Goal: Communication & Community: Answer question/provide support

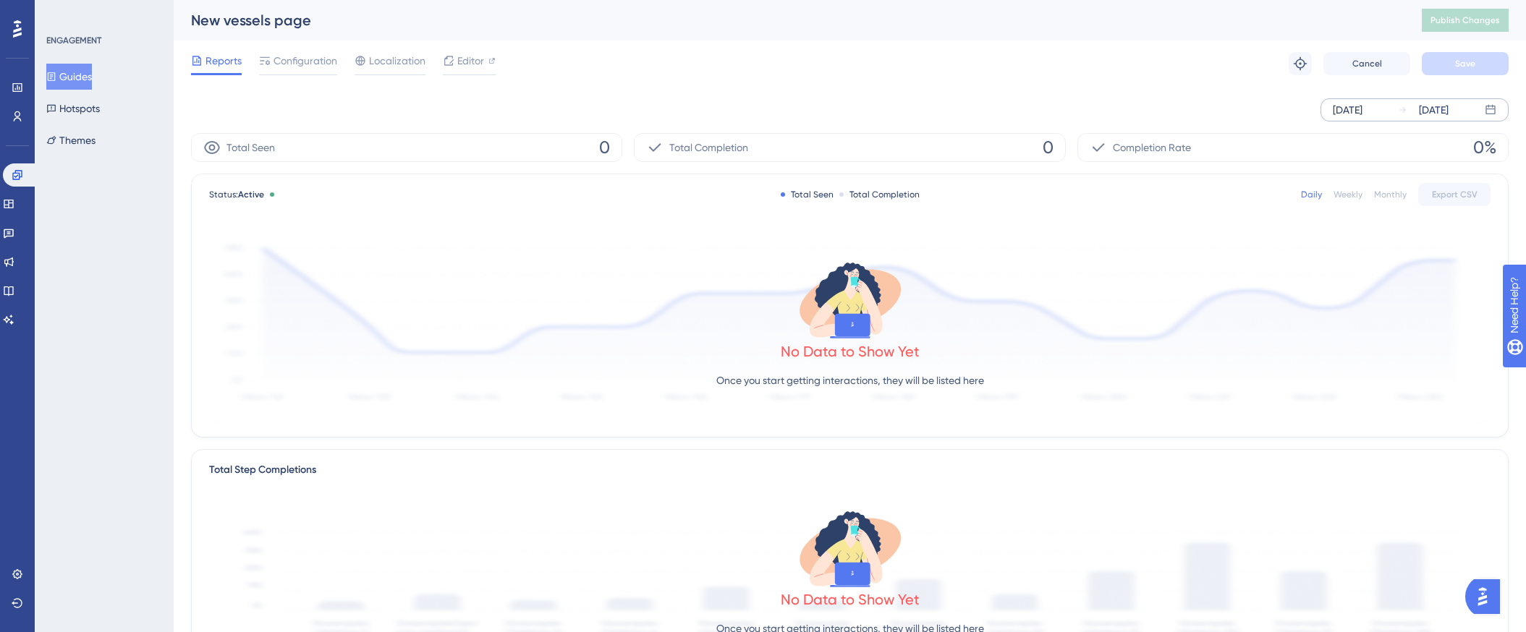
click at [1340, 109] on div "[DATE]" at bounding box center [1348, 109] width 30 height 17
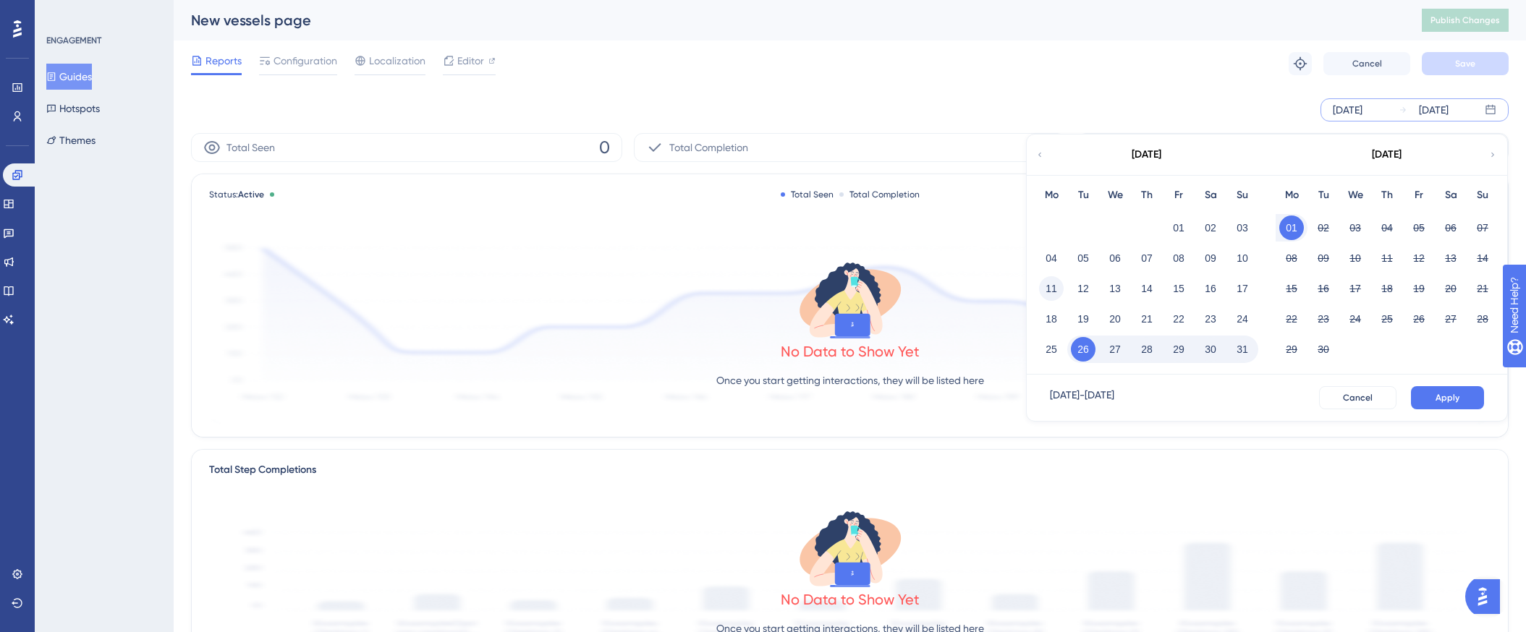
click at [1053, 291] on button "11" at bounding box center [1051, 288] width 25 height 25
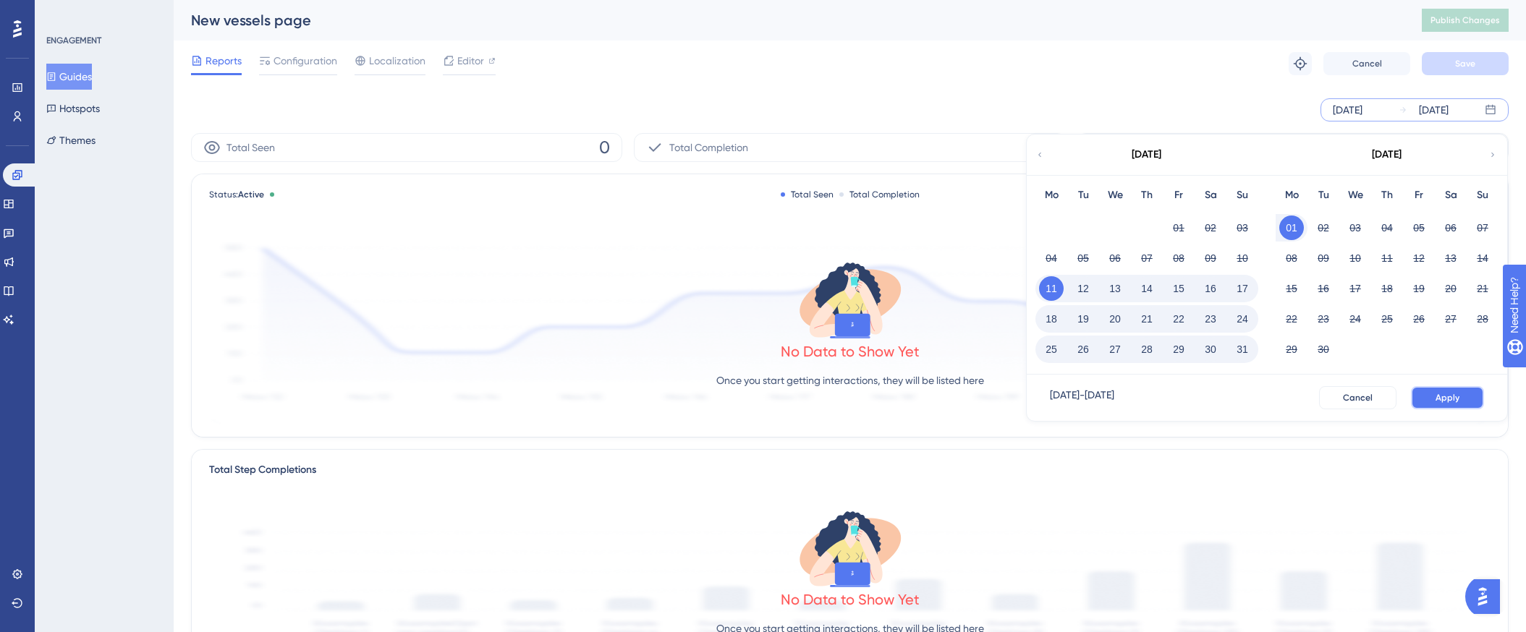
click at [1459, 396] on span "Apply" at bounding box center [1448, 398] width 24 height 12
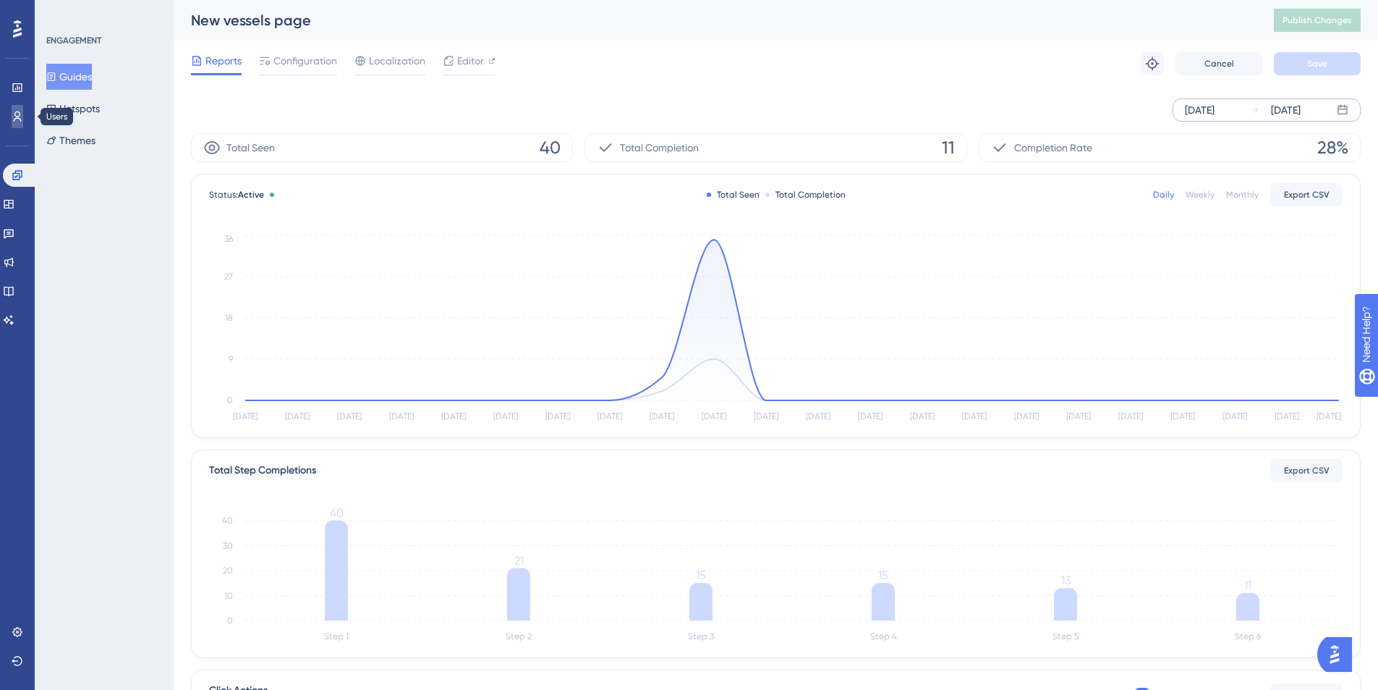
click at [16, 123] on link at bounding box center [18, 116] width 12 height 23
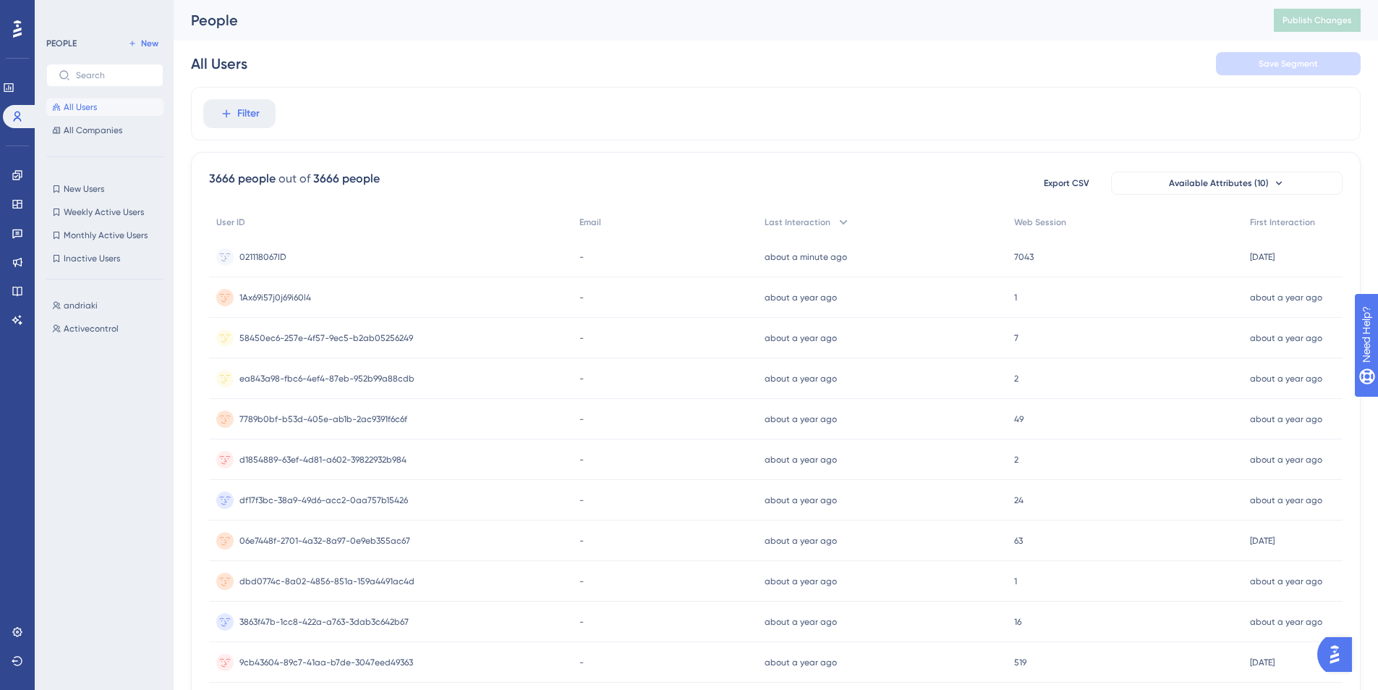
click at [97, 109] on button "All Users" at bounding box center [104, 106] width 117 height 17
drag, startPoint x: 297, startPoint y: 258, endPoint x: 237, endPoint y: 262, distance: 60.9
click at [237, 263] on div "021118067ID 021118067ID" at bounding box center [390, 257] width 363 height 41
click at [17, 176] on icon at bounding box center [16, 174] width 9 height 9
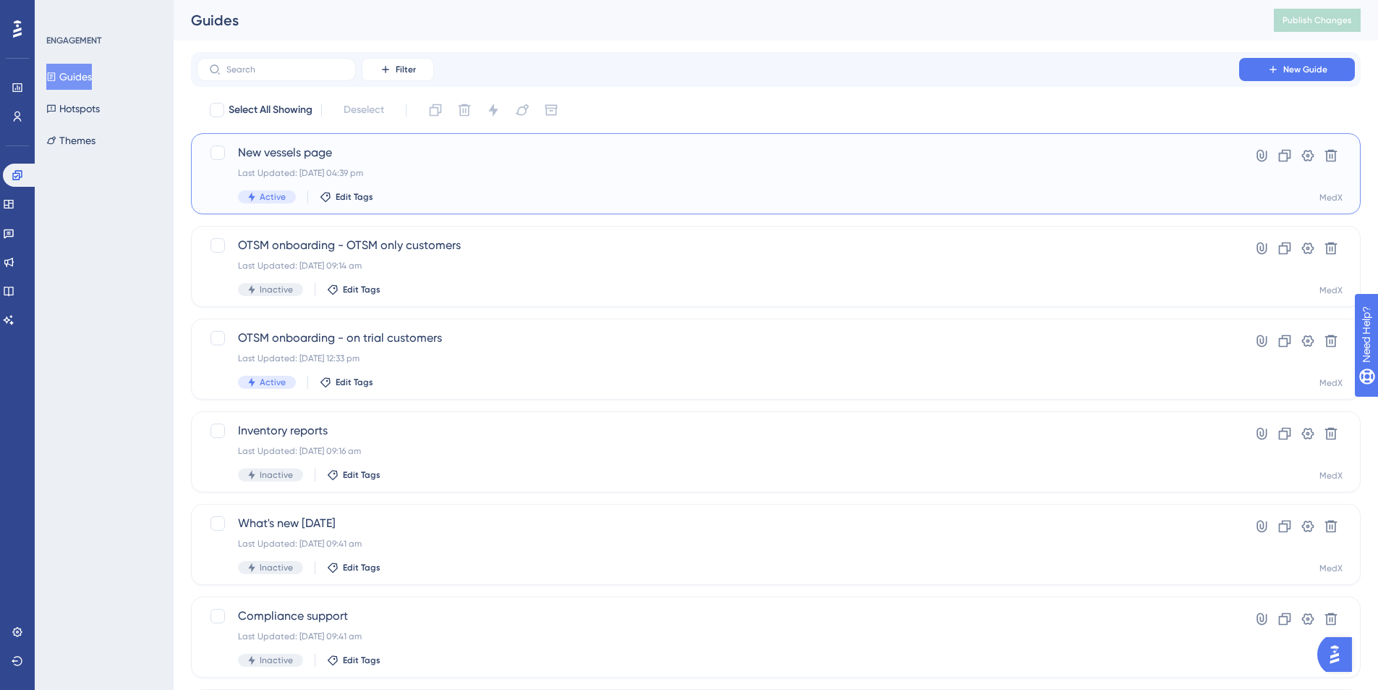
click at [428, 178] on div "Last Updated: [DATE] 04:39 pm" at bounding box center [718, 173] width 960 height 12
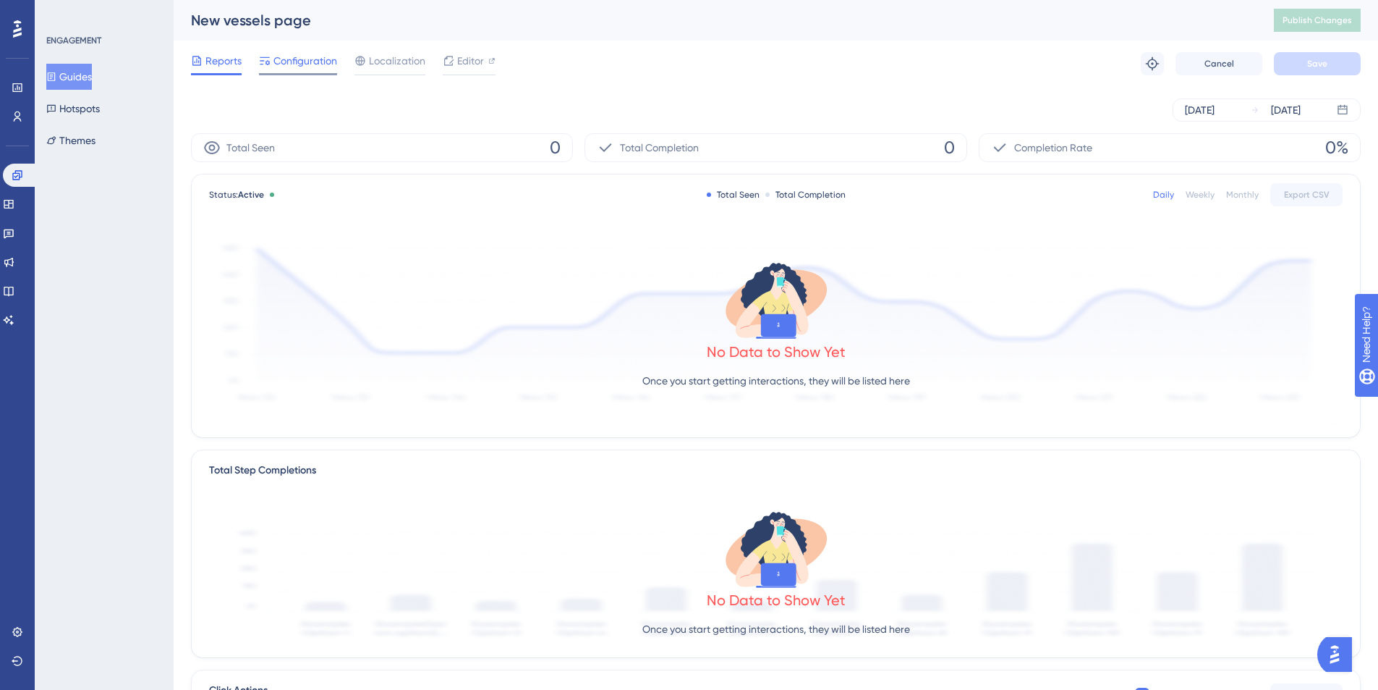
click at [293, 54] on span "Configuration" at bounding box center [306, 60] width 64 height 17
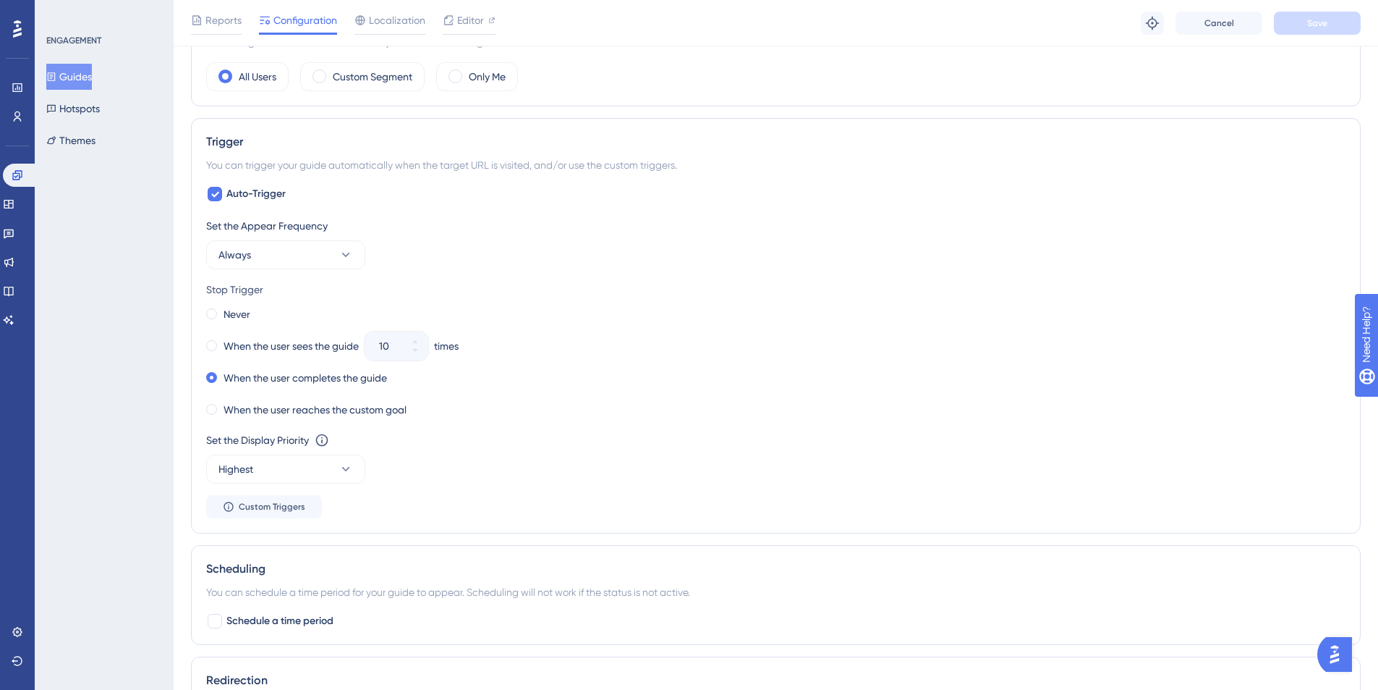
scroll to position [585, 0]
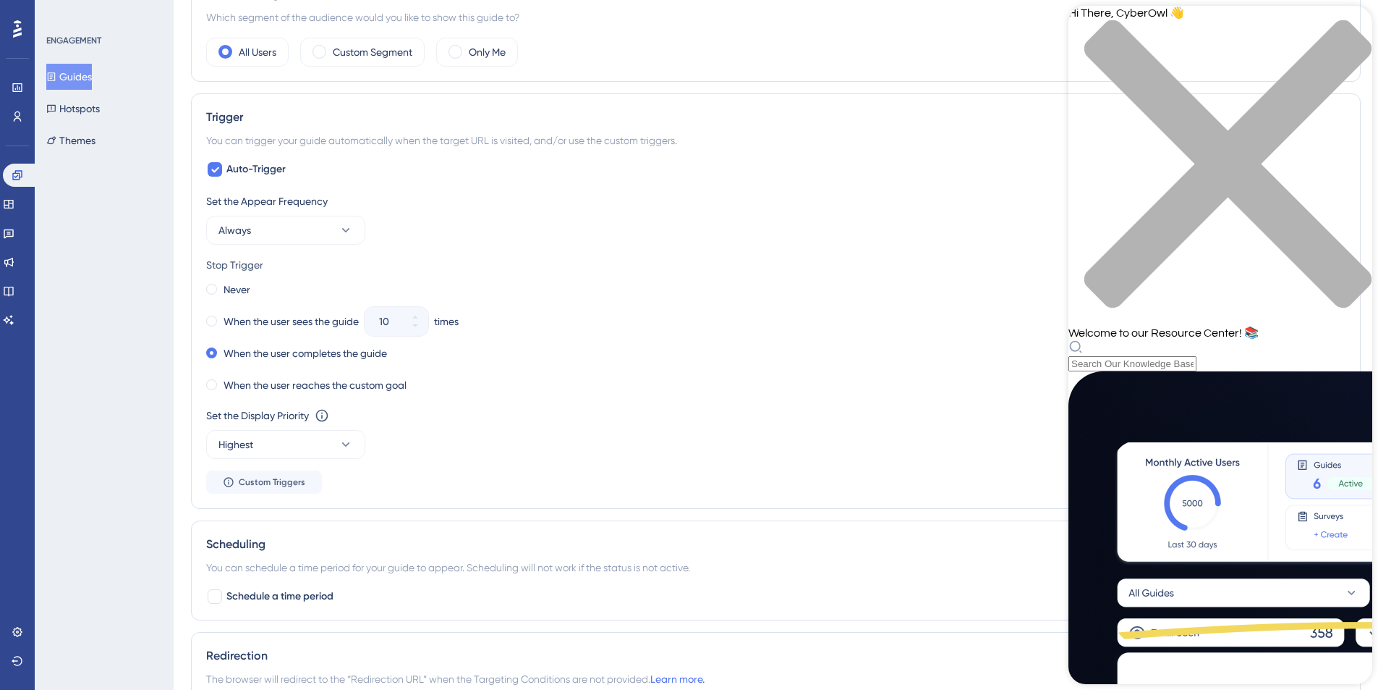
scroll to position [0, 0]
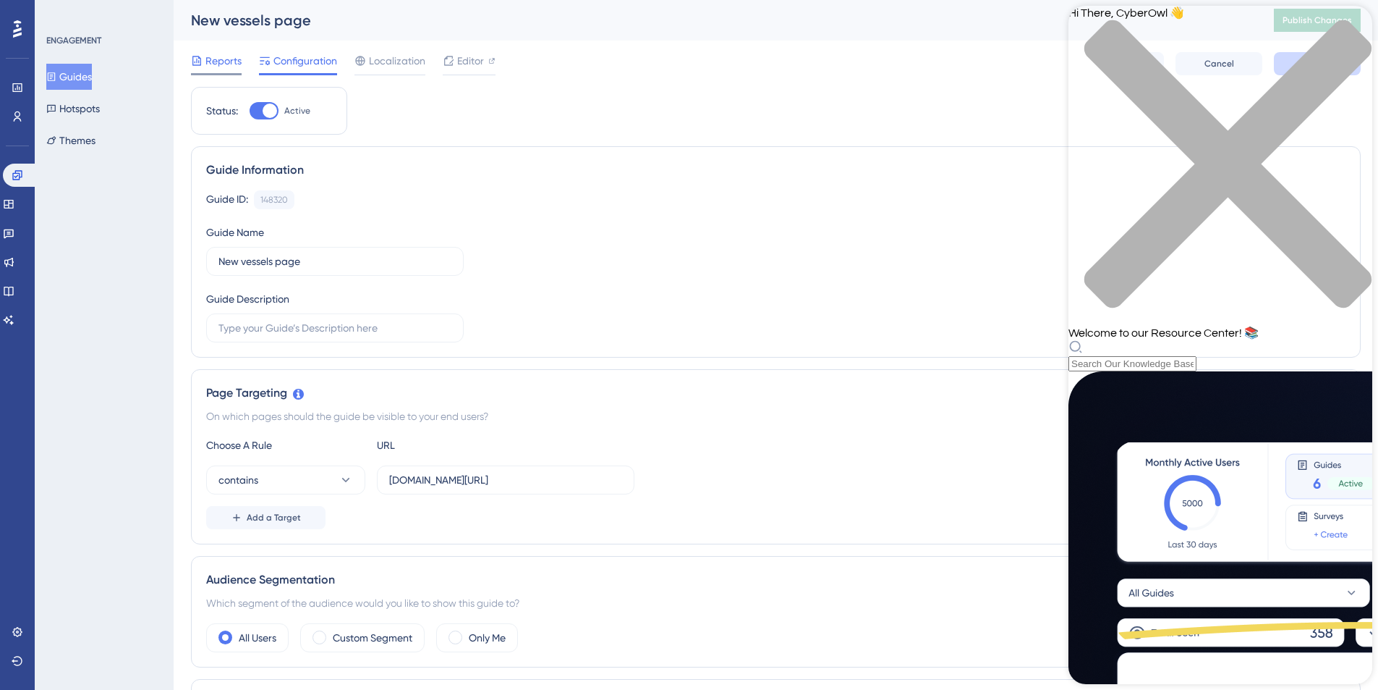
click at [210, 60] on span "Reports" at bounding box center [223, 60] width 36 height 17
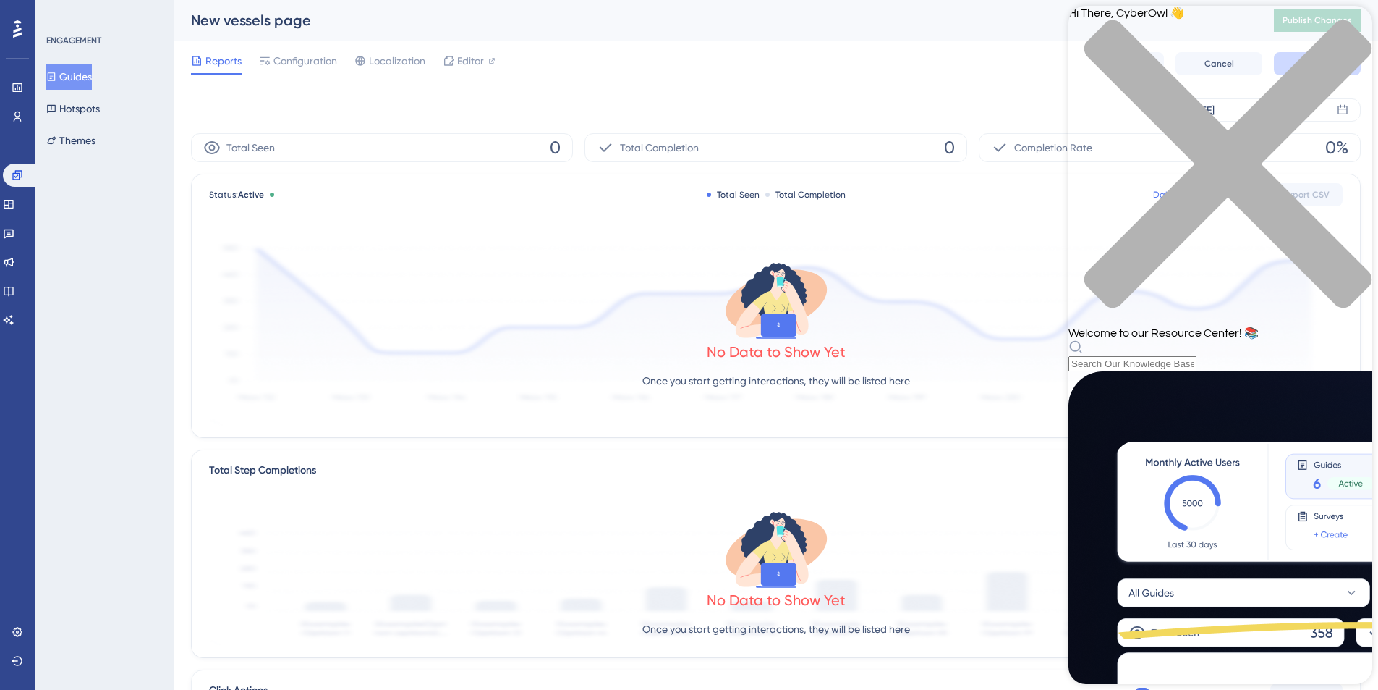
click at [1355, 31] on div "close resource center" at bounding box center [1221, 173] width 304 height 306
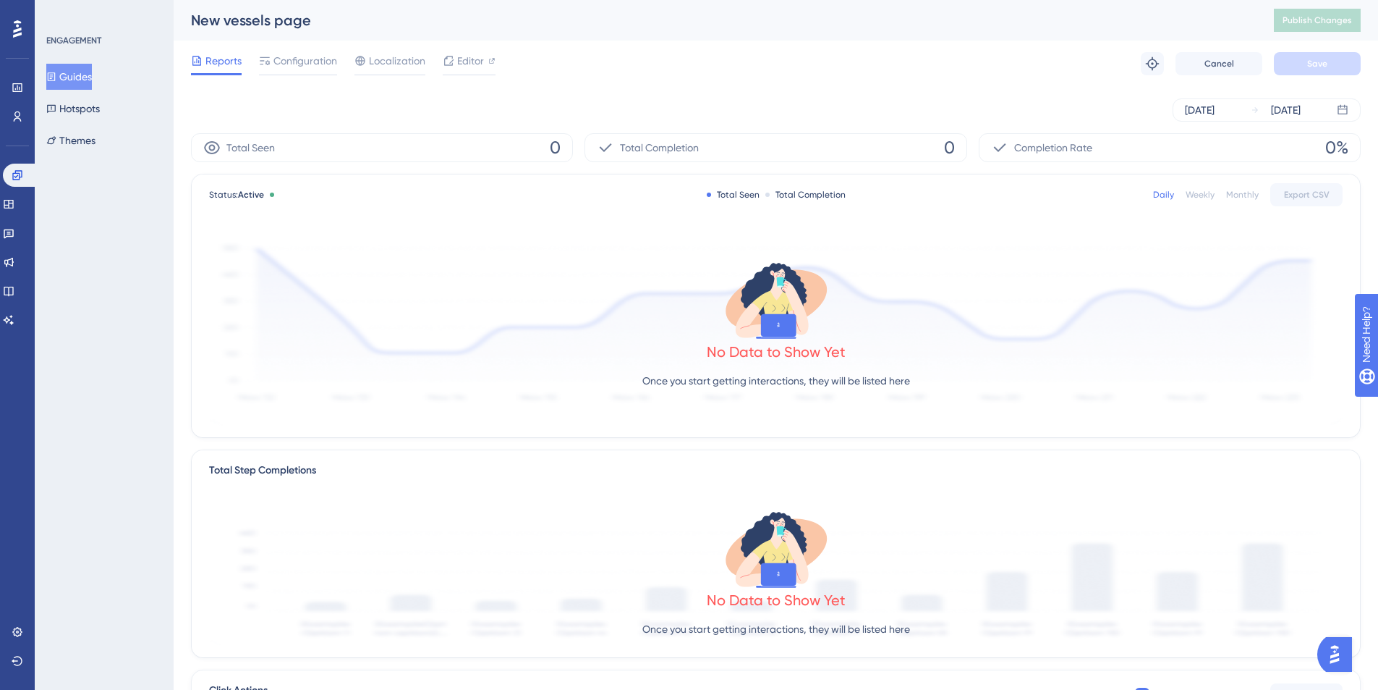
scroll to position [321, 0]
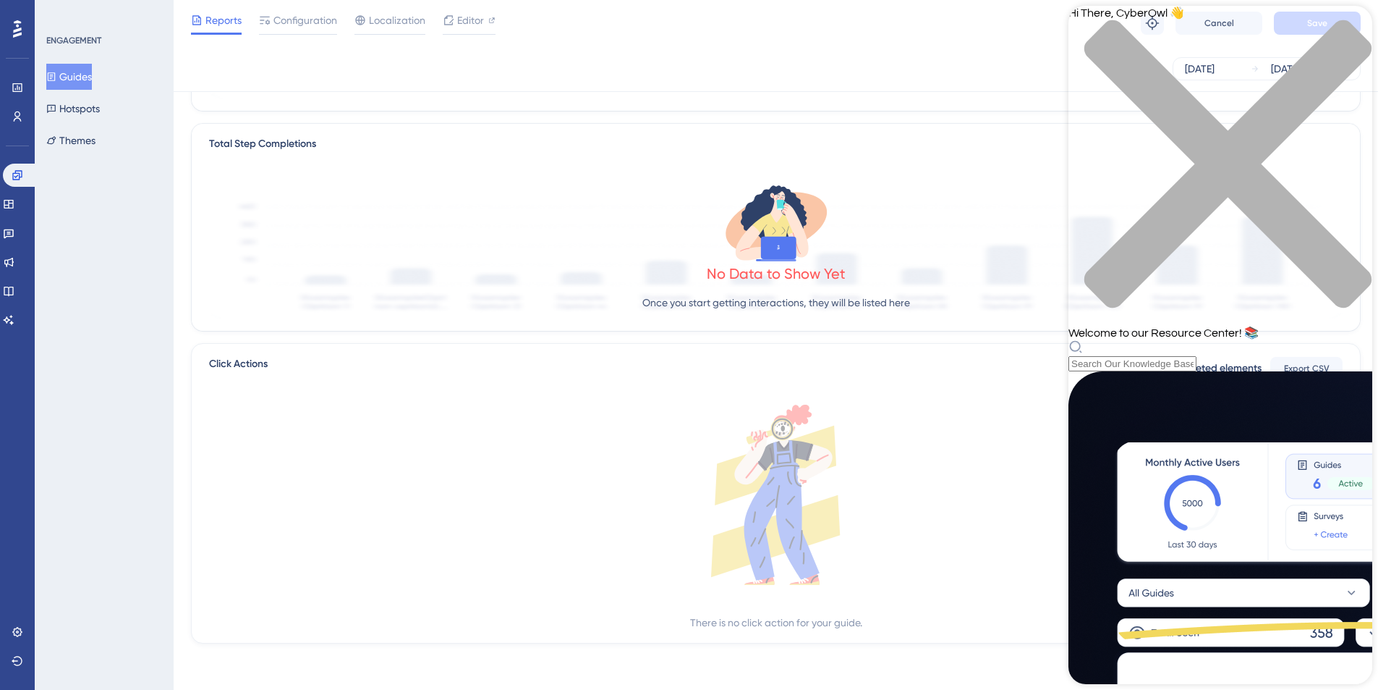
scroll to position [396, 0]
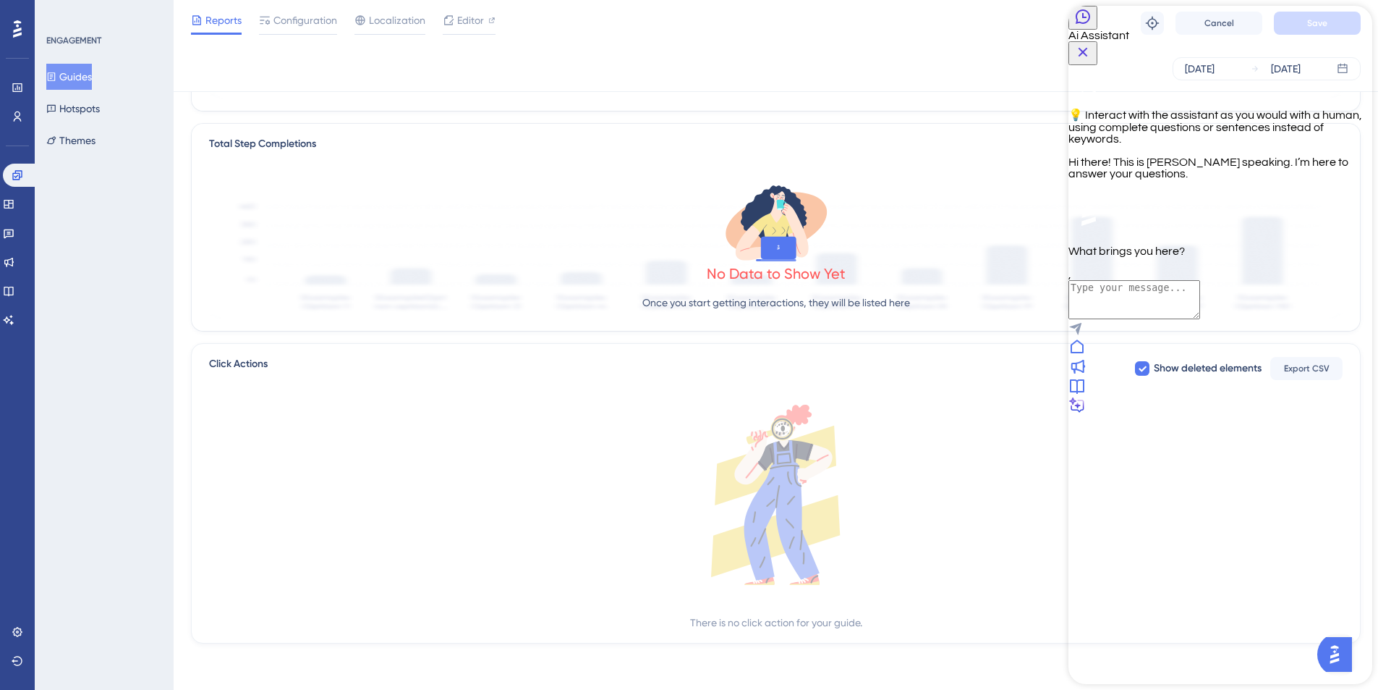
click at [1118, 319] on textarea "AI Assistant Text Input" at bounding box center [1135, 299] width 132 height 39
click at [1090, 24] on icon "Back Button" at bounding box center [1083, 16] width 14 height 14
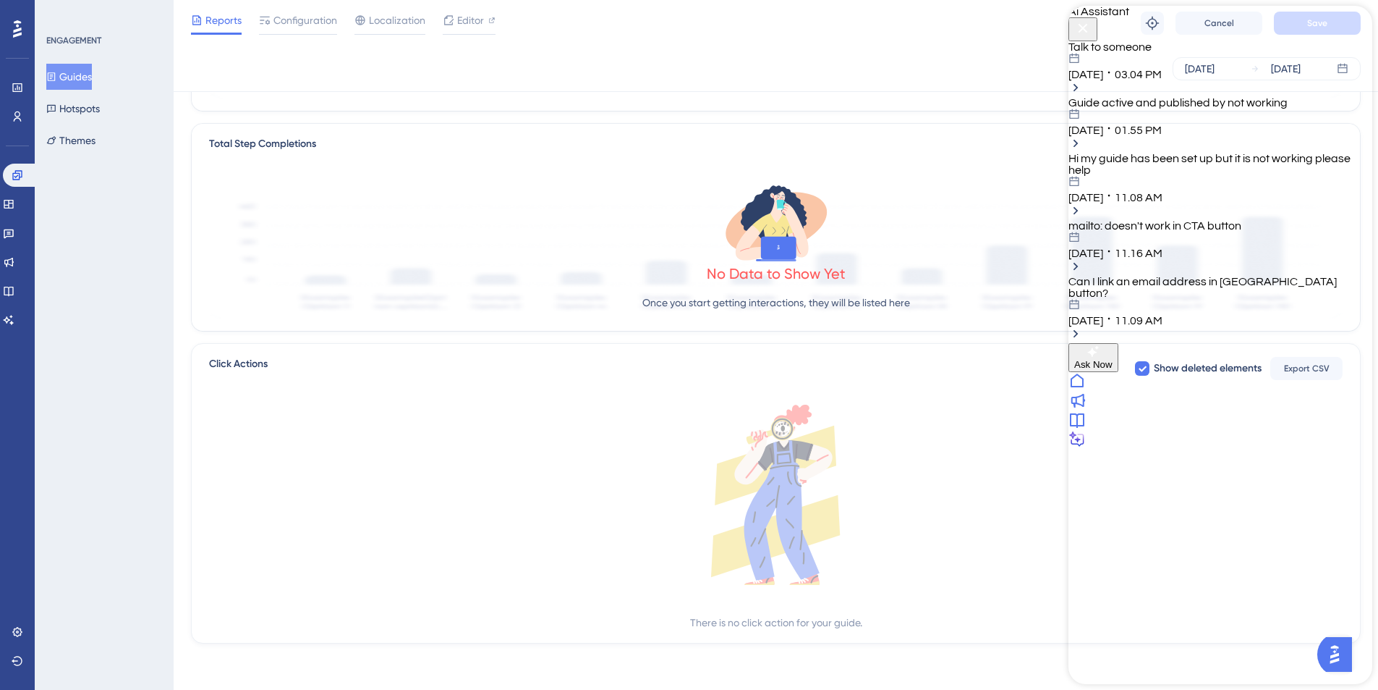
click at [1214, 53] on div "Talk to someone" at bounding box center [1221, 47] width 304 height 12
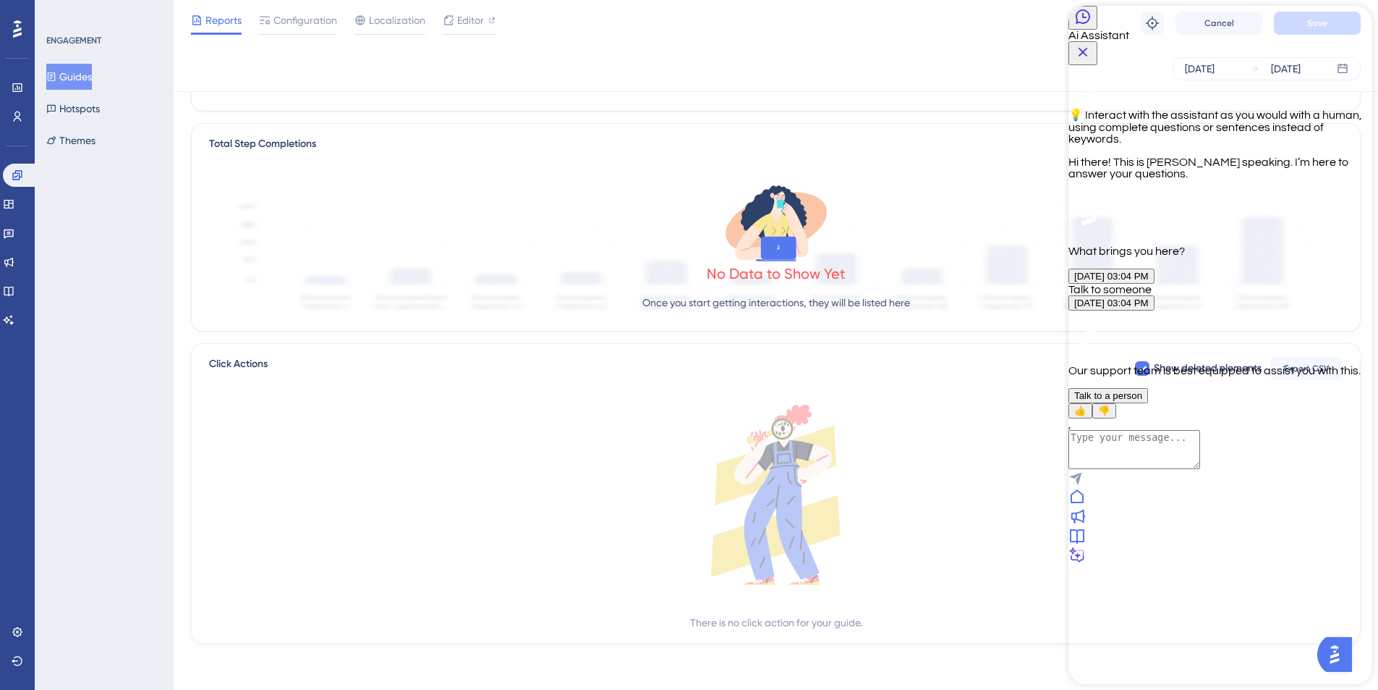
click at [1142, 401] on span "Talk to a person" at bounding box center [1108, 395] width 68 height 11
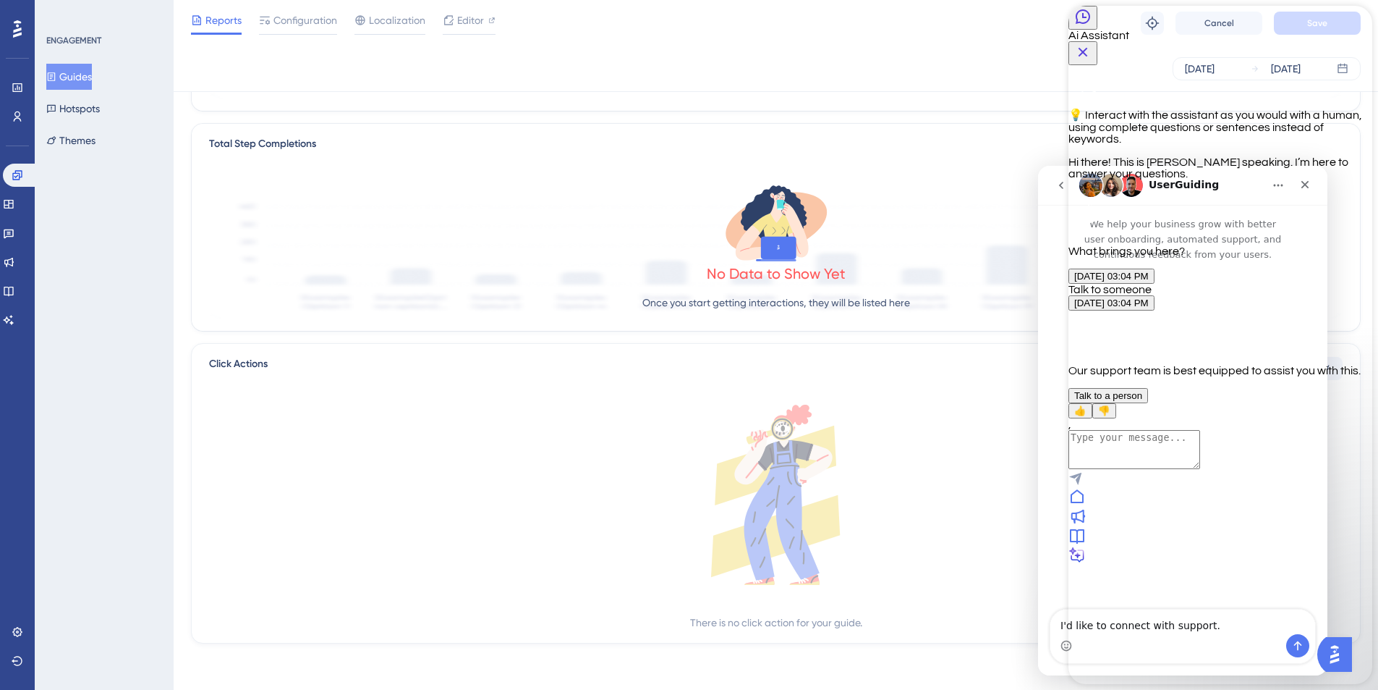
scroll to position [0, 0]
click at [1088, 48] on icon "Close Button" at bounding box center [1083, 52] width 9 height 9
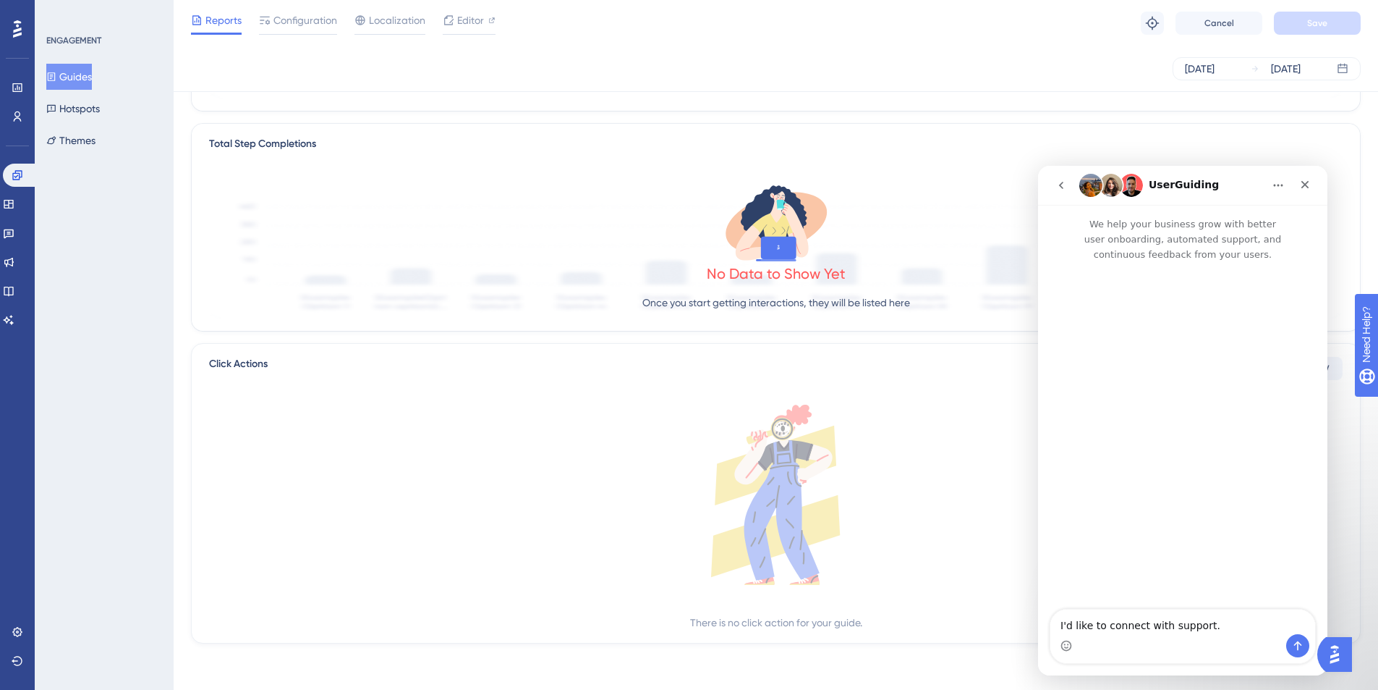
click at [1056, 186] on icon "go back" at bounding box center [1062, 185] width 12 height 12
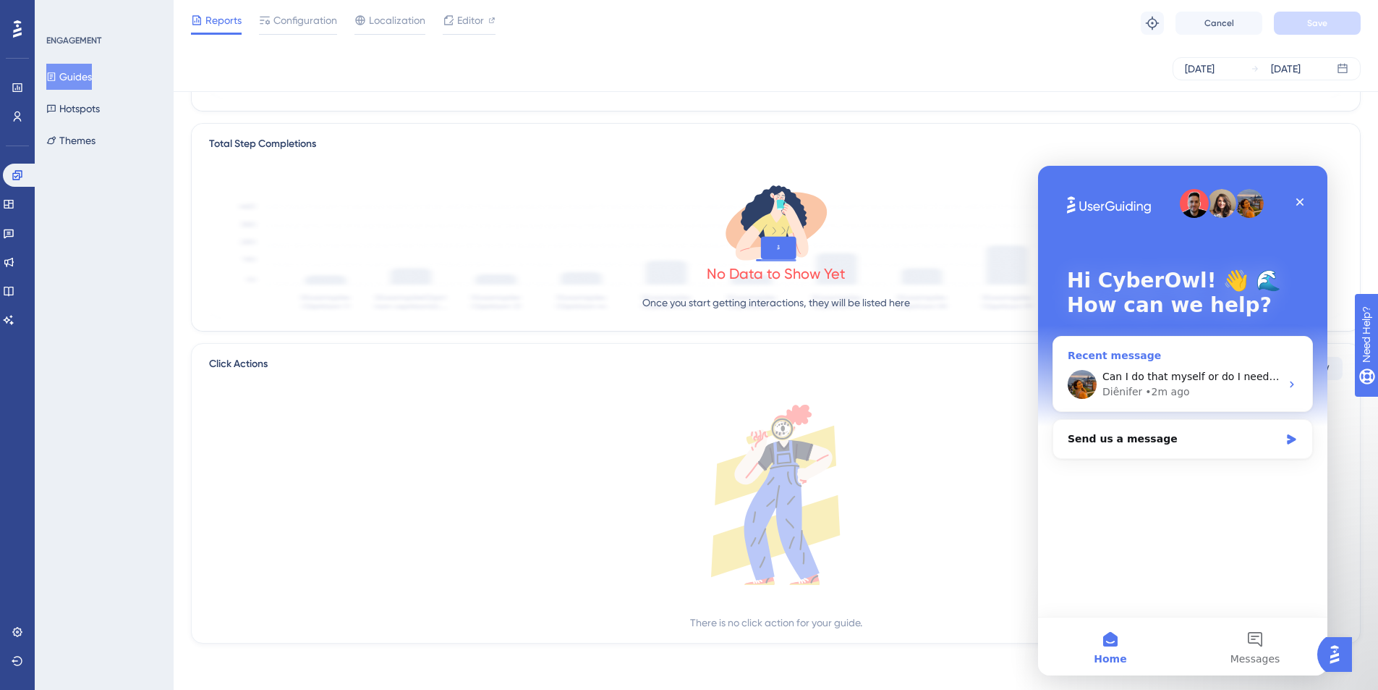
click at [1190, 367] on div "Can I do that myself or do I need a developper? Diênifer • 2m ago" at bounding box center [1182, 384] width 259 height 54
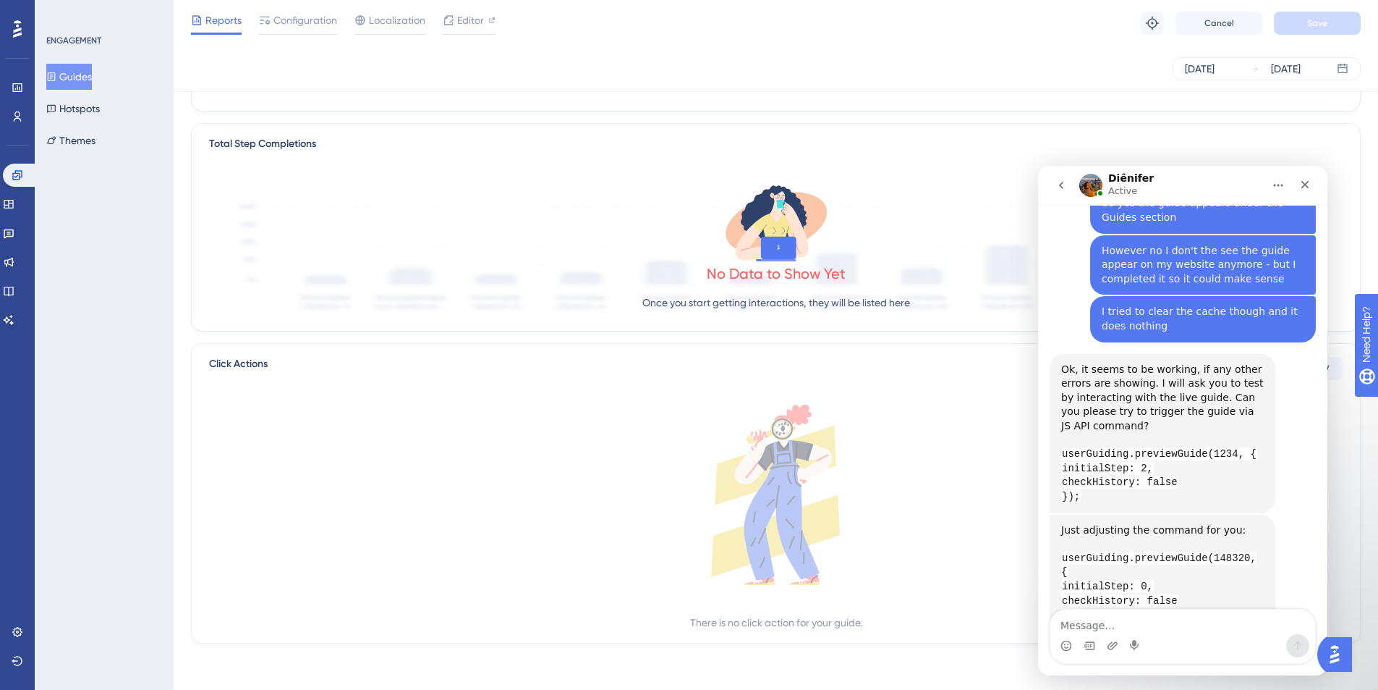
scroll to position [1658, 0]
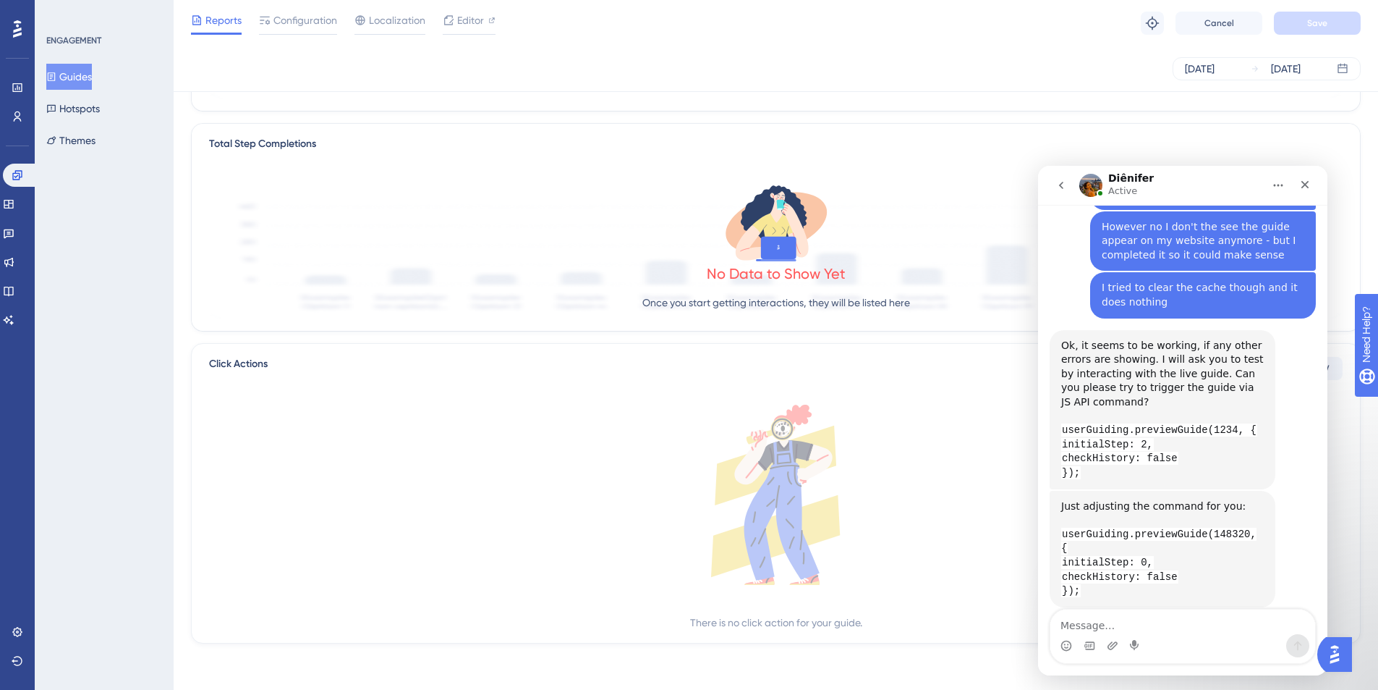
click at [1122, 622] on textarea "Message…" at bounding box center [1183, 621] width 265 height 25
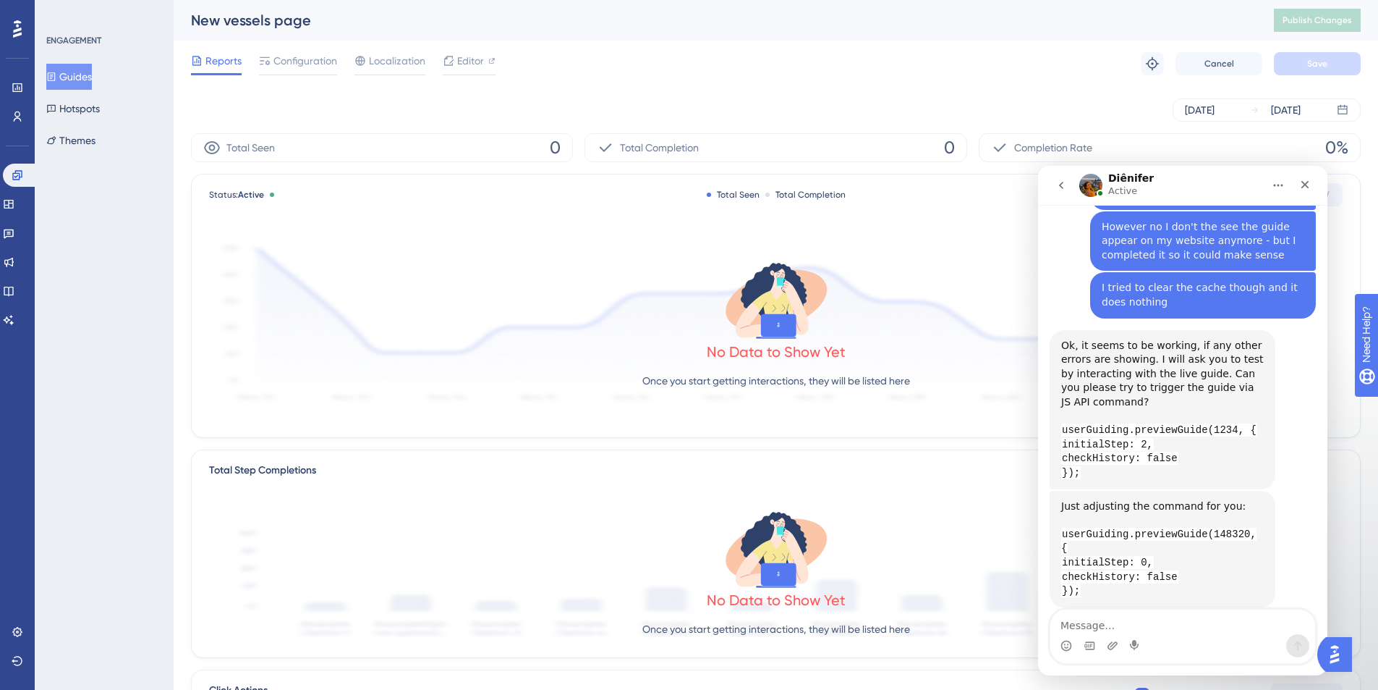
click at [1187, 634] on div "Intercom messenger" at bounding box center [1183, 645] width 265 height 23
click at [1193, 624] on textarea "Message…" at bounding box center [1183, 621] width 265 height 25
type textarea "But I think maybe it's a user ID issue?"
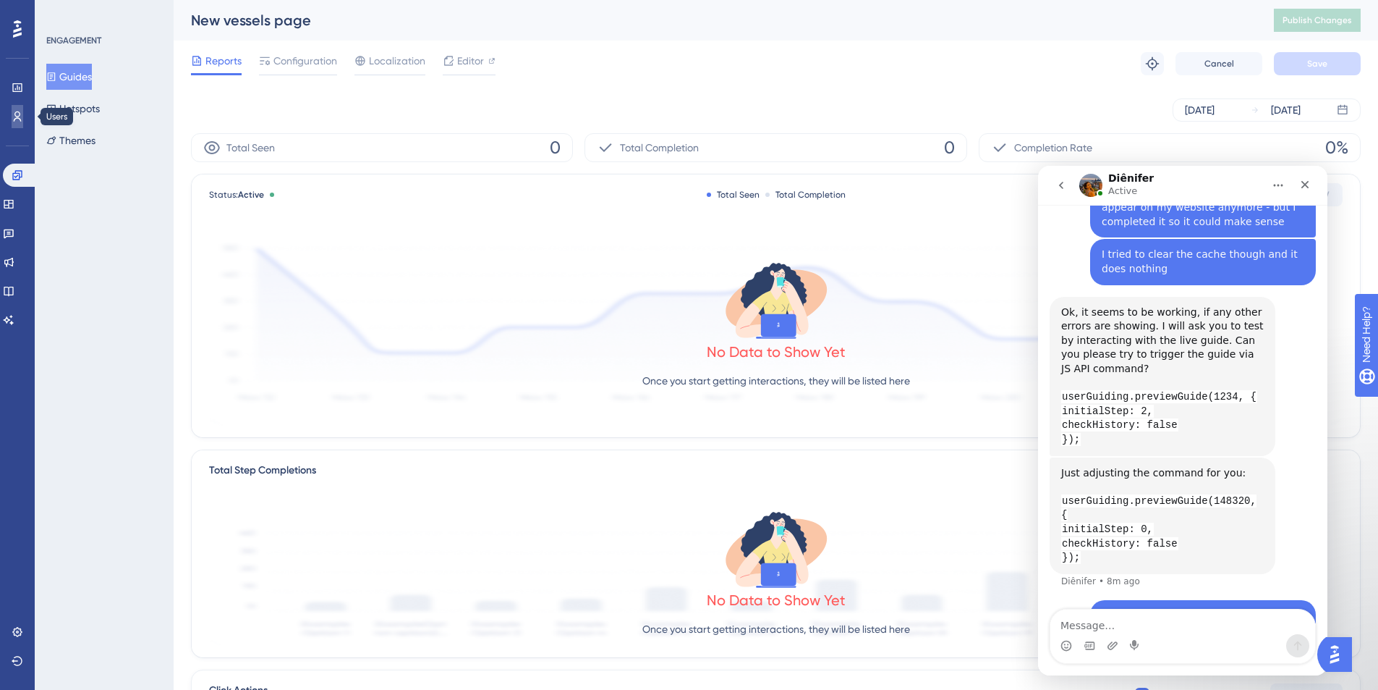
click at [23, 121] on link at bounding box center [18, 116] width 12 height 23
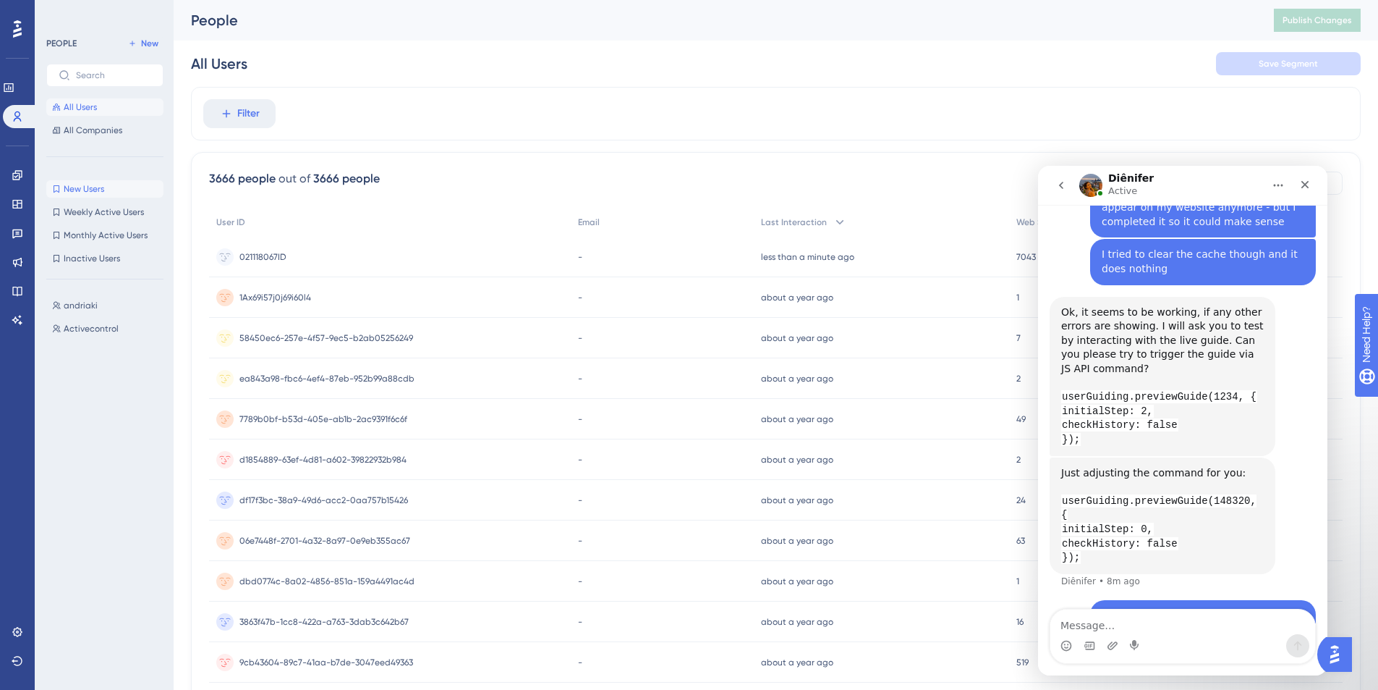
click at [87, 194] on span "New Users" at bounding box center [84, 189] width 41 height 12
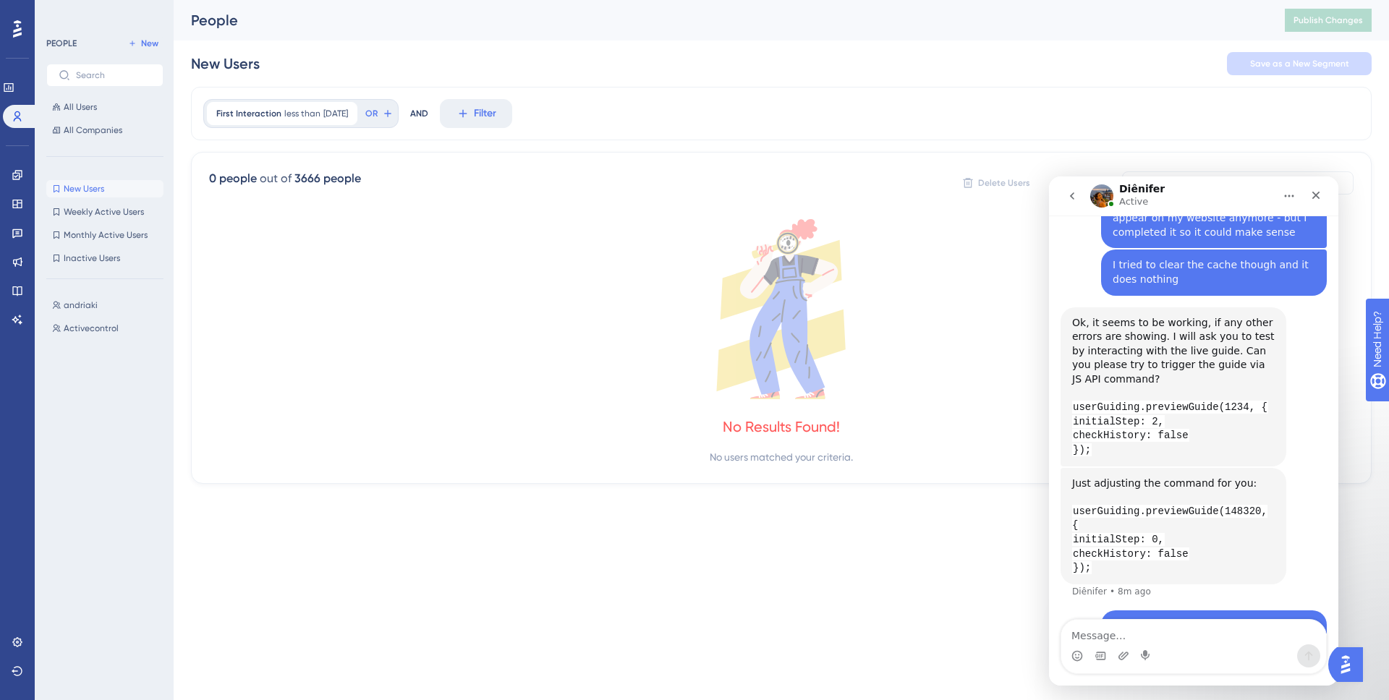
click at [83, 92] on div "PEOPLE New All Users All Companies" at bounding box center [104, 87] width 117 height 104
click at [83, 101] on span "All Users" at bounding box center [80, 107] width 33 height 12
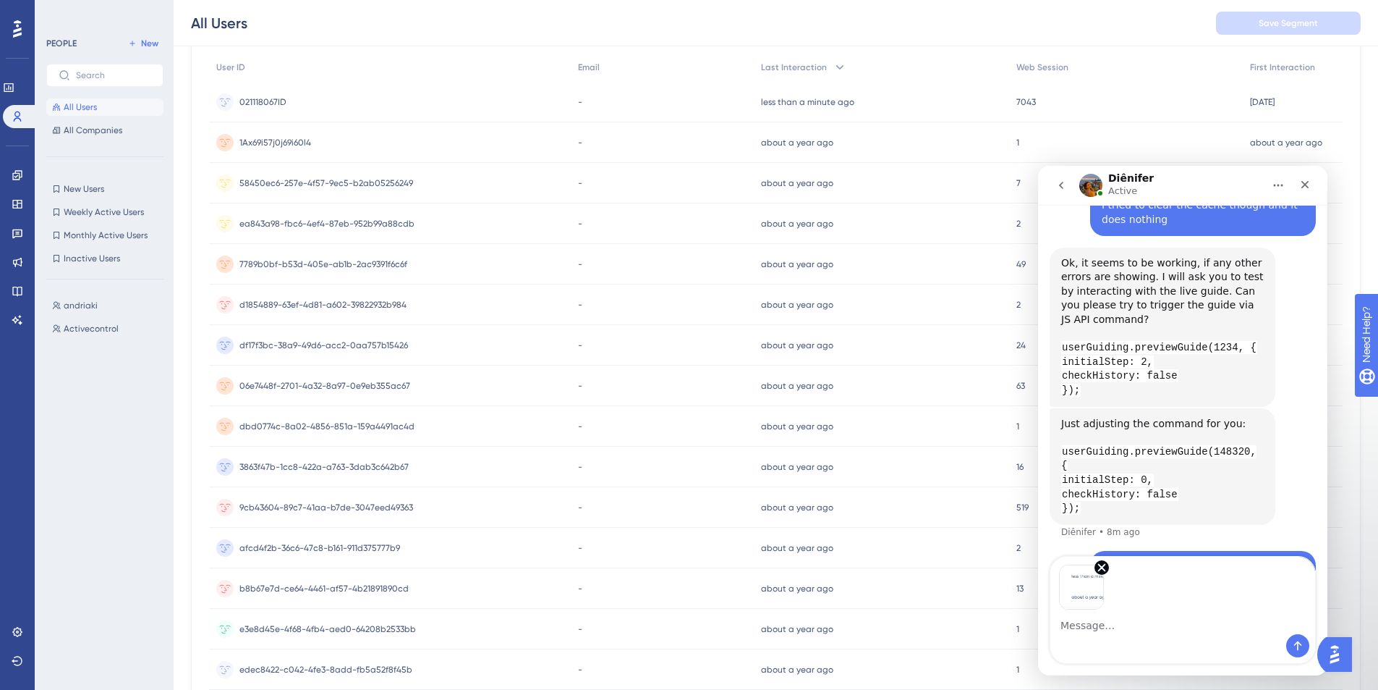
scroll to position [1744, 0]
type textarea "W"
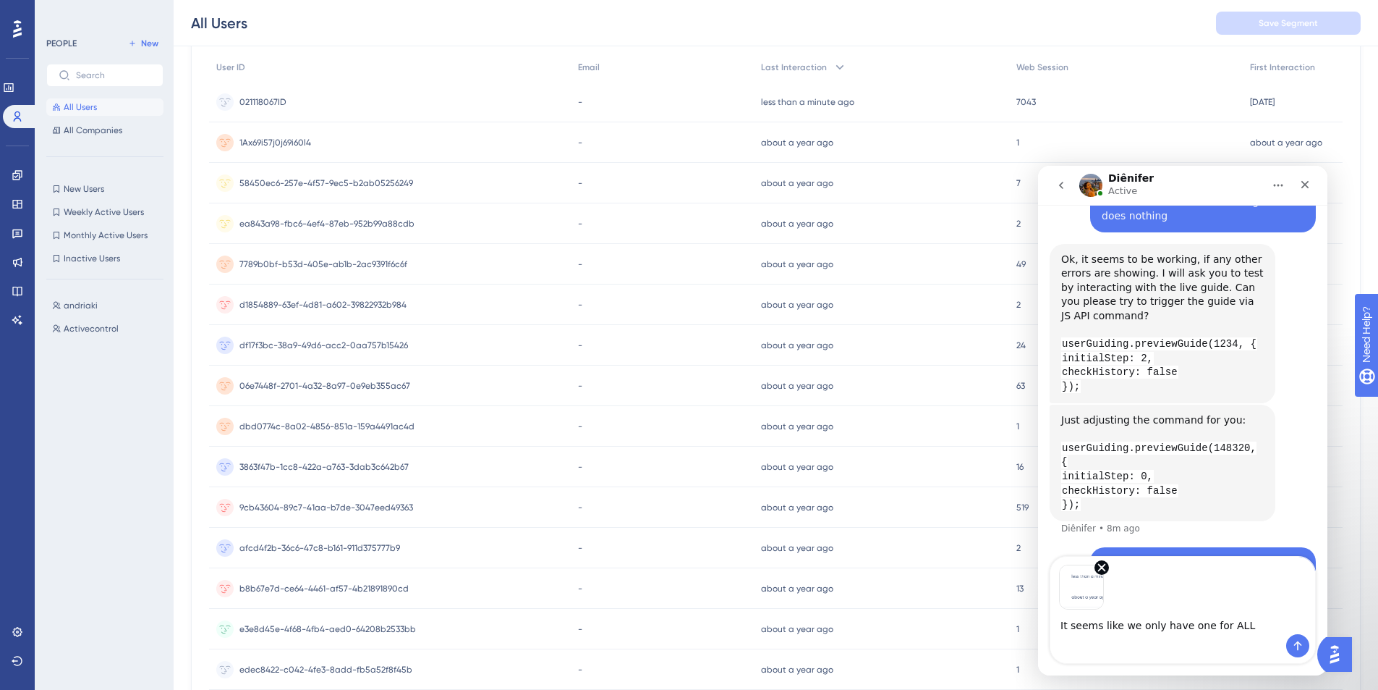
click at [1204, 625] on textarea "It seems like we only have one for ALL" at bounding box center [1183, 621] width 265 height 25
click at [1258, 629] on textarea "It seems like we only have one ID for ALL" at bounding box center [1183, 621] width 265 height 25
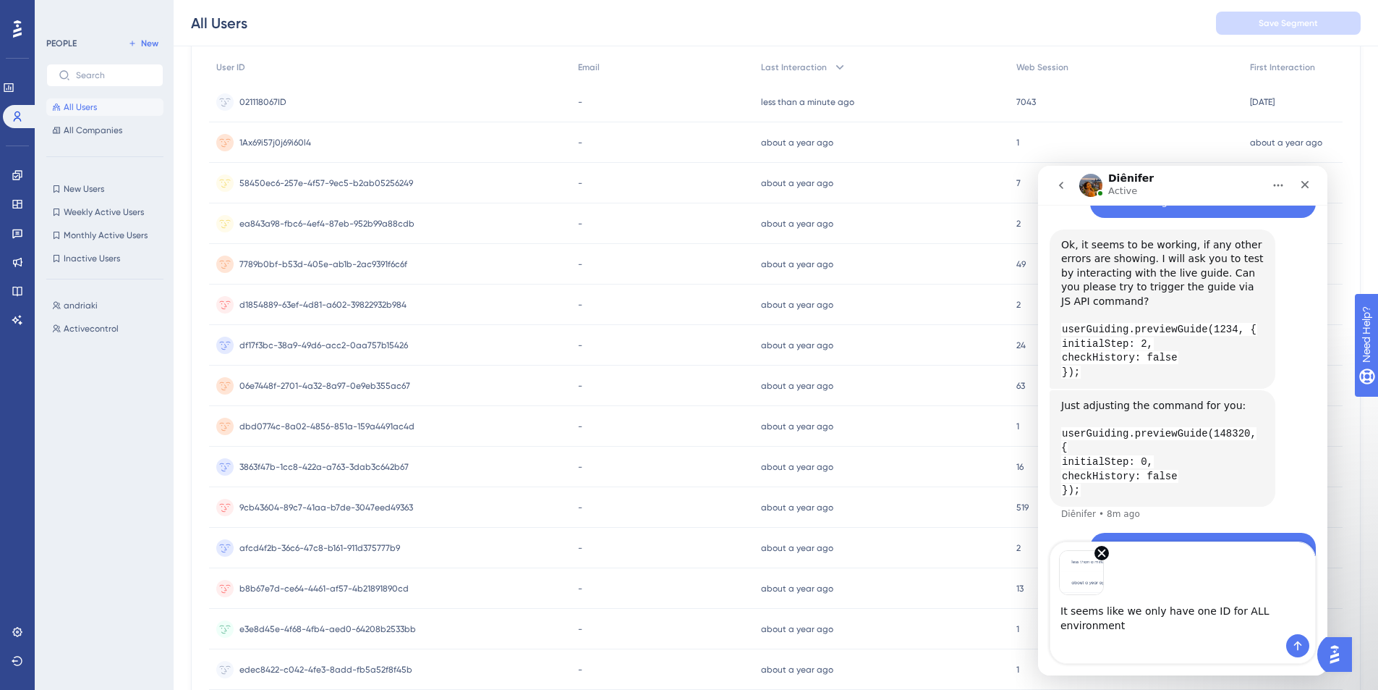
type textarea "It seems like we only have one ID for ALL environments"
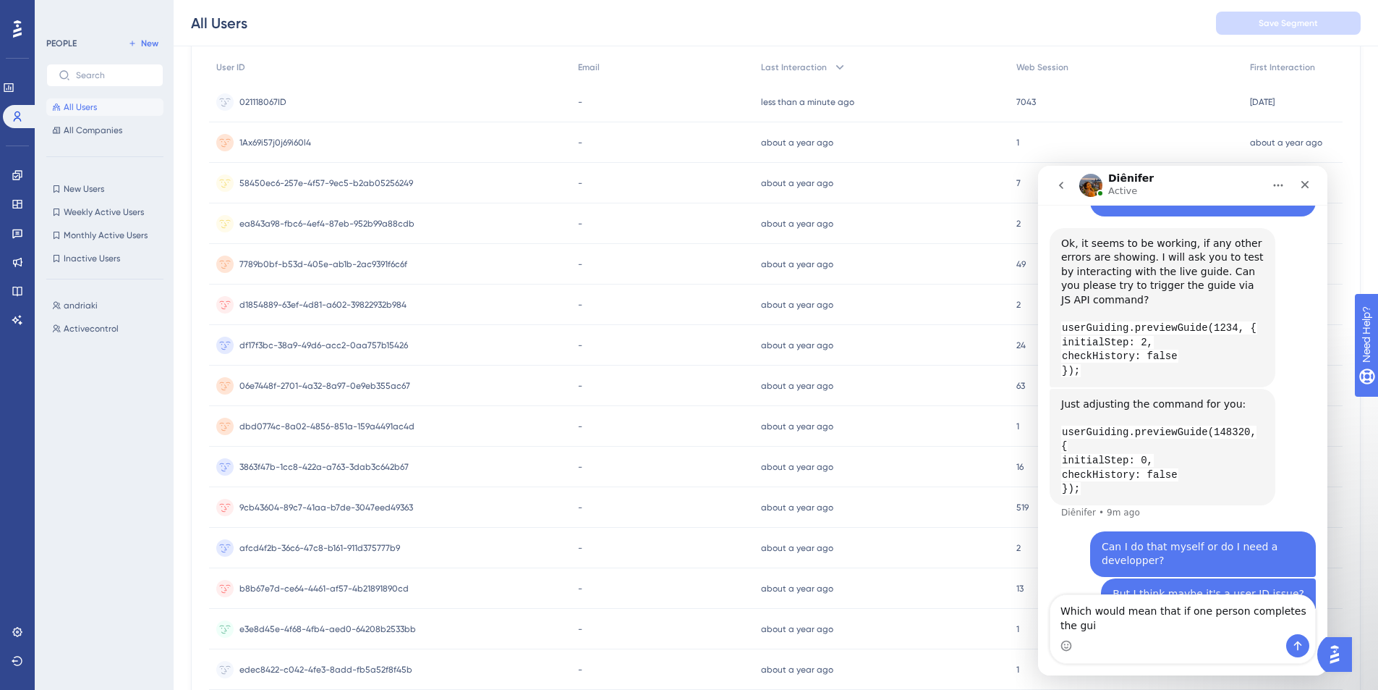
scroll to position [1775, 0]
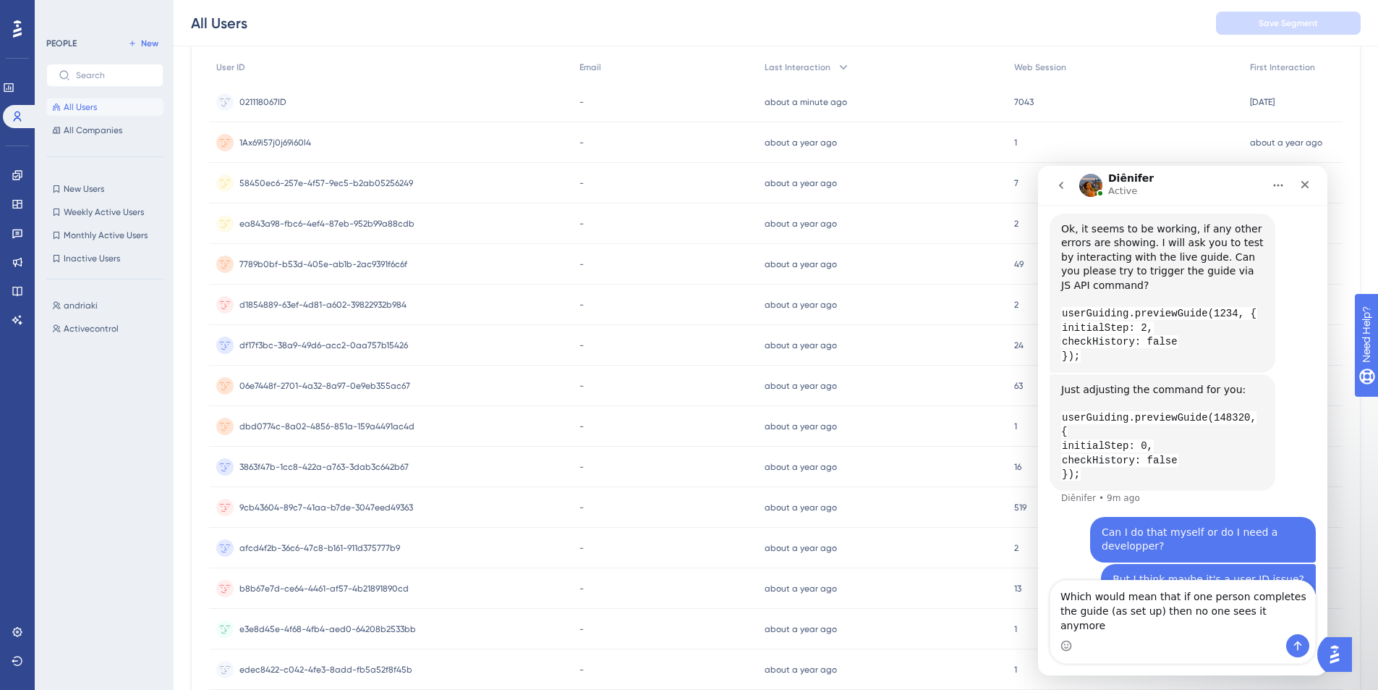
type textarea "Which would mean that if one person completes the guide (as set up) then no one…"
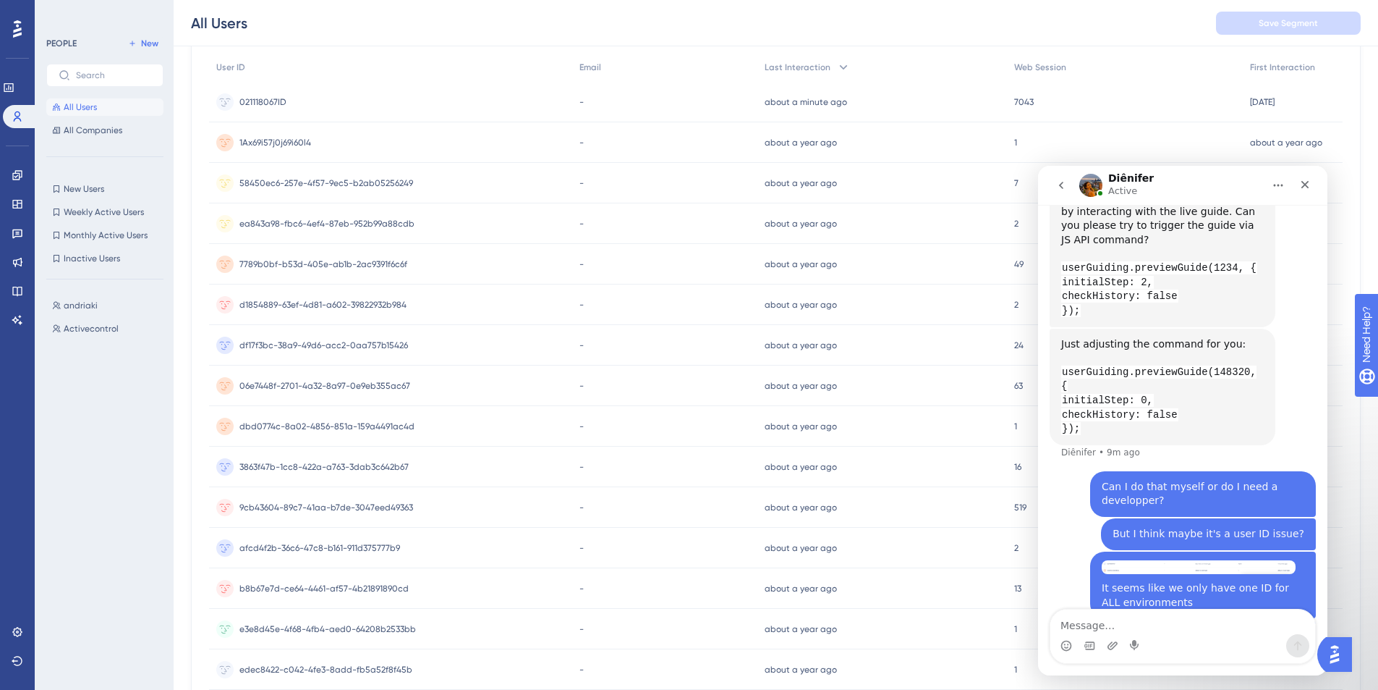
scroll to position [1822, 0]
click at [1186, 621] on textarea "Message…" at bounding box center [1183, 621] width 265 height 25
click at [1080, 625] on textarea "Message…" at bounding box center [1183, 621] width 265 height 25
click at [1112, 624] on textarea "Message…" at bounding box center [1183, 621] width 265 height 25
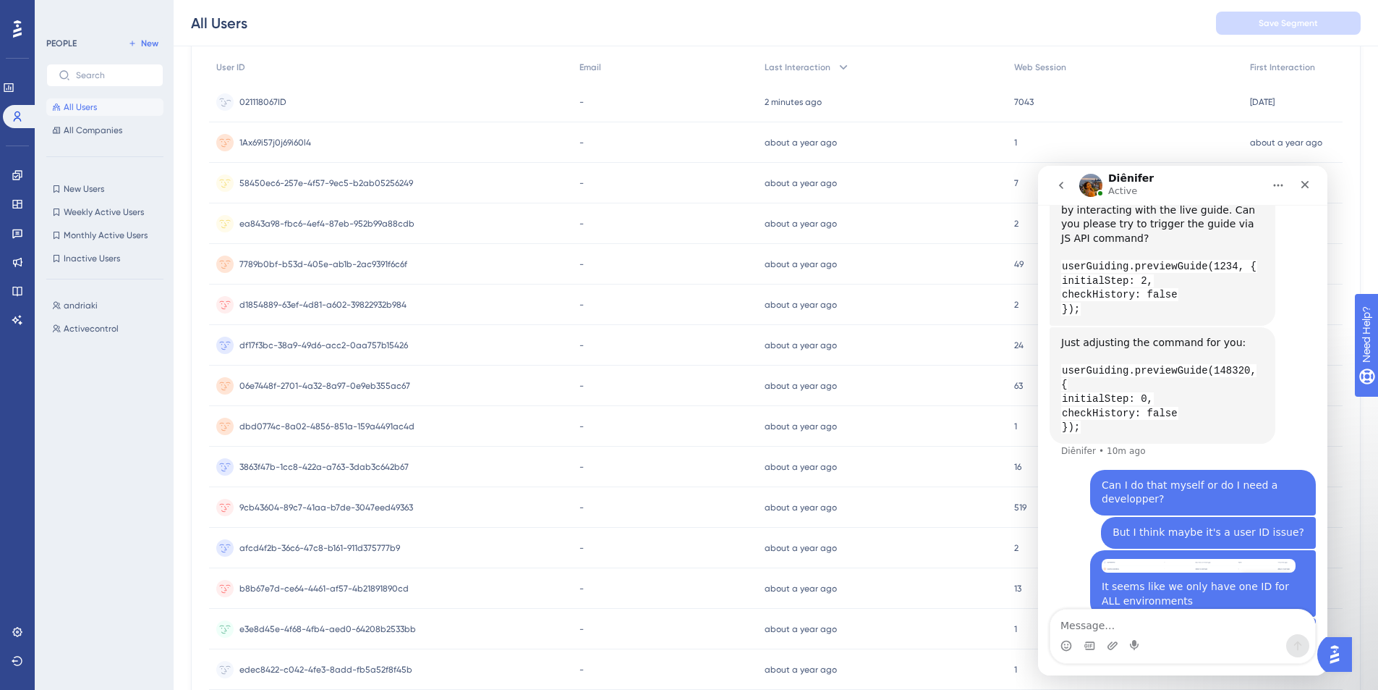
click at [321, 111] on div "021118067ID 021118067ID" at bounding box center [390, 102] width 363 height 41
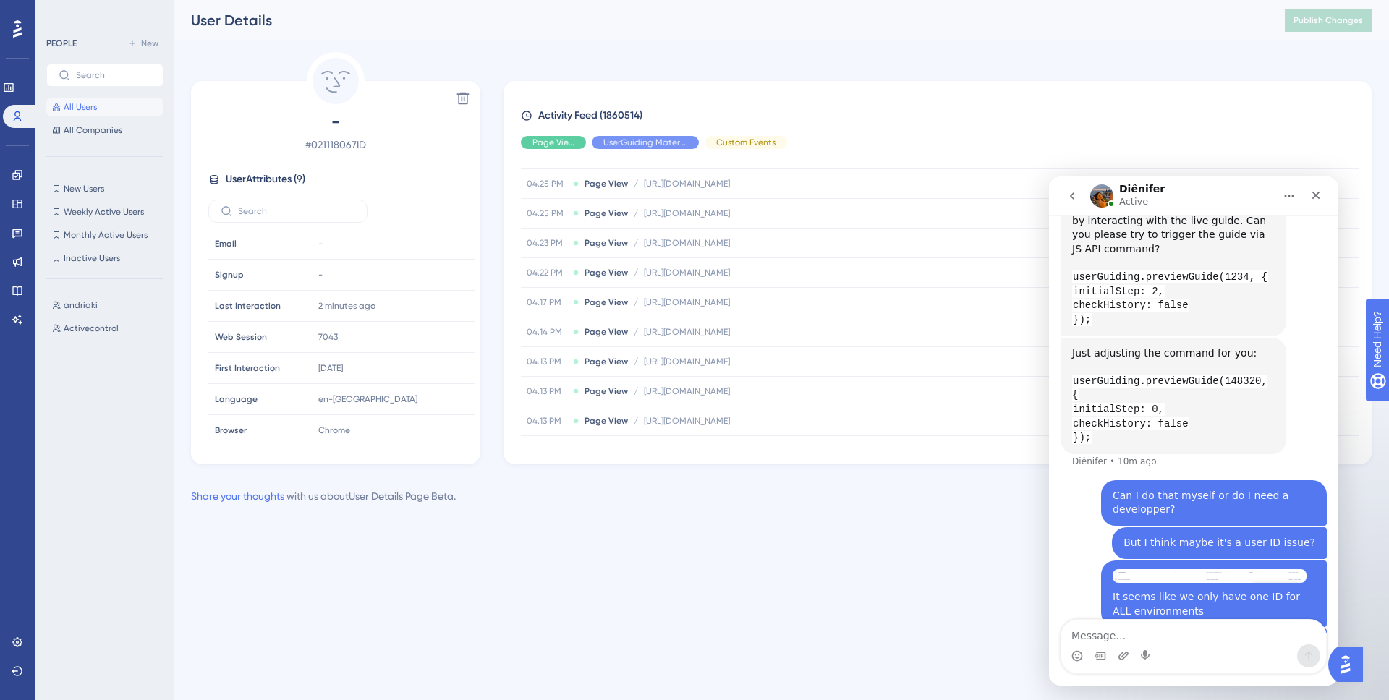
scroll to position [1121, 0]
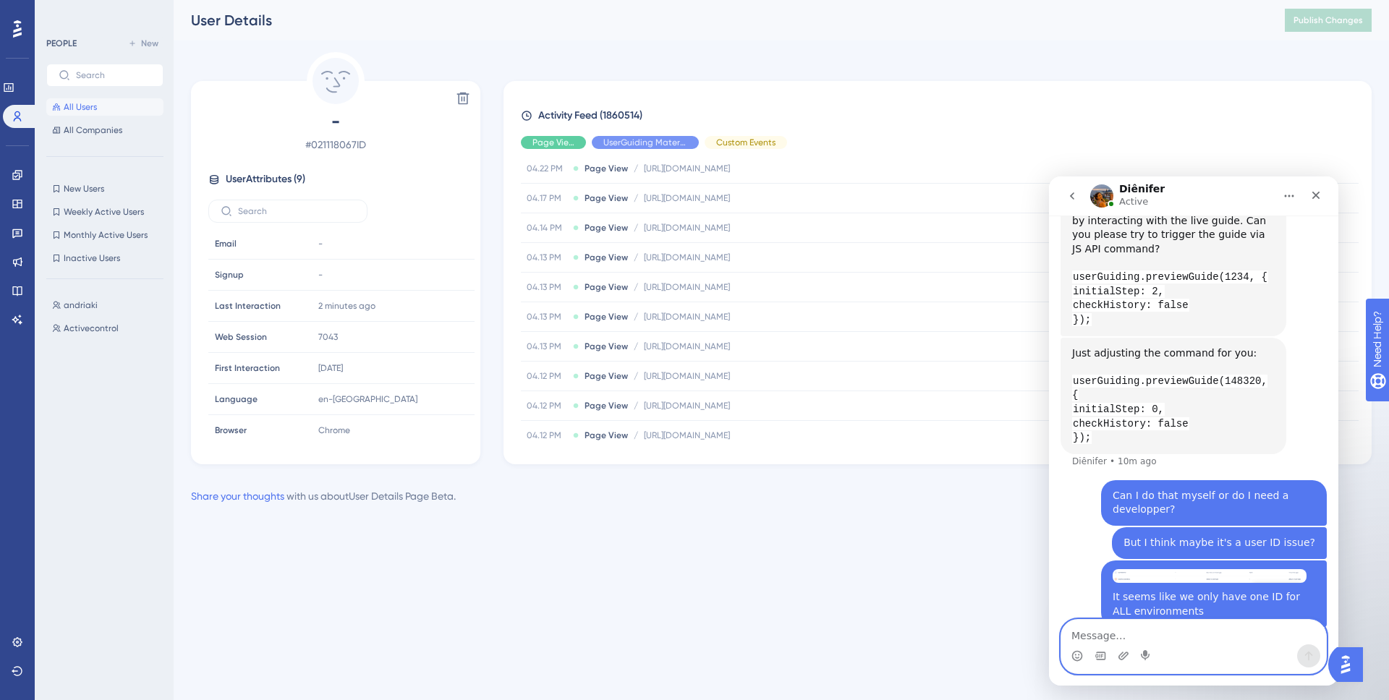
click at [1206, 637] on textarea "Message…" at bounding box center [1193, 632] width 265 height 25
click at [522, 0] on html "Performance Users Engagement Widgets Feedback Product Updates Knowledge Base AI…" at bounding box center [694, 0] width 1389 height 0
click at [253, 181] on span "User Attributes ( 9 )" at bounding box center [266, 179] width 80 height 17
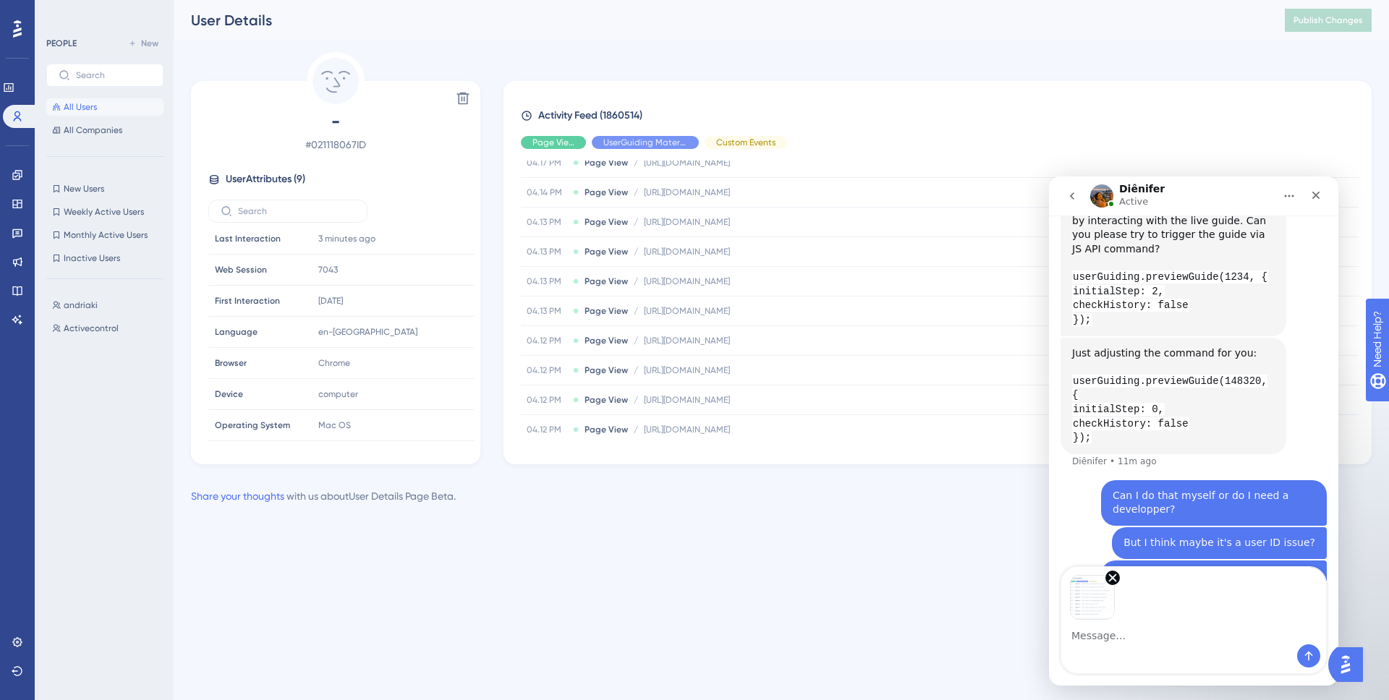
scroll to position [1875, 0]
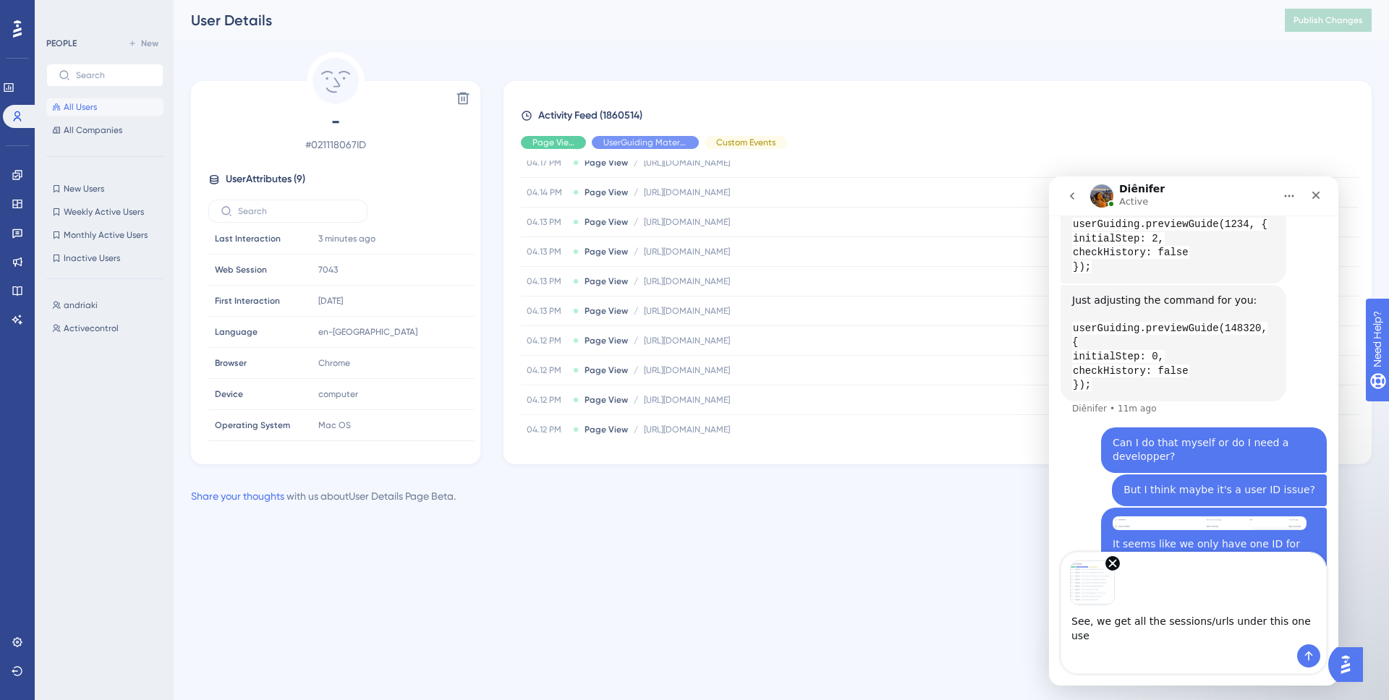
type textarea "See, we get all the sessions/urls under this one user"
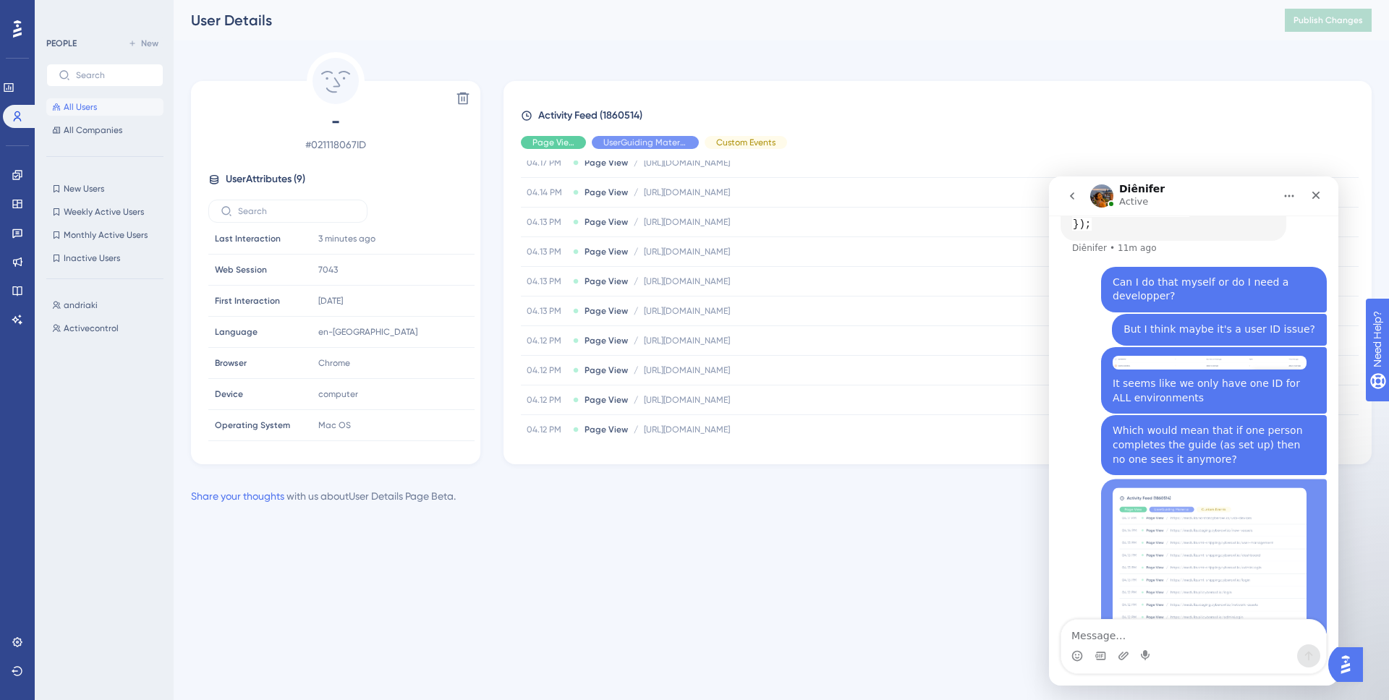
scroll to position [2037, 0]
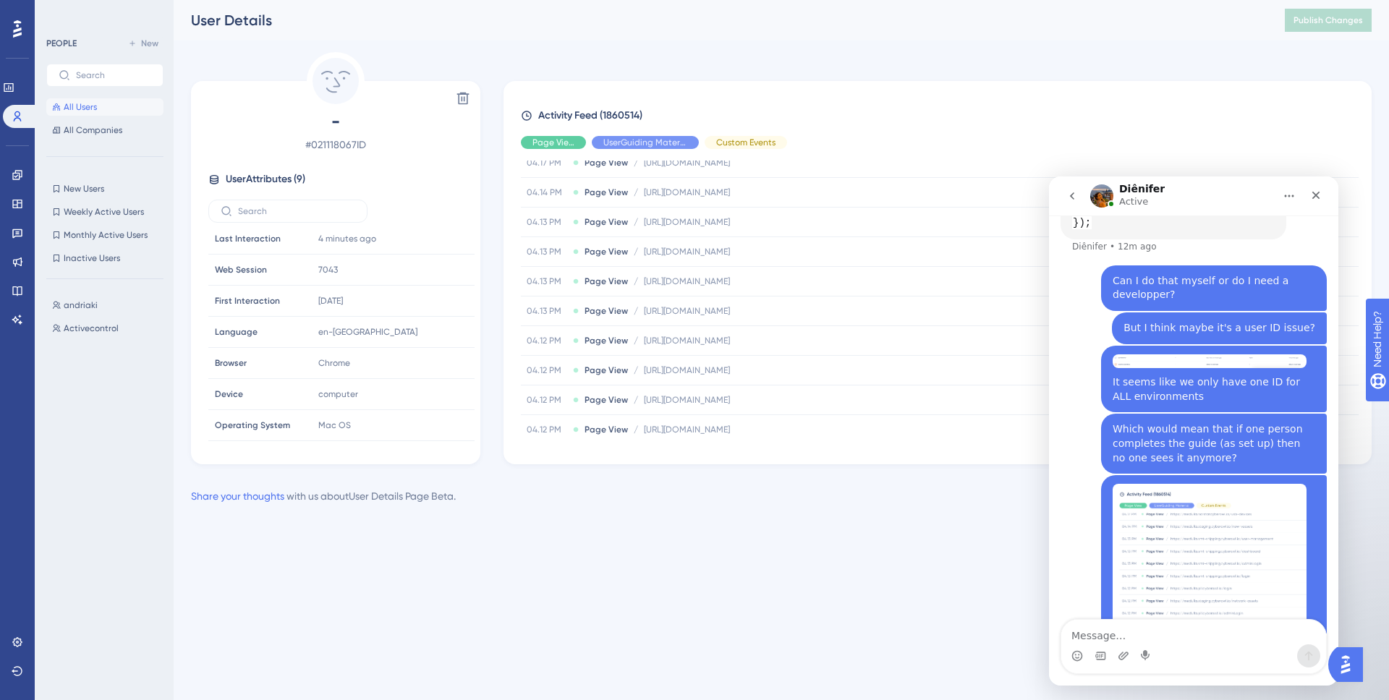
click at [1153, 629] on textarea "Message…" at bounding box center [1193, 632] width 265 height 25
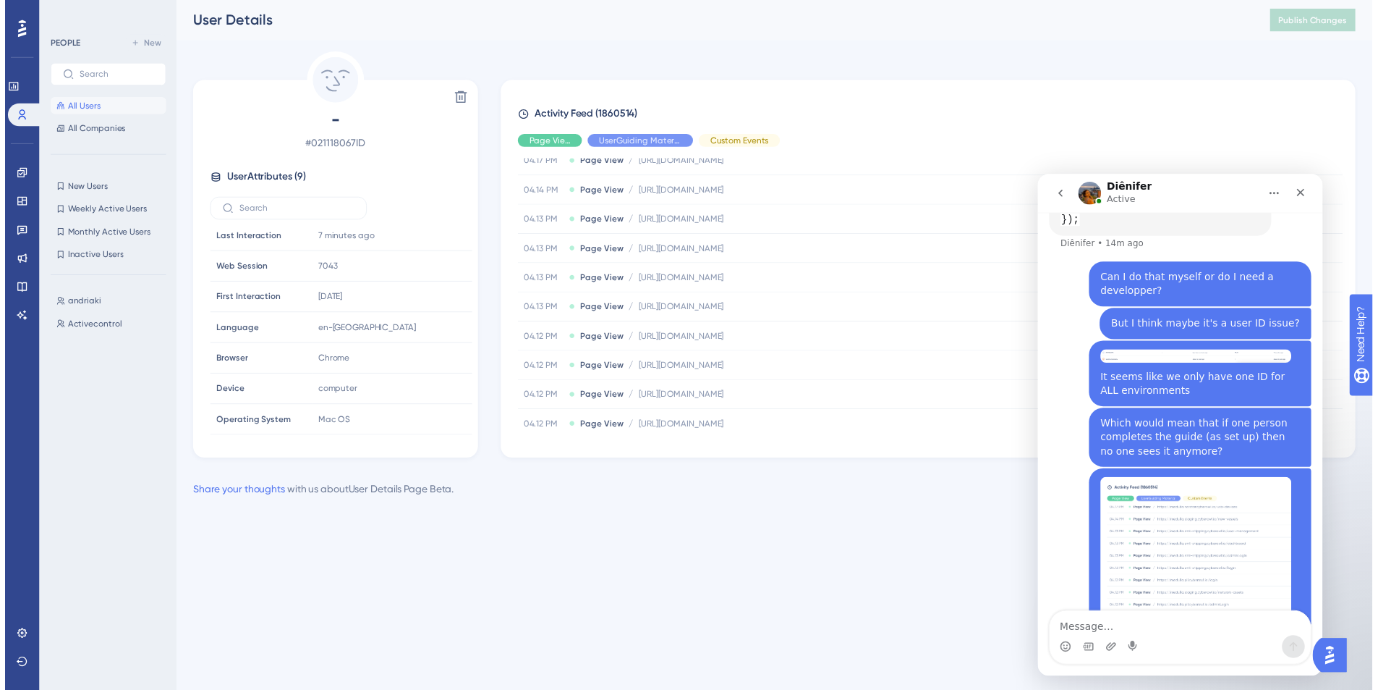
scroll to position [2093, 0]
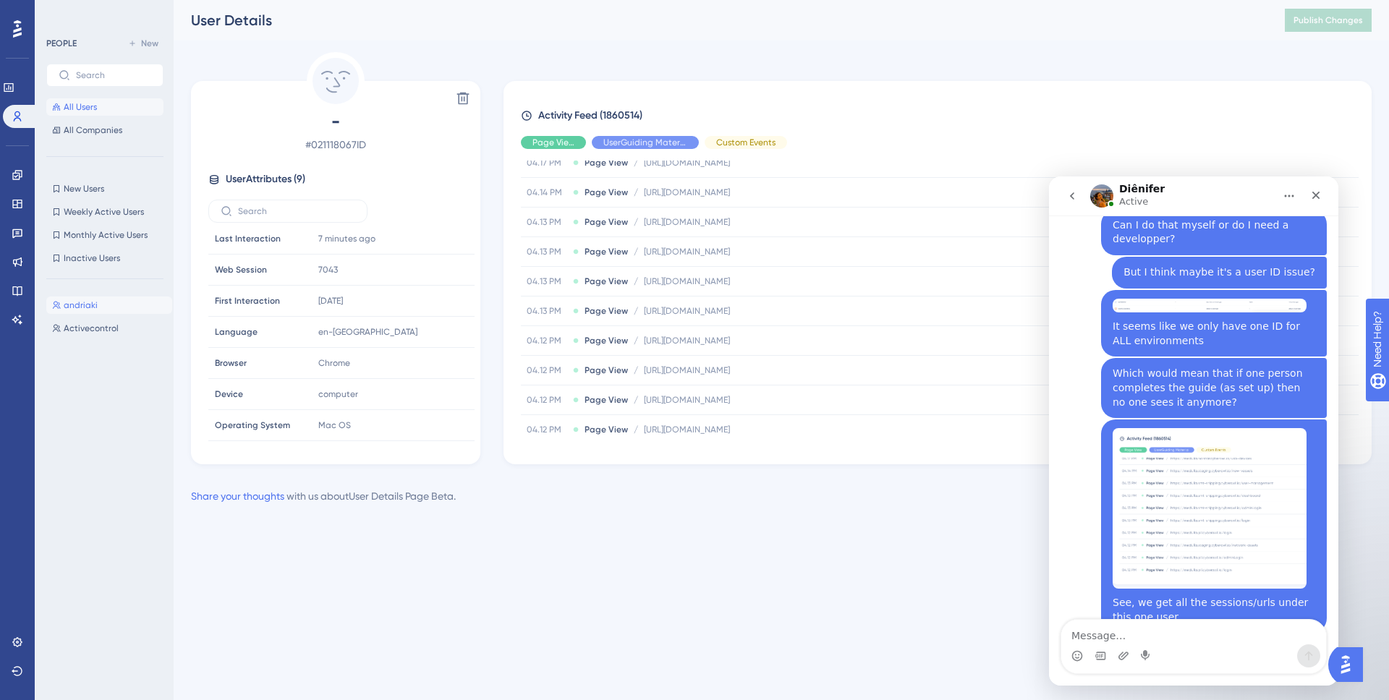
click at [98, 304] on button "andriaki andriaki" at bounding box center [109, 305] width 126 height 17
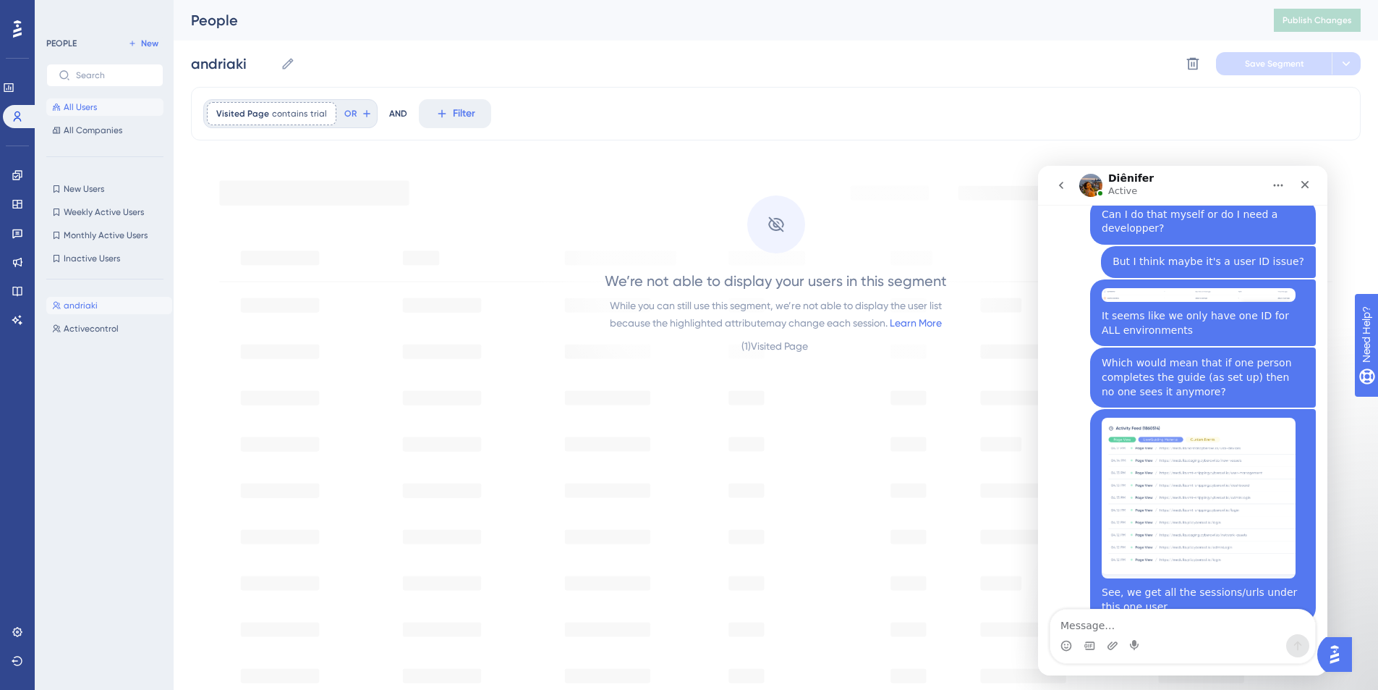
click at [79, 110] on span "All Users" at bounding box center [80, 107] width 33 height 12
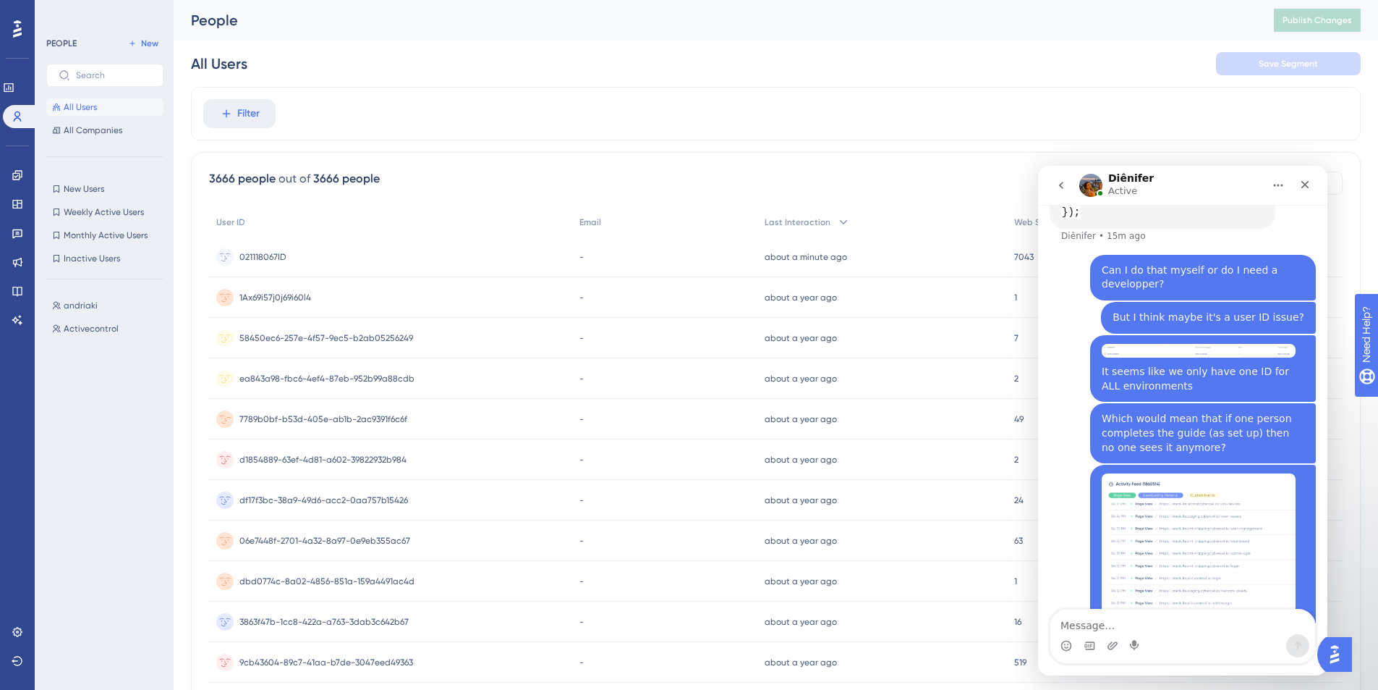
scroll to position [2093, 0]
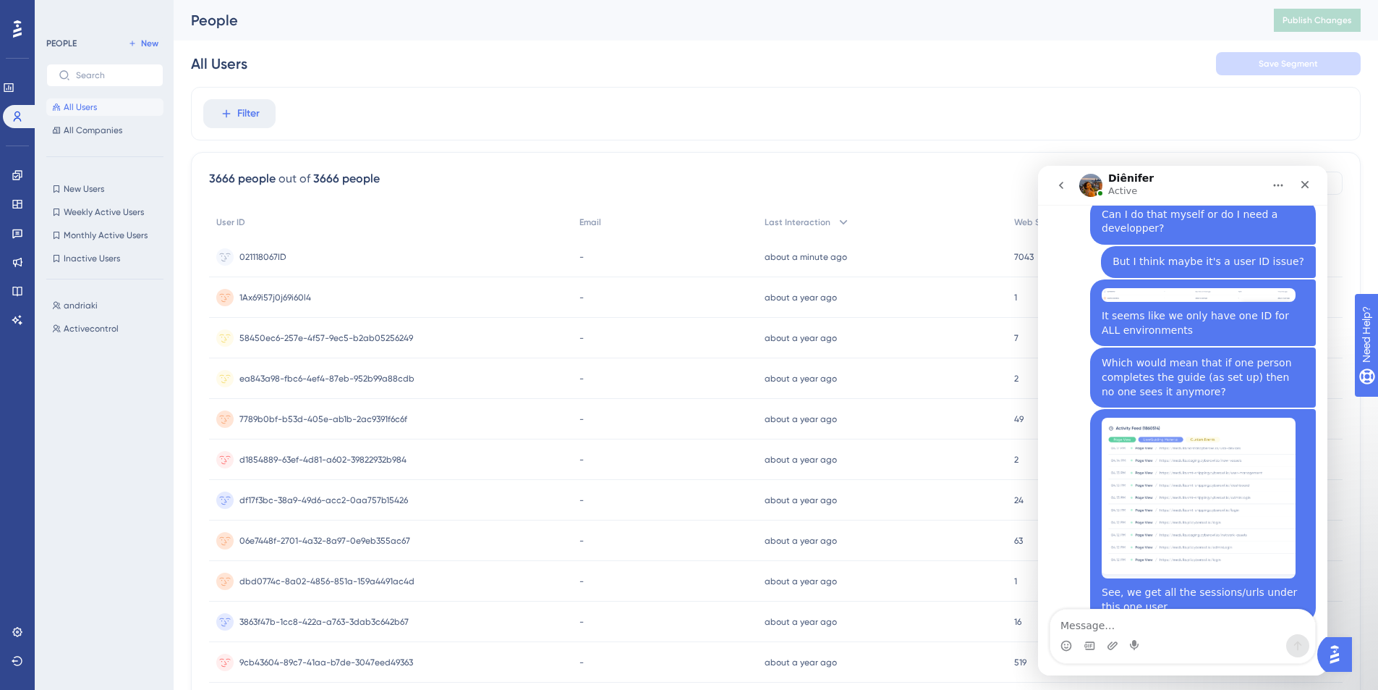
click at [452, 109] on div "Filter" at bounding box center [776, 114] width 1170 height 54
click at [149, 46] on span "New" at bounding box center [149, 44] width 17 height 12
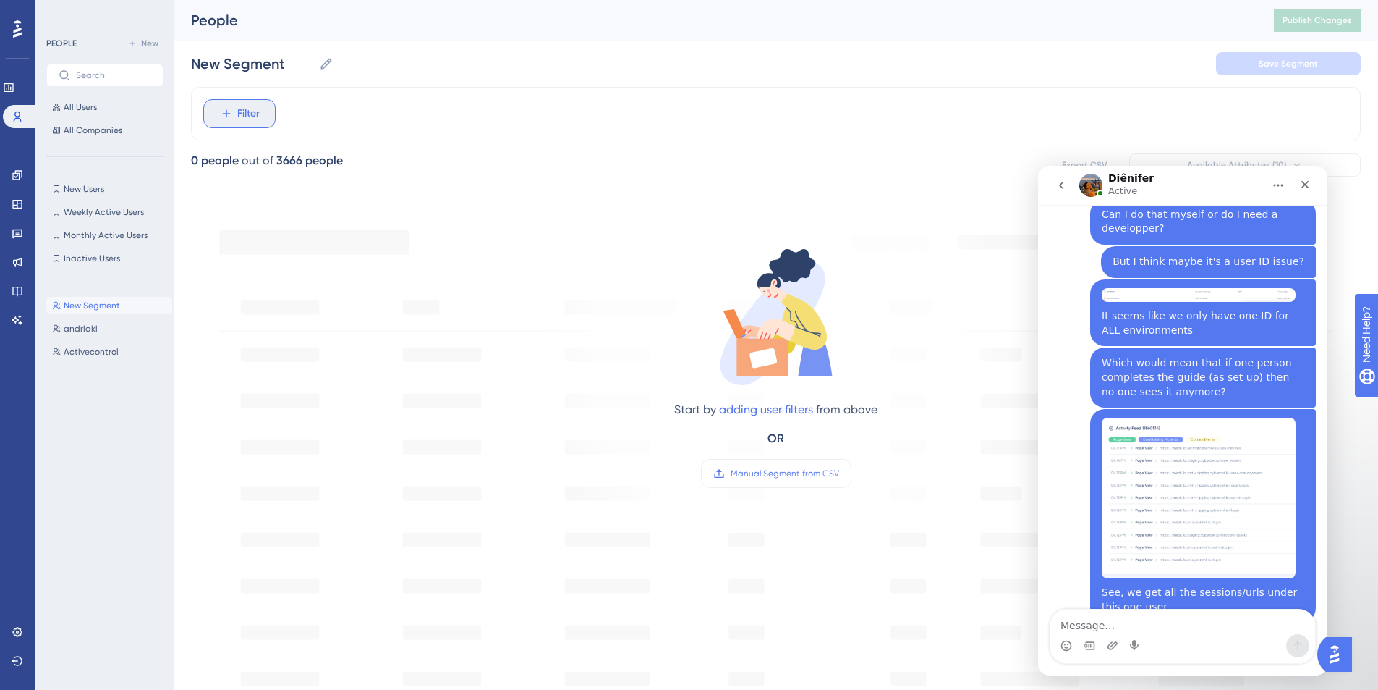
click at [245, 109] on span "Filter" at bounding box center [248, 113] width 22 height 17
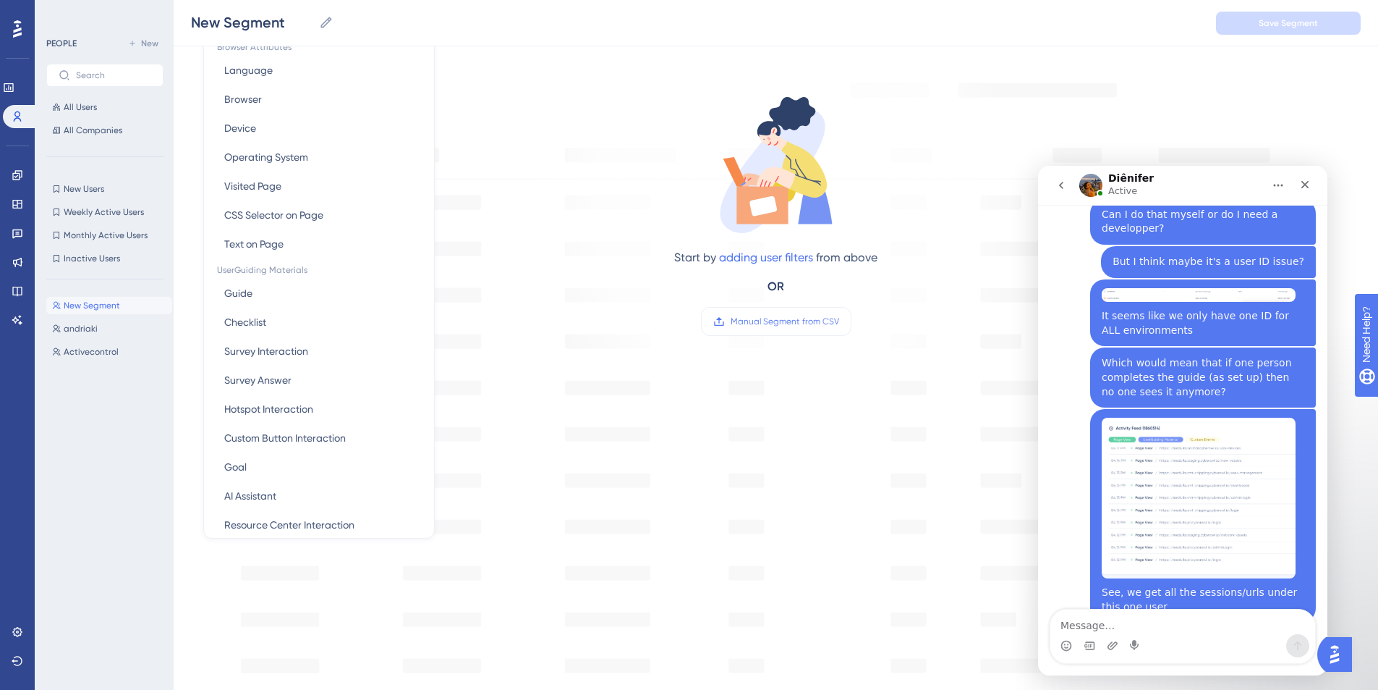
scroll to position [84, 0]
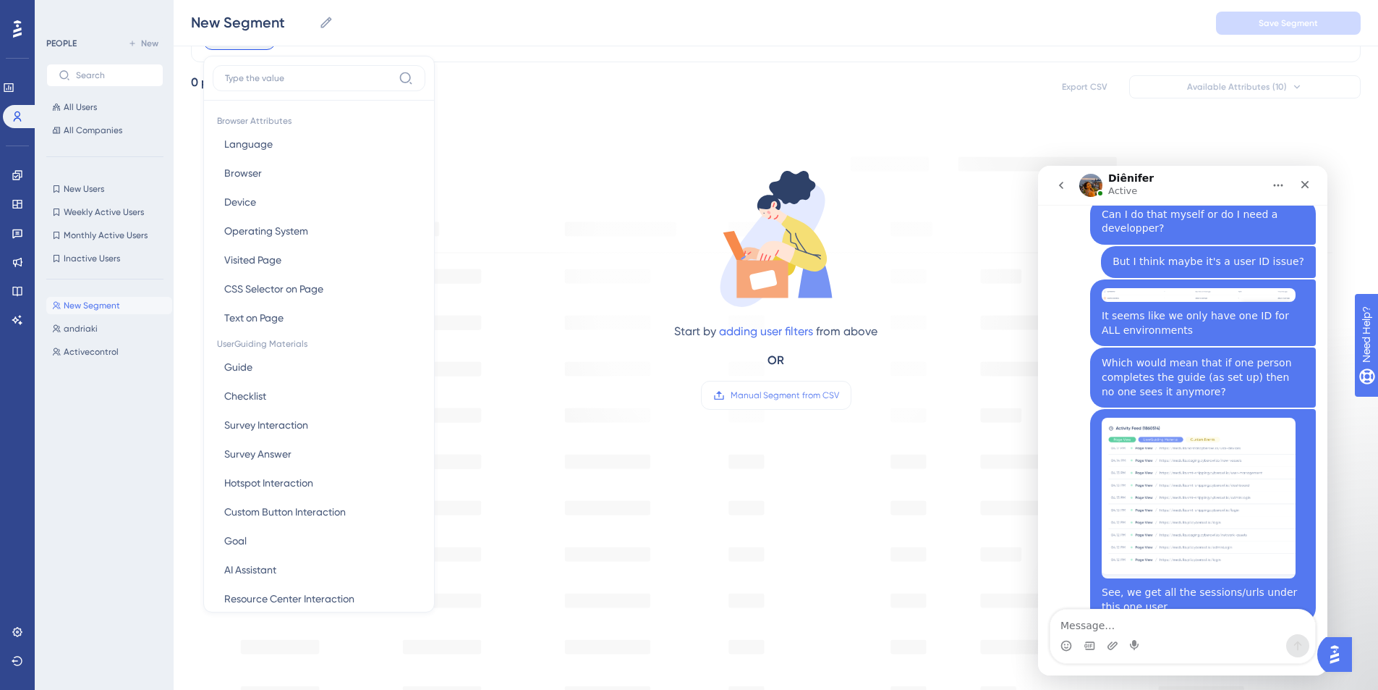
click at [683, 105] on div "Filter Browser Attributes Language Language Browser Browser Device Device Opera…" at bounding box center [776, 509] width 1170 height 1001
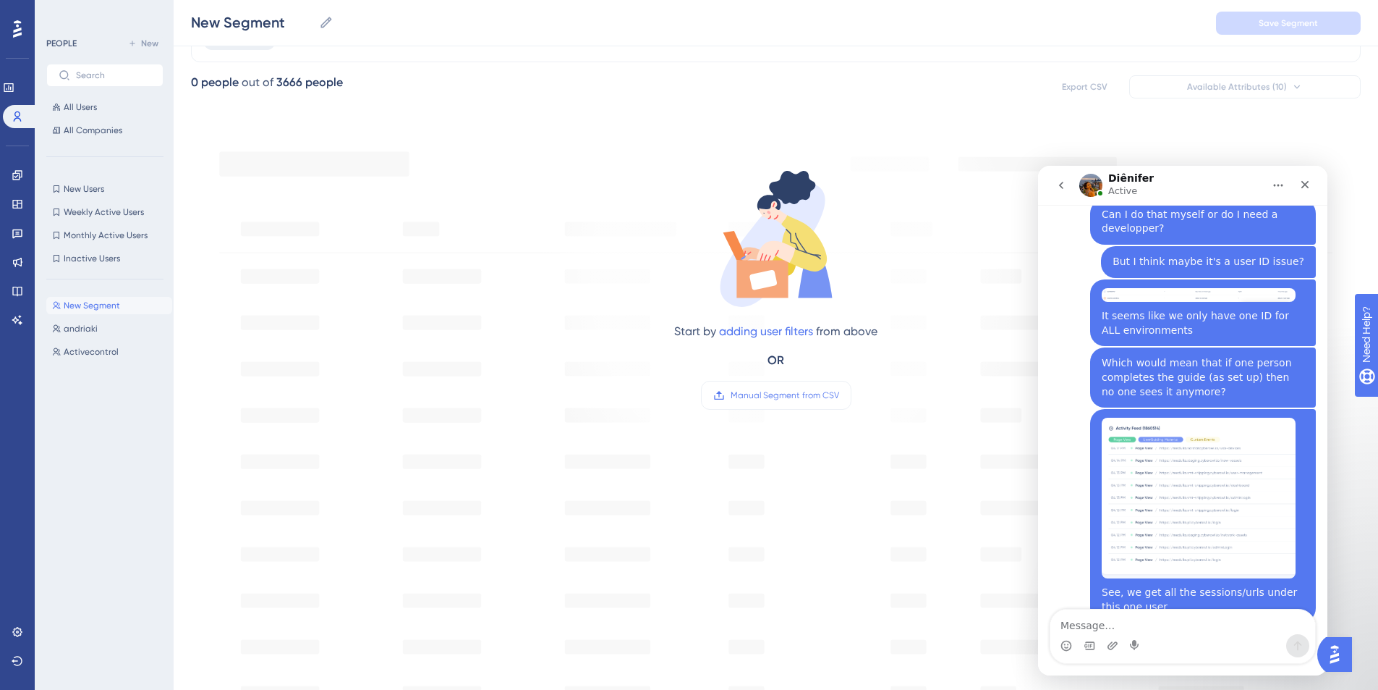
drag, startPoint x: 566, startPoint y: 93, endPoint x: 527, endPoint y: 96, distance: 39.2
click at [566, 92] on div "0 people out of 3666 people Export CSV Available Attributes (10)" at bounding box center [776, 87] width 1170 height 26
click at [304, 79] on div "3666 people" at bounding box center [309, 82] width 67 height 17
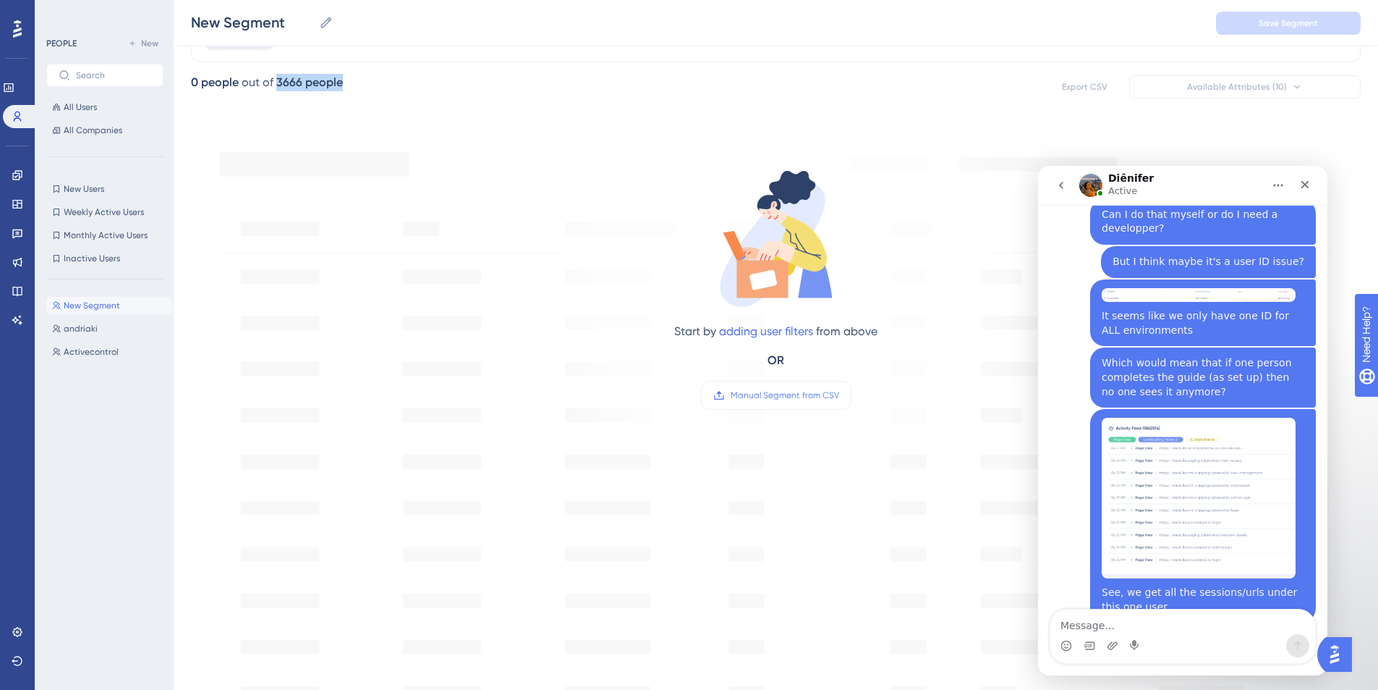
click at [304, 79] on div "3666 people" at bounding box center [309, 82] width 67 height 17
click at [305, 79] on div "3666 people" at bounding box center [309, 82] width 67 height 17
click at [311, 93] on span "0 people out of 3666 people" at bounding box center [267, 87] width 152 height 26
click at [354, 78] on div "0 people out of 3666 people Export CSV Available Attributes (10)" at bounding box center [776, 87] width 1170 height 26
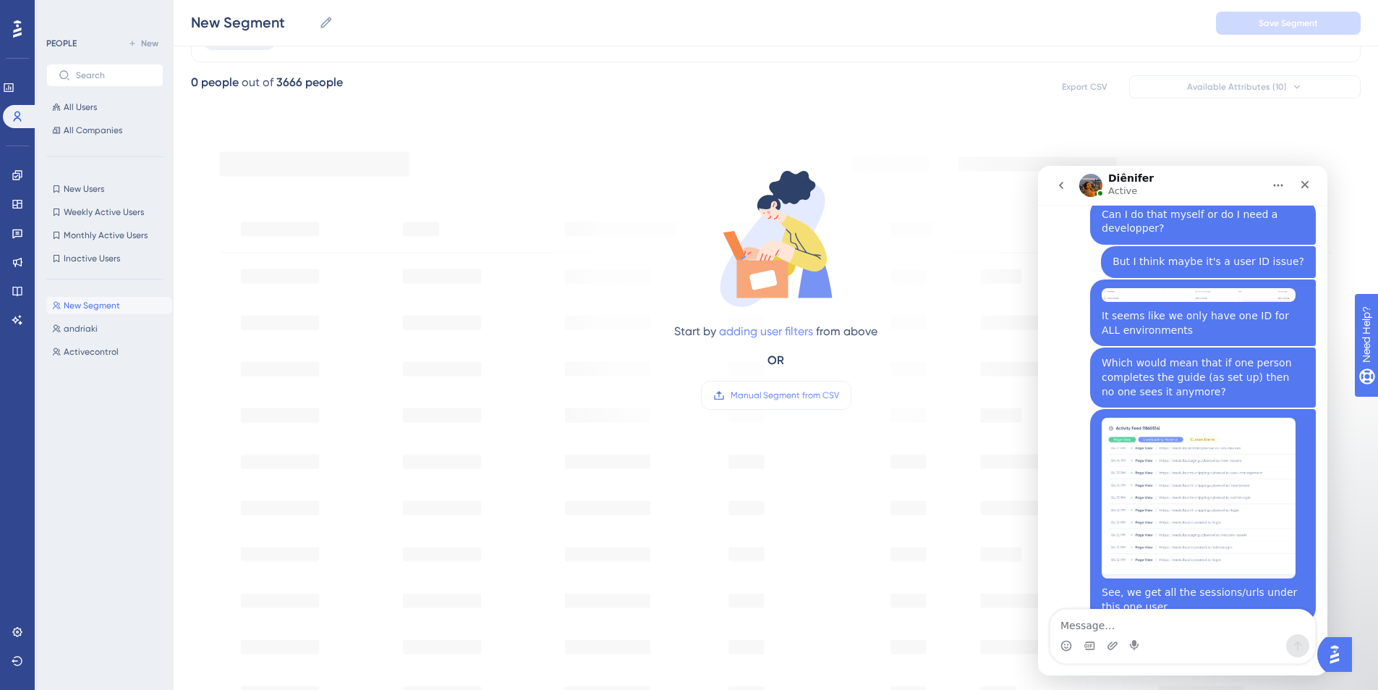
click at [804, 326] on link "adding user filters" at bounding box center [766, 331] width 94 height 14
click at [203, 21] on button "Filter" at bounding box center [239, 35] width 72 height 29
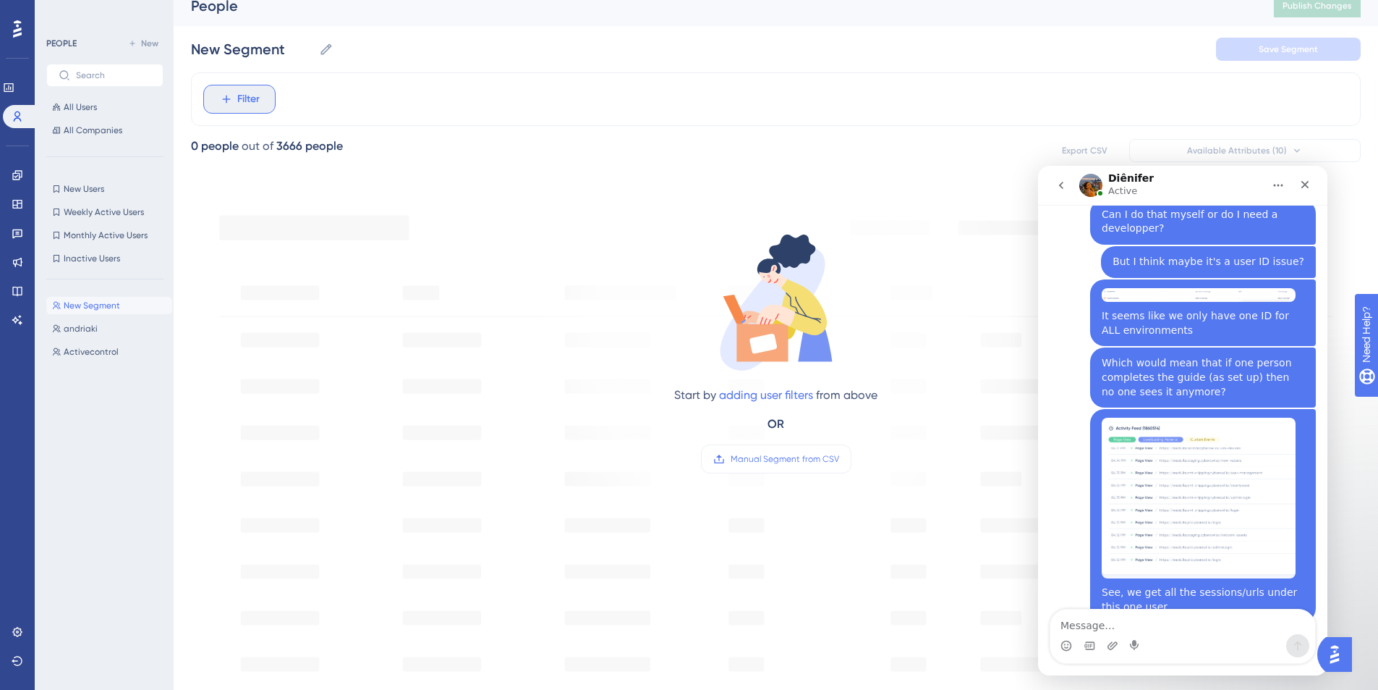
click at [249, 108] on button "Filter" at bounding box center [239, 99] width 72 height 29
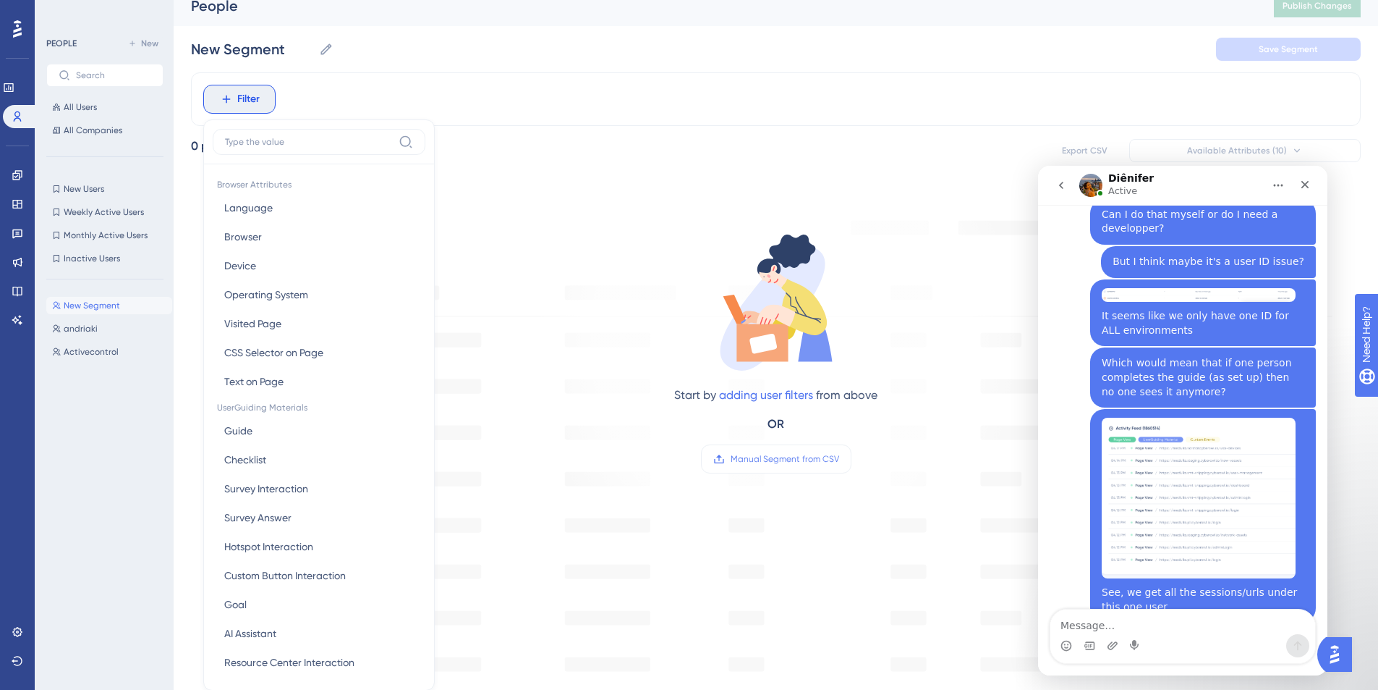
scroll to position [75, 0]
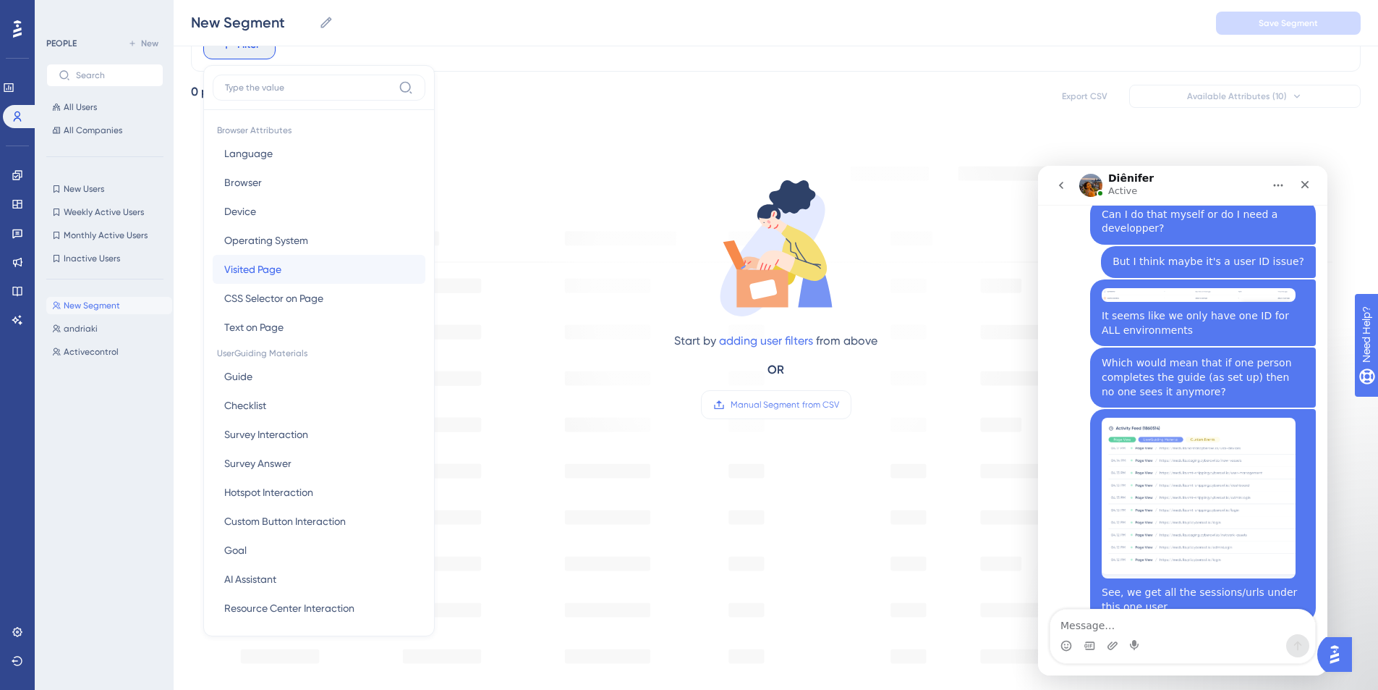
click at [263, 273] on span "Visited Page" at bounding box center [252, 268] width 57 height 17
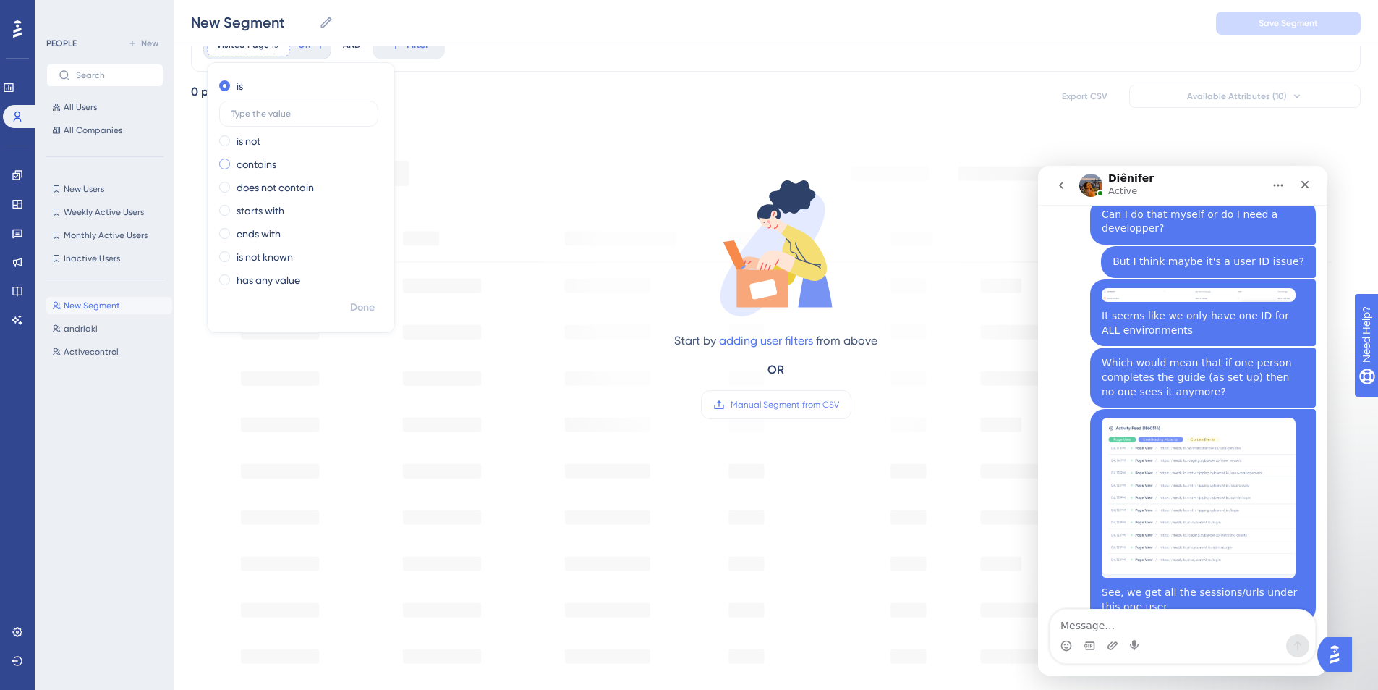
click at [260, 162] on label "contains" at bounding box center [257, 164] width 40 height 17
type input "vessels"
click at [360, 305] on span "Done" at bounding box center [362, 307] width 25 height 17
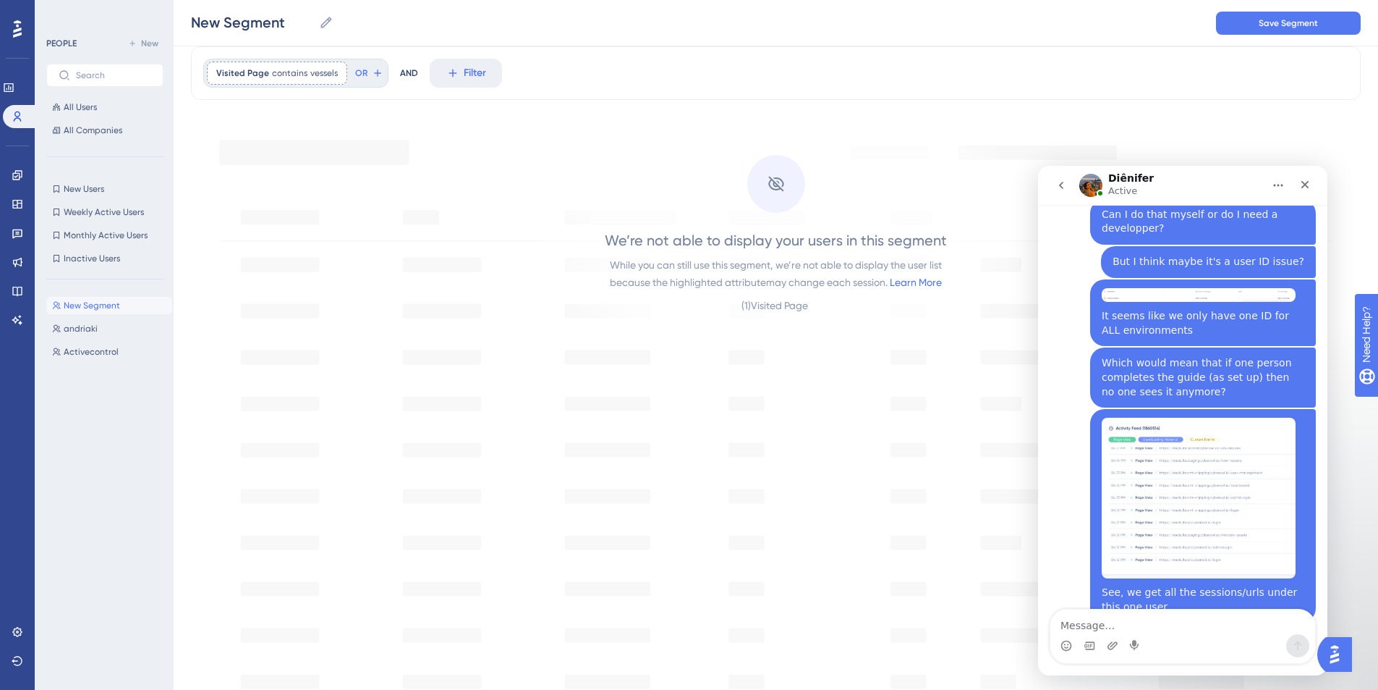
scroll to position [25, 0]
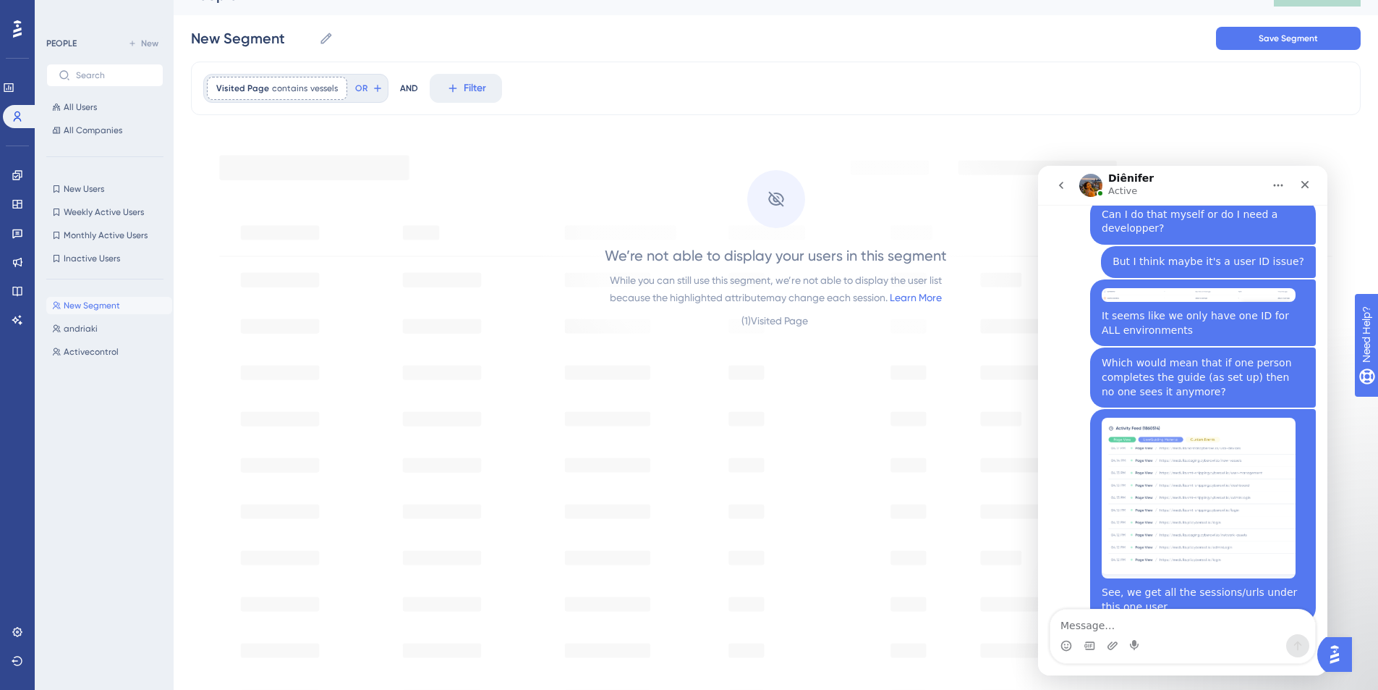
click at [334, 90] on icon at bounding box center [336, 88] width 9 height 9
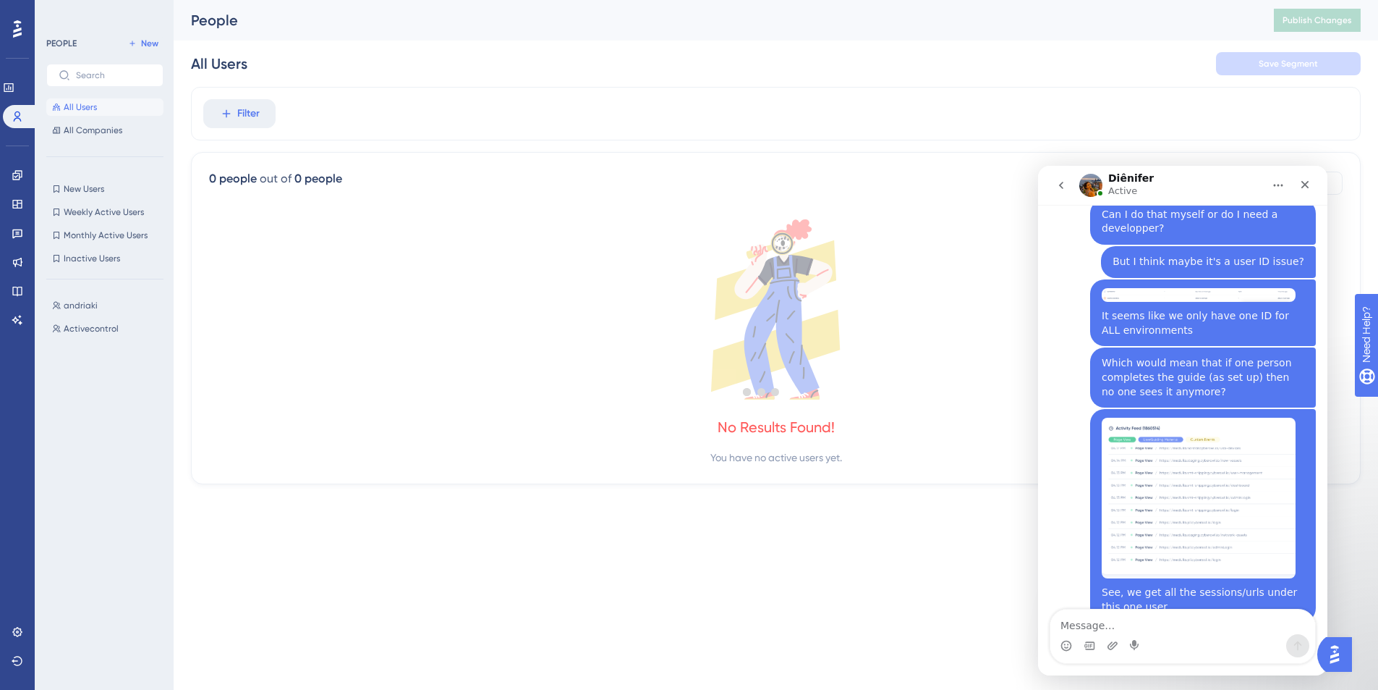
scroll to position [0, 0]
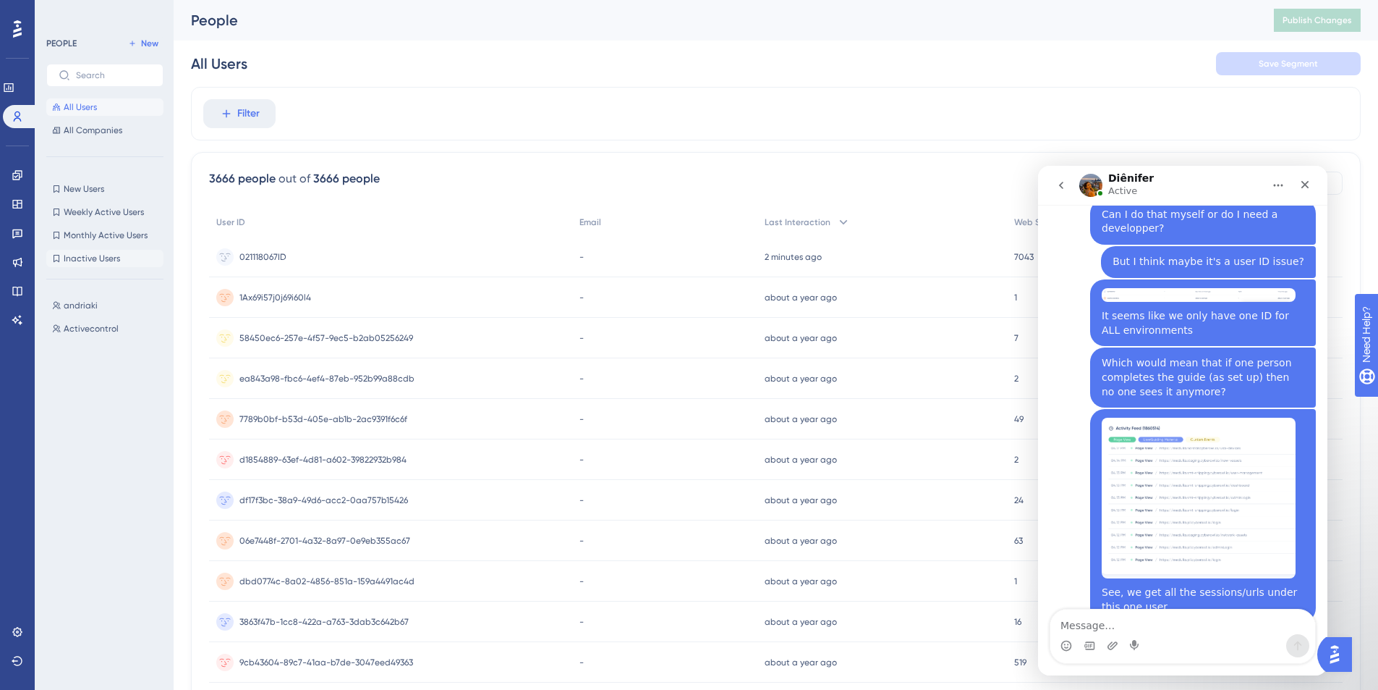
click at [85, 262] on span "Inactive Users" at bounding box center [92, 259] width 56 height 12
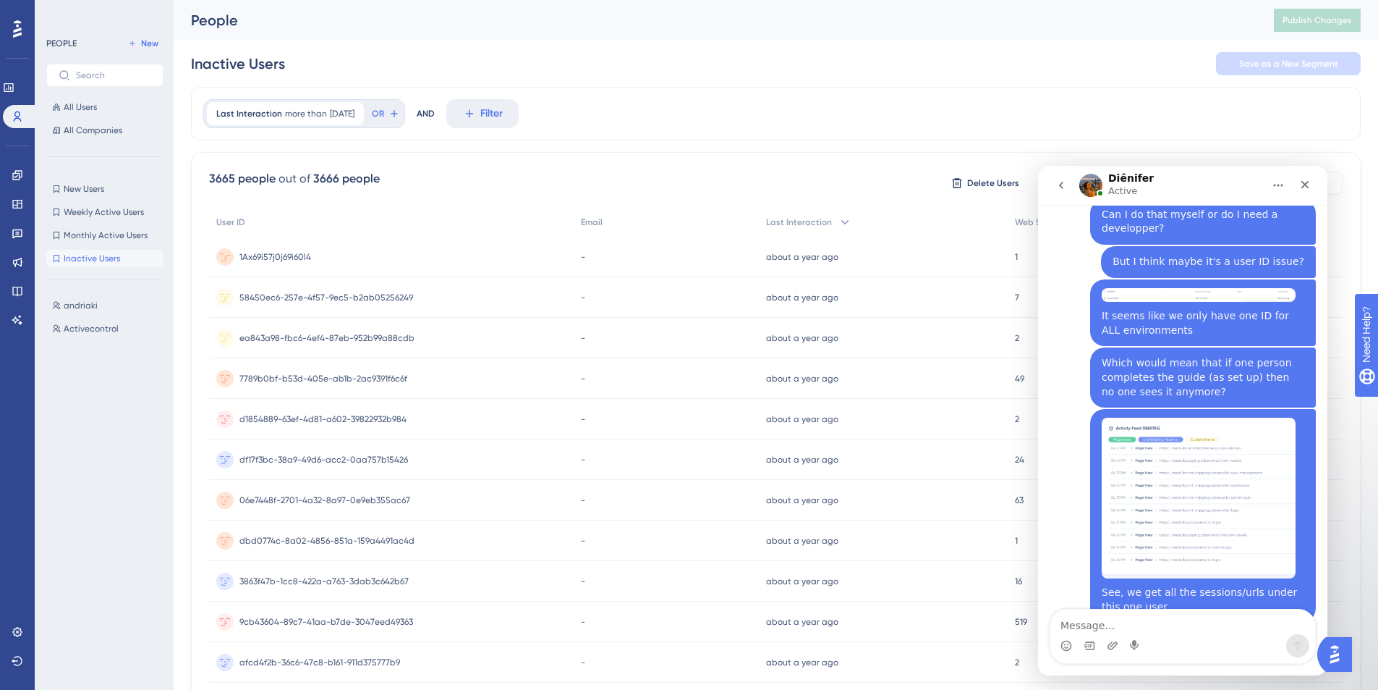
click at [254, 253] on span "1Ax69i57j0j69i60l4" at bounding box center [275, 257] width 72 height 12
click at [370, 455] on span "df17f3bc-38a9-49d6-acc2-0aa757b15426" at bounding box center [323, 460] width 169 height 12
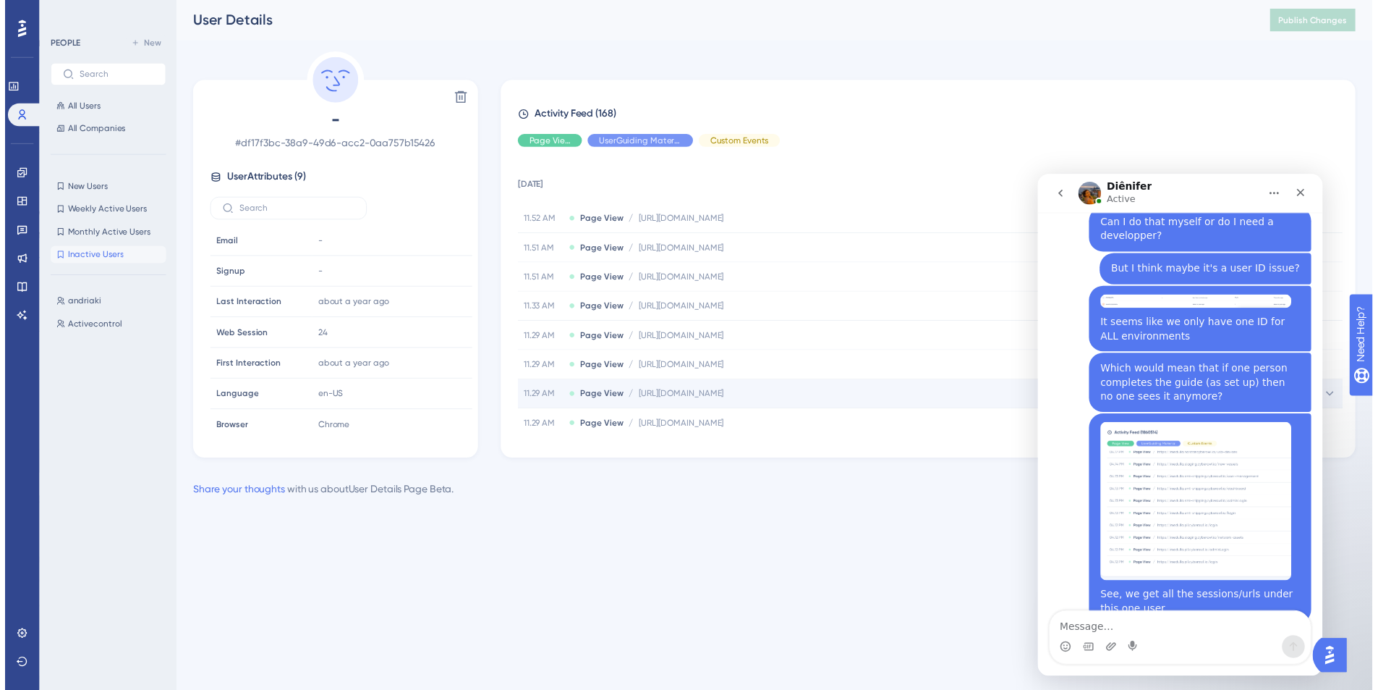
scroll to position [35, 0]
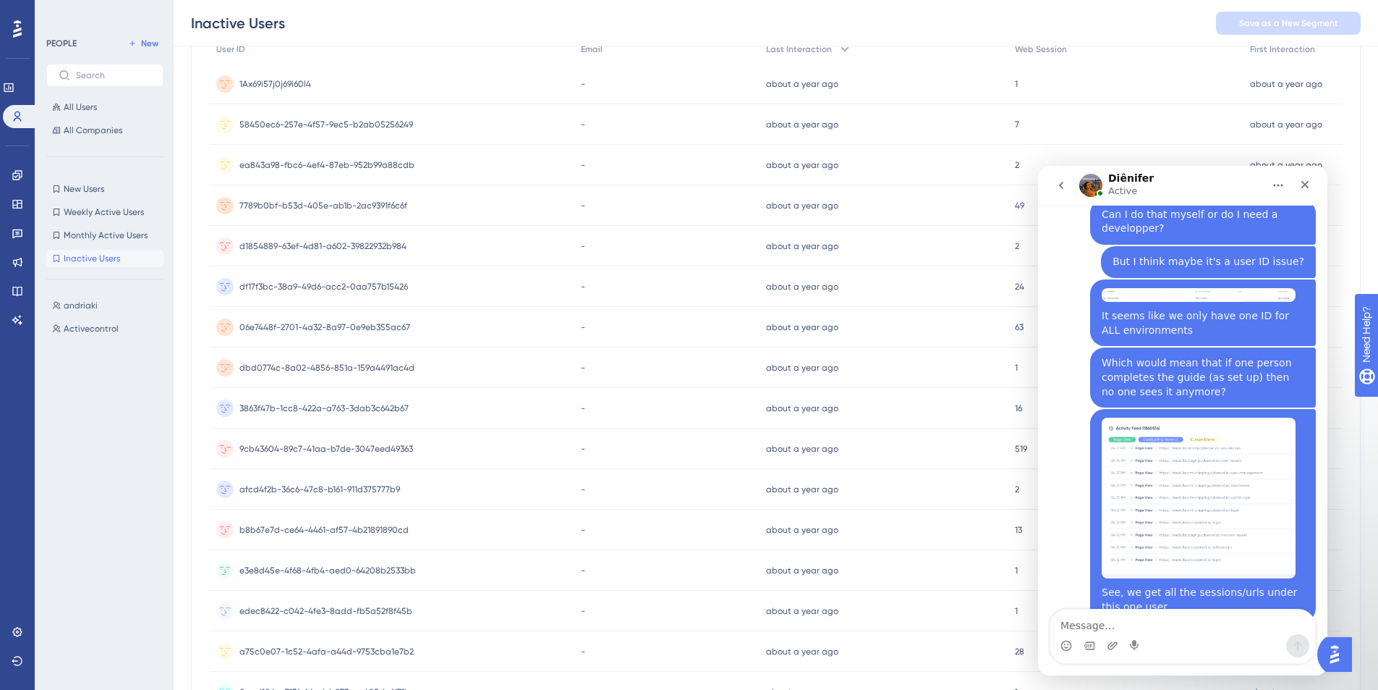
scroll to position [327, 0]
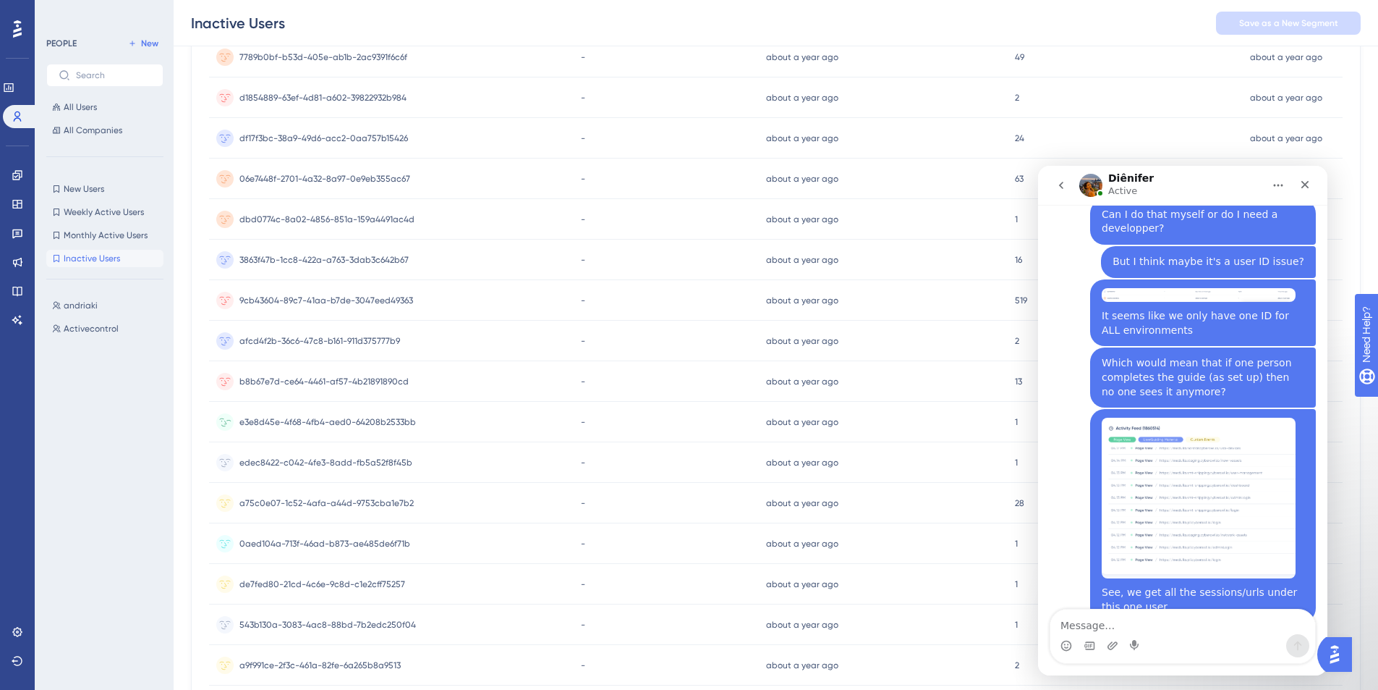
click at [338, 422] on span "e3e8d45e-4f68-4fb4-aed0-64208b2533bb" at bounding box center [327, 422] width 177 height 12
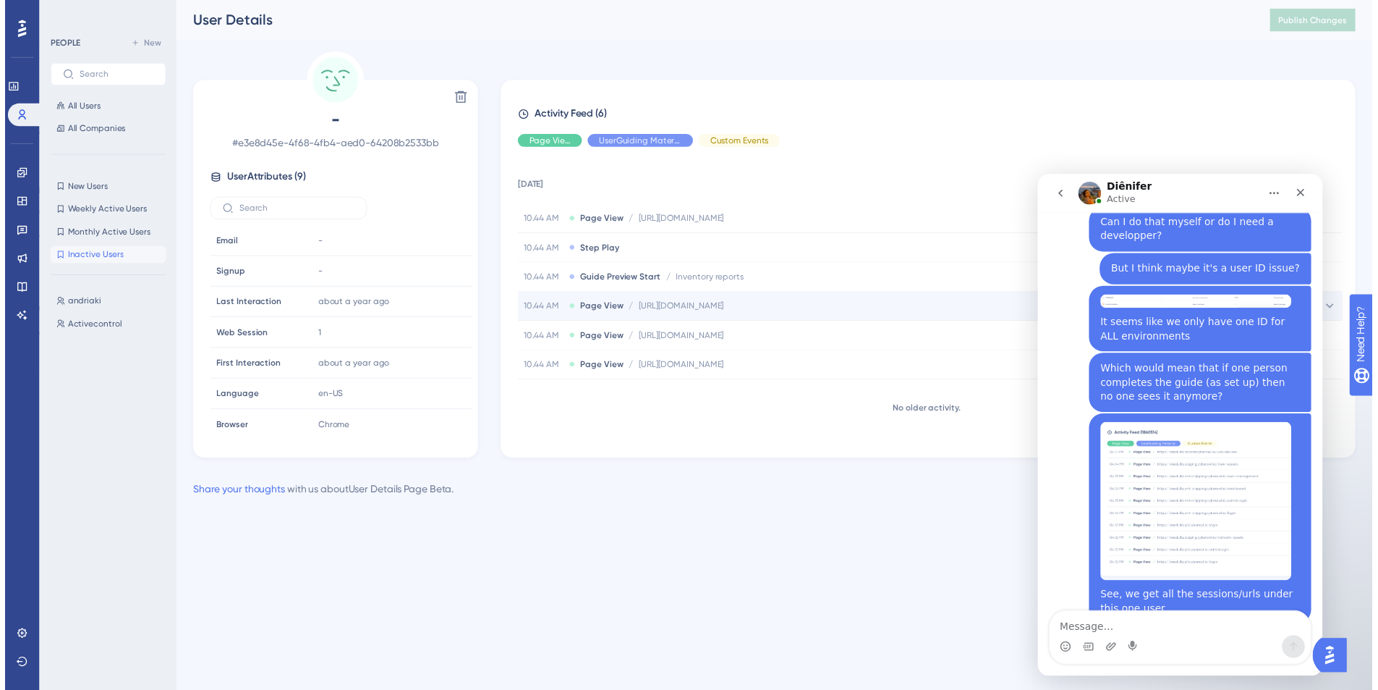
scroll to position [2037, 0]
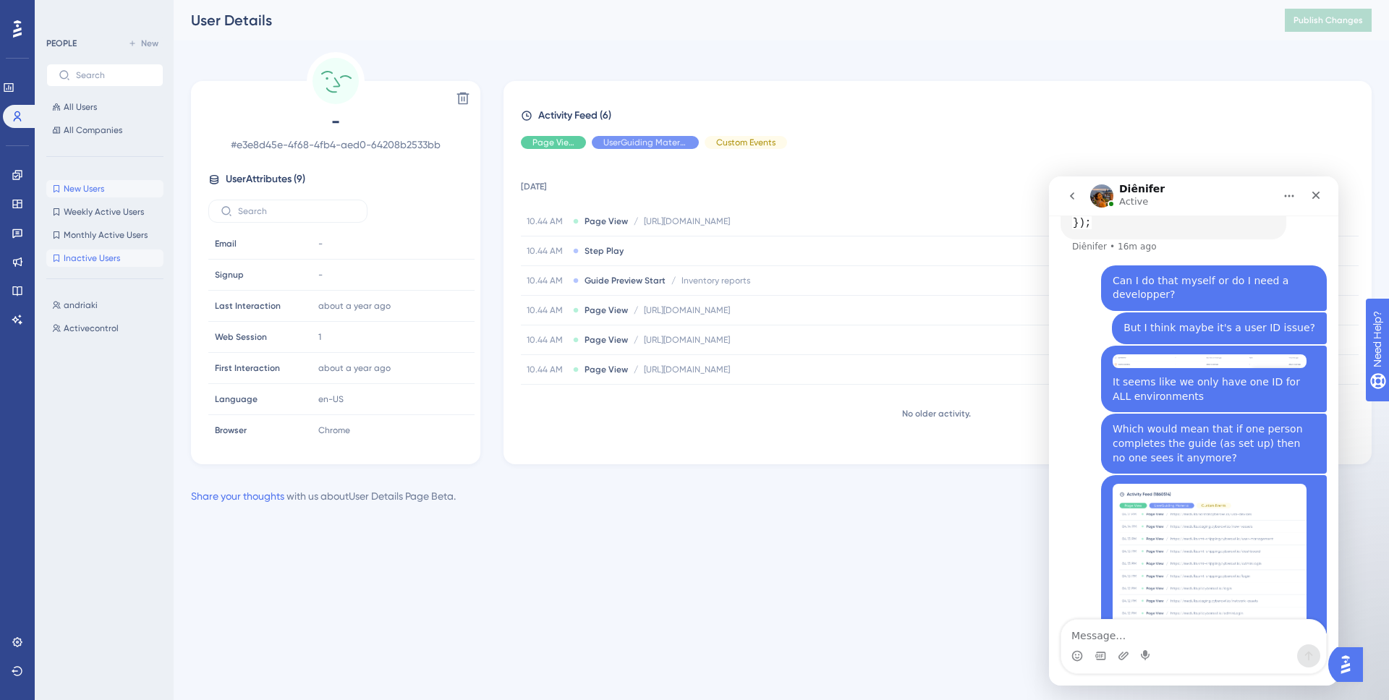
click at [76, 187] on span "New Users" at bounding box center [84, 189] width 41 height 12
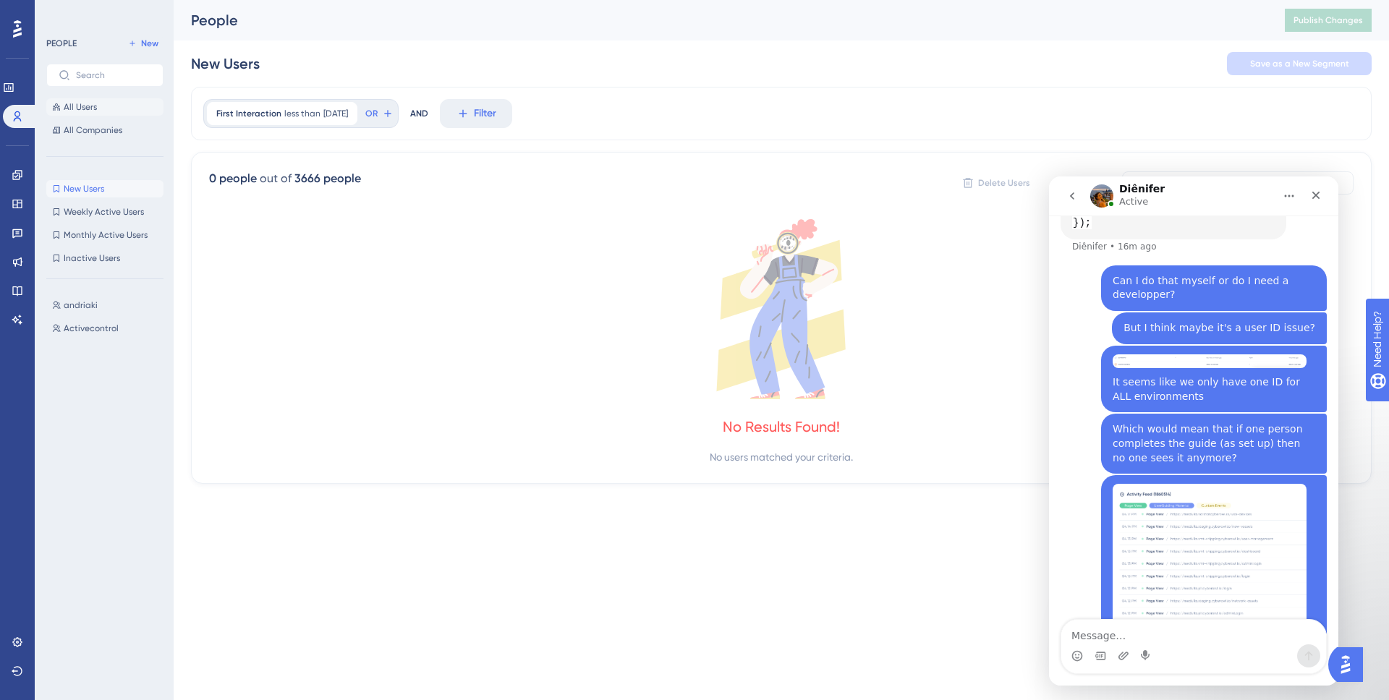
click at [85, 109] on span "All Users" at bounding box center [80, 107] width 33 height 12
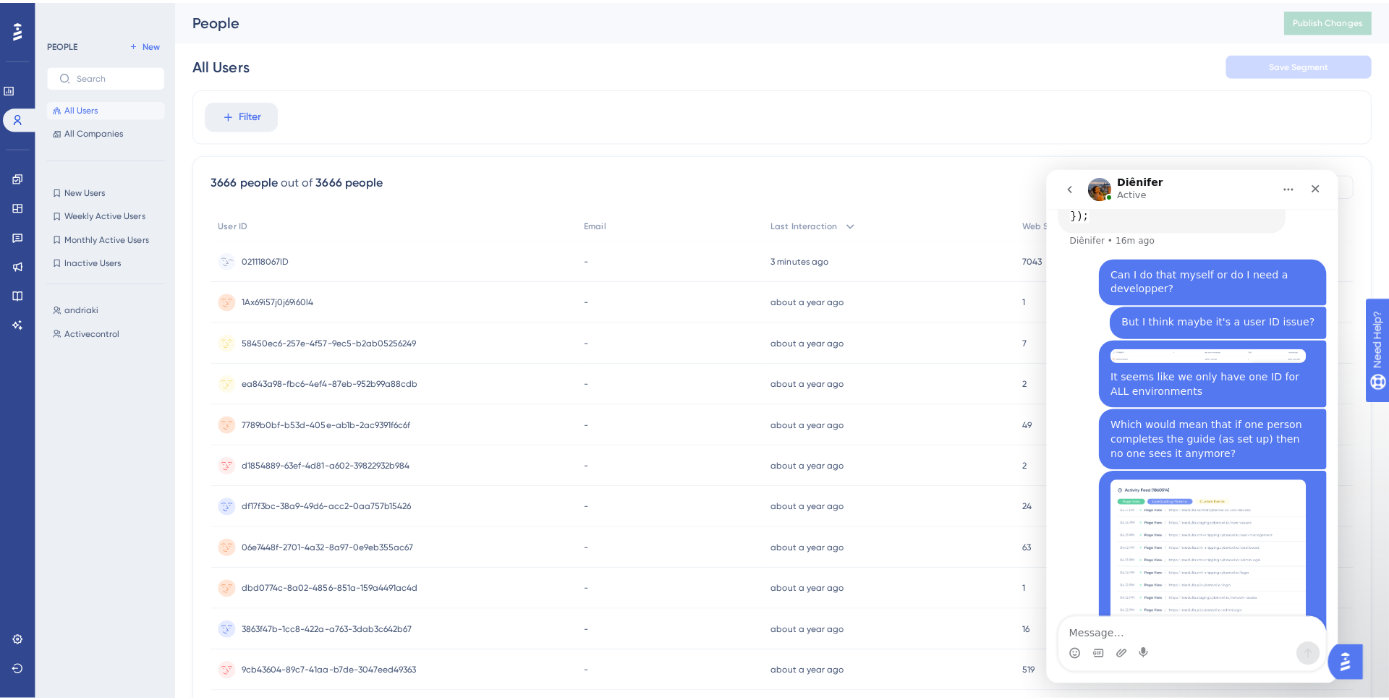
scroll to position [2093, 0]
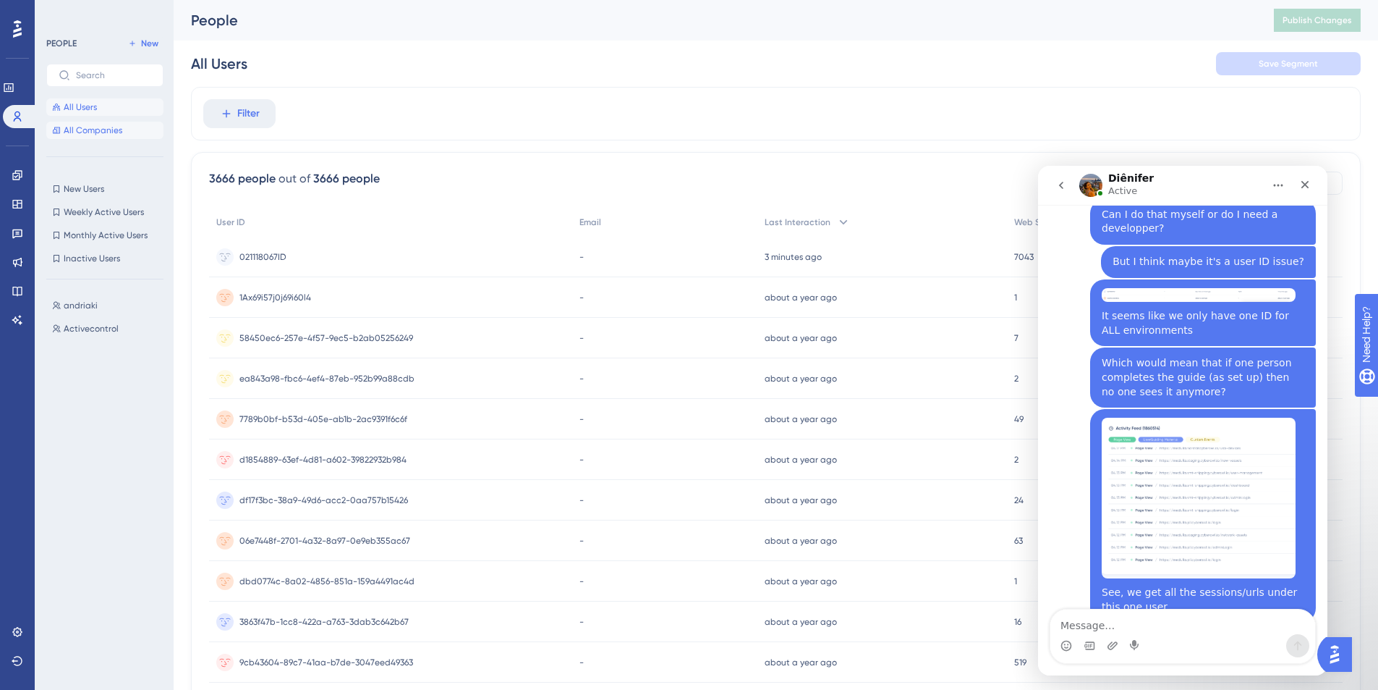
click at [98, 132] on span "All Companies" at bounding box center [93, 130] width 59 height 12
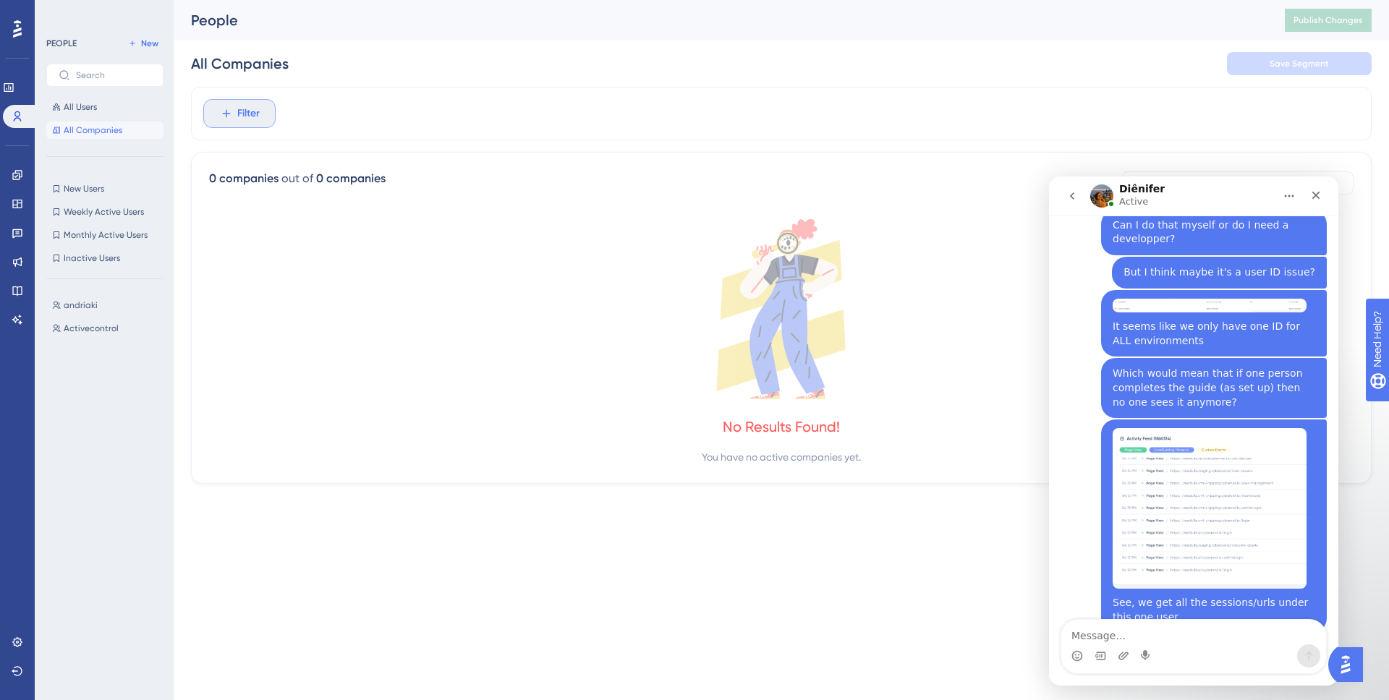
scroll to position [2037, 0]
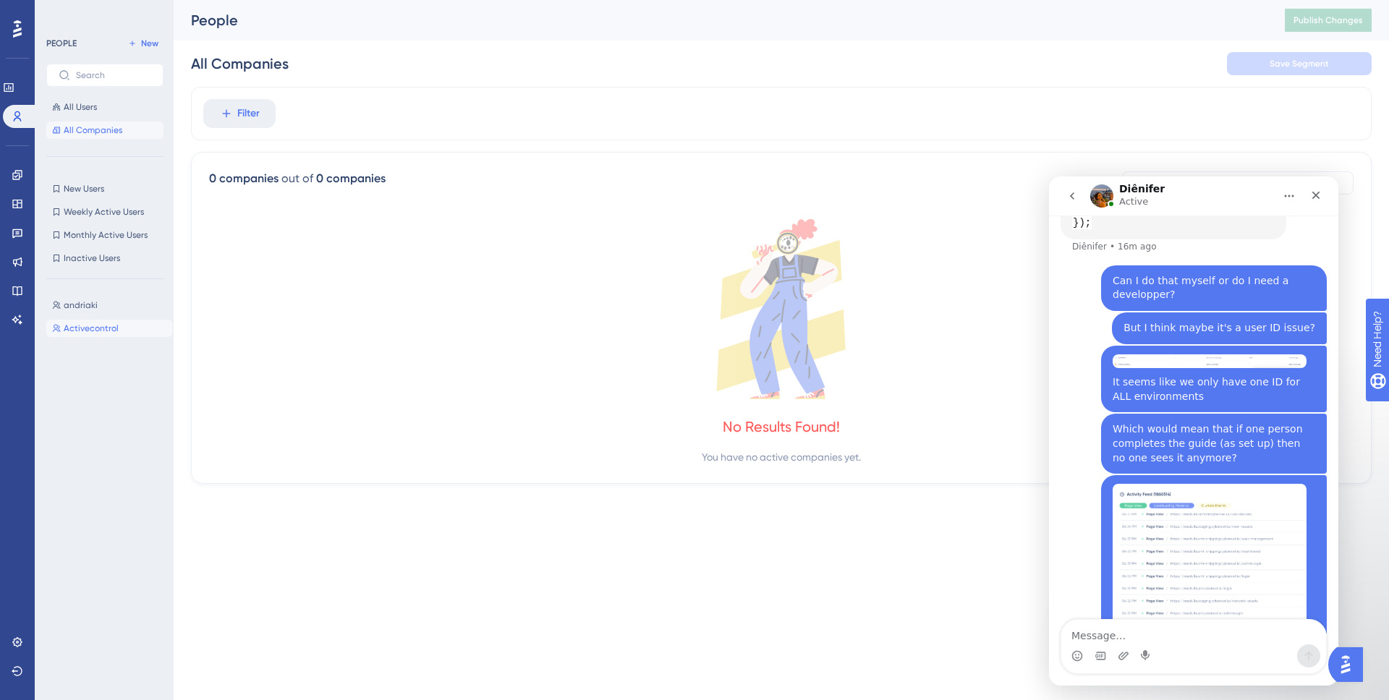
click at [82, 328] on span "Activecontrol" at bounding box center [91, 329] width 55 height 12
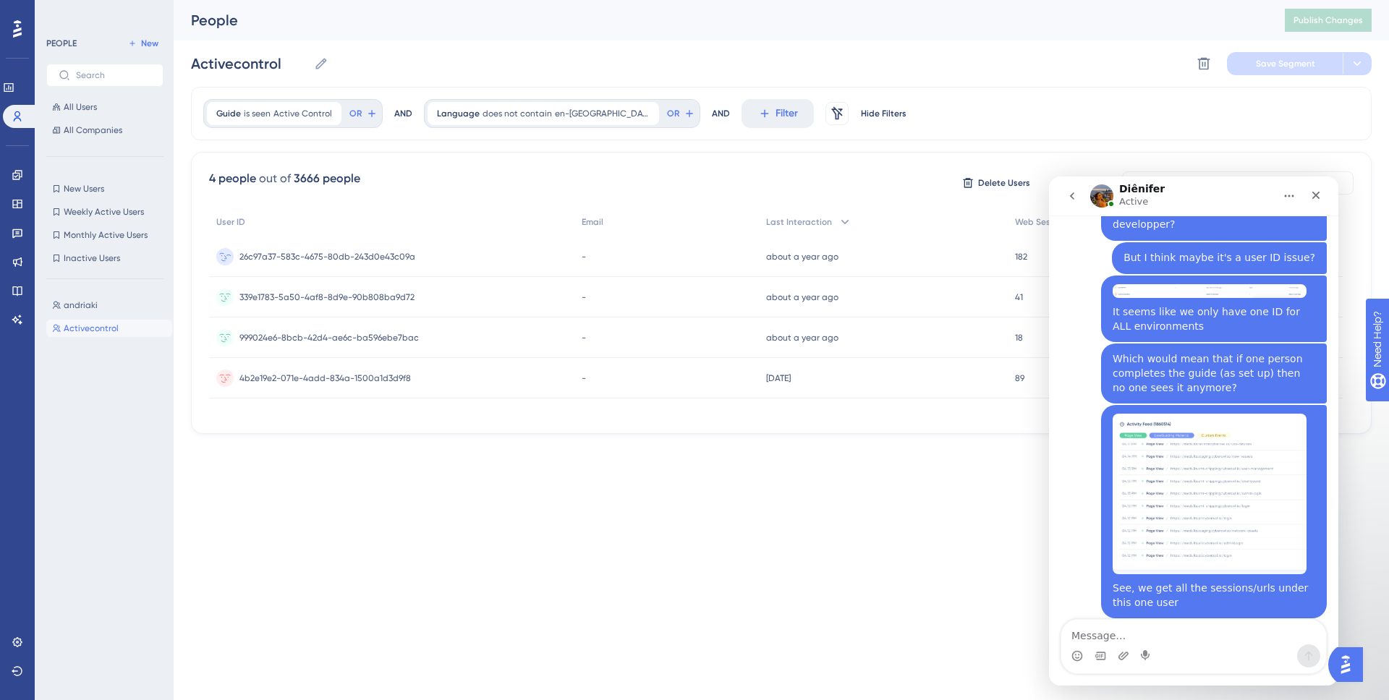
scroll to position [2172, 0]
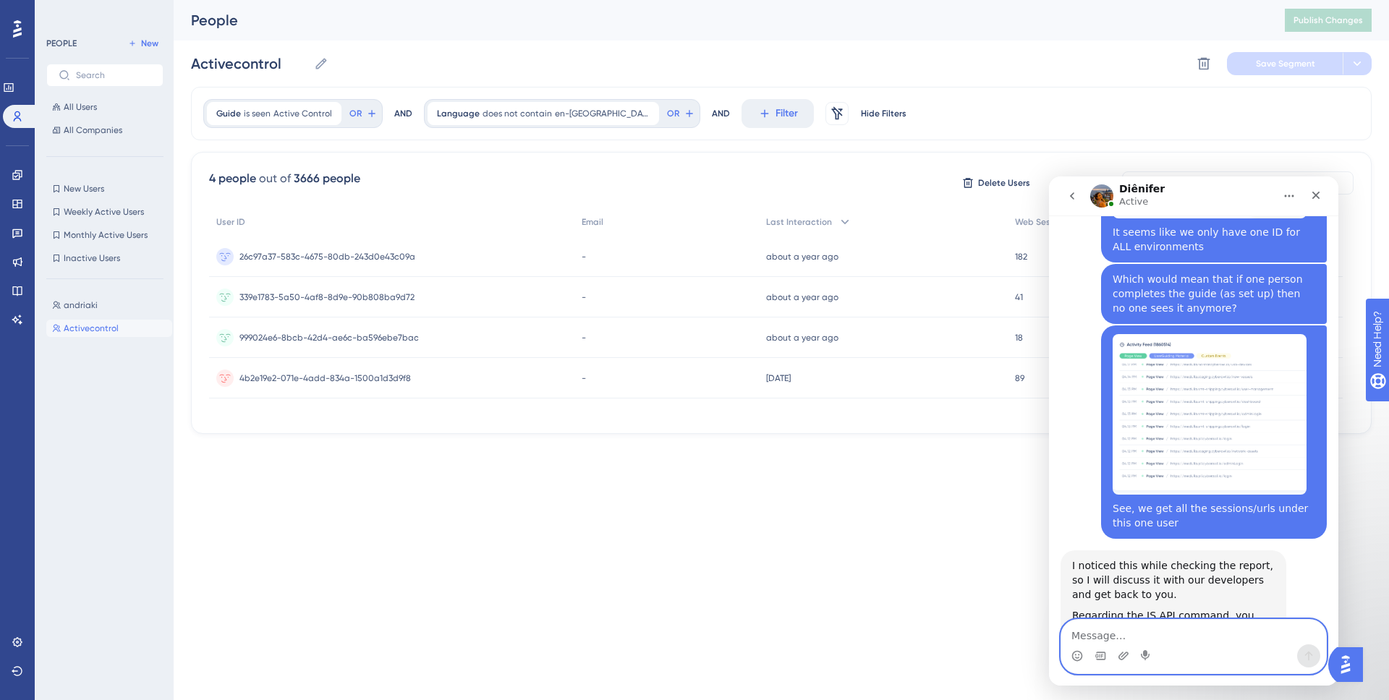
click at [1197, 635] on textarea "Message…" at bounding box center [1193, 632] width 265 height 25
click at [1195, 642] on textarea "Message…" at bounding box center [1193, 632] width 265 height 25
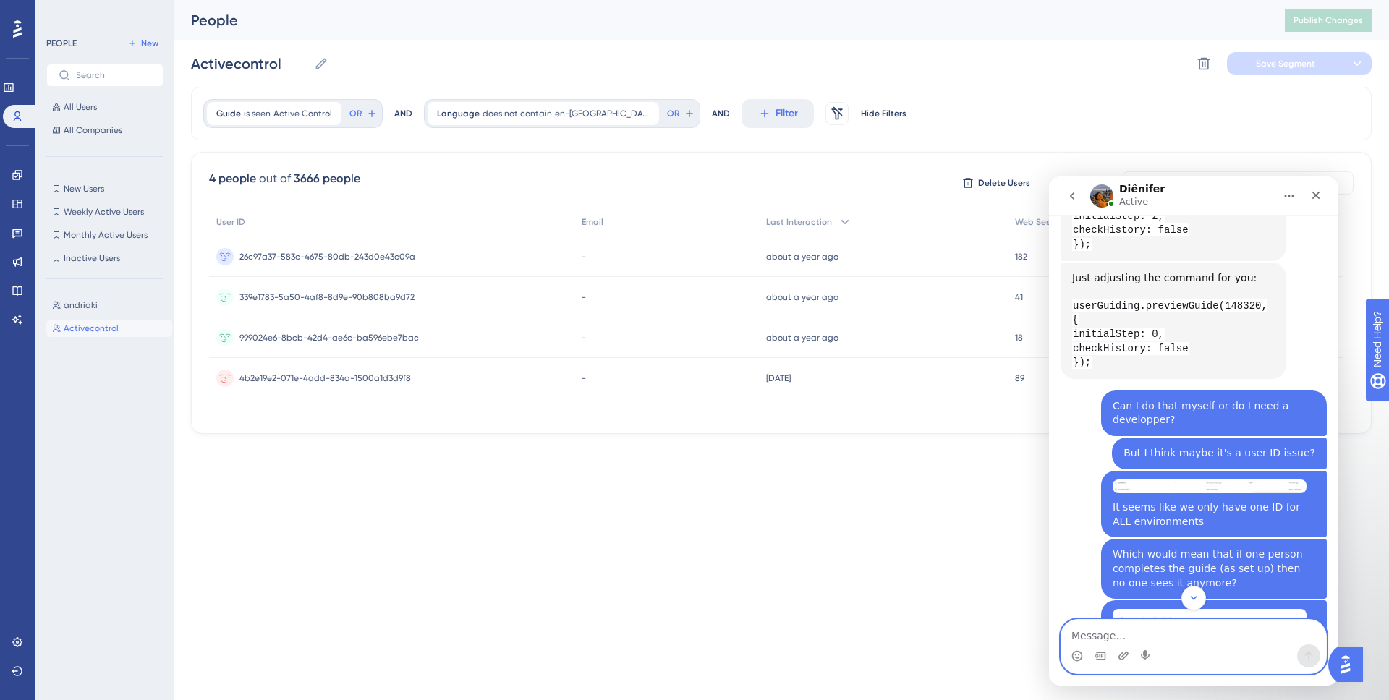
scroll to position [1674, 0]
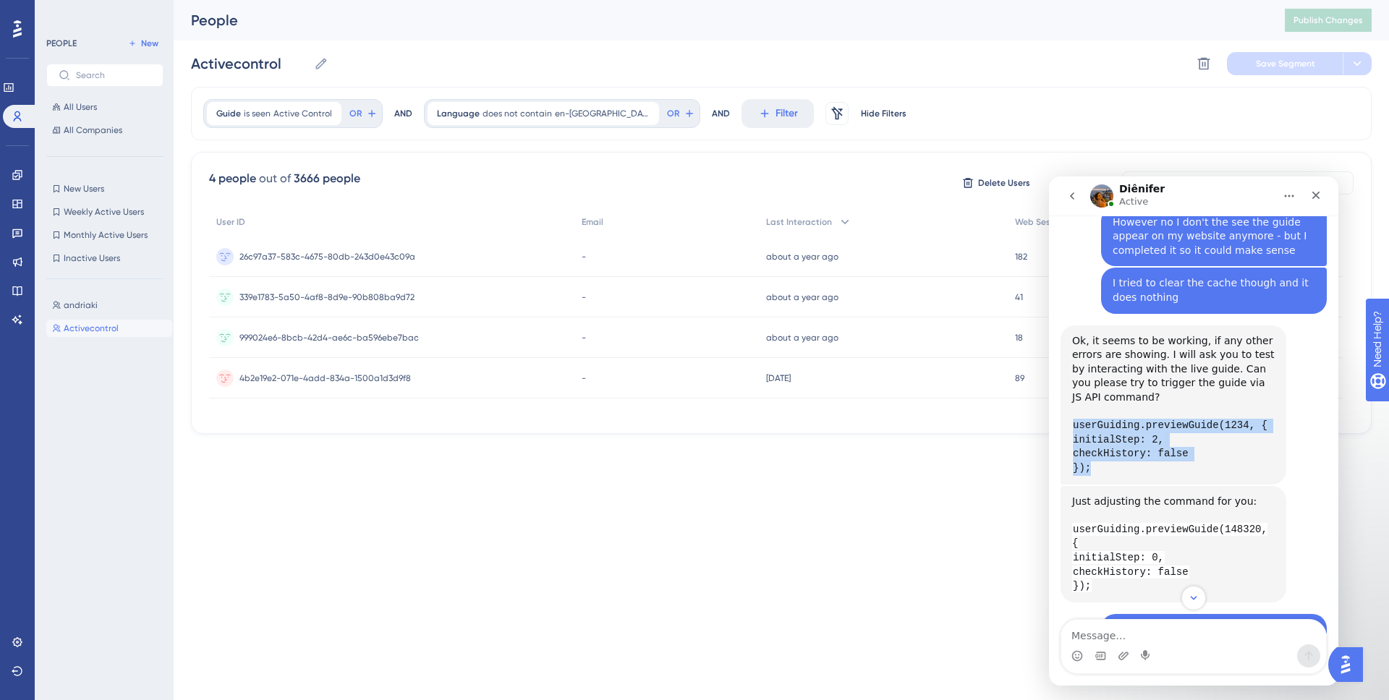
drag, startPoint x: 1072, startPoint y: 336, endPoint x: 1188, endPoint y: 381, distance: 124.2
click at [1188, 381] on div "Ok, it seems to be working, if any other errors are showing. I will ask you to …" at bounding box center [1173, 405] width 203 height 142
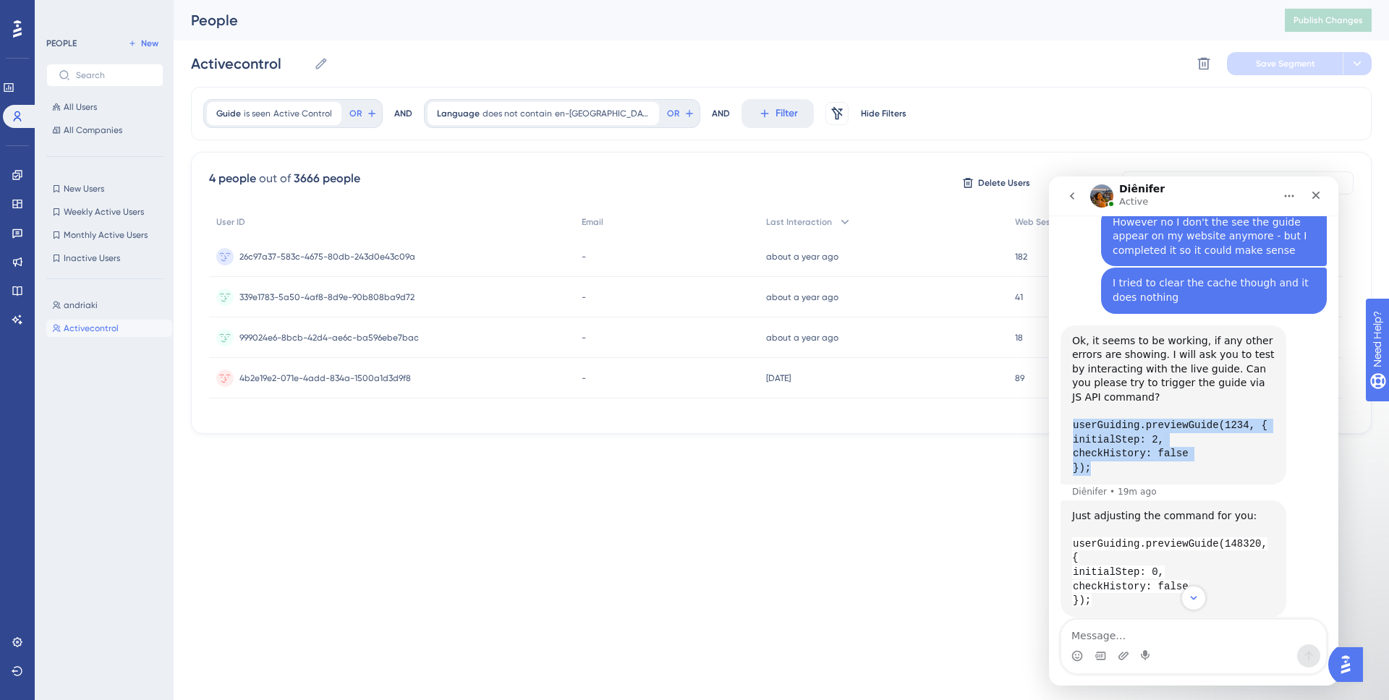
copy div "userGuiding.previewGuide(1234, { initialStep: 2, checkHistory: false });"
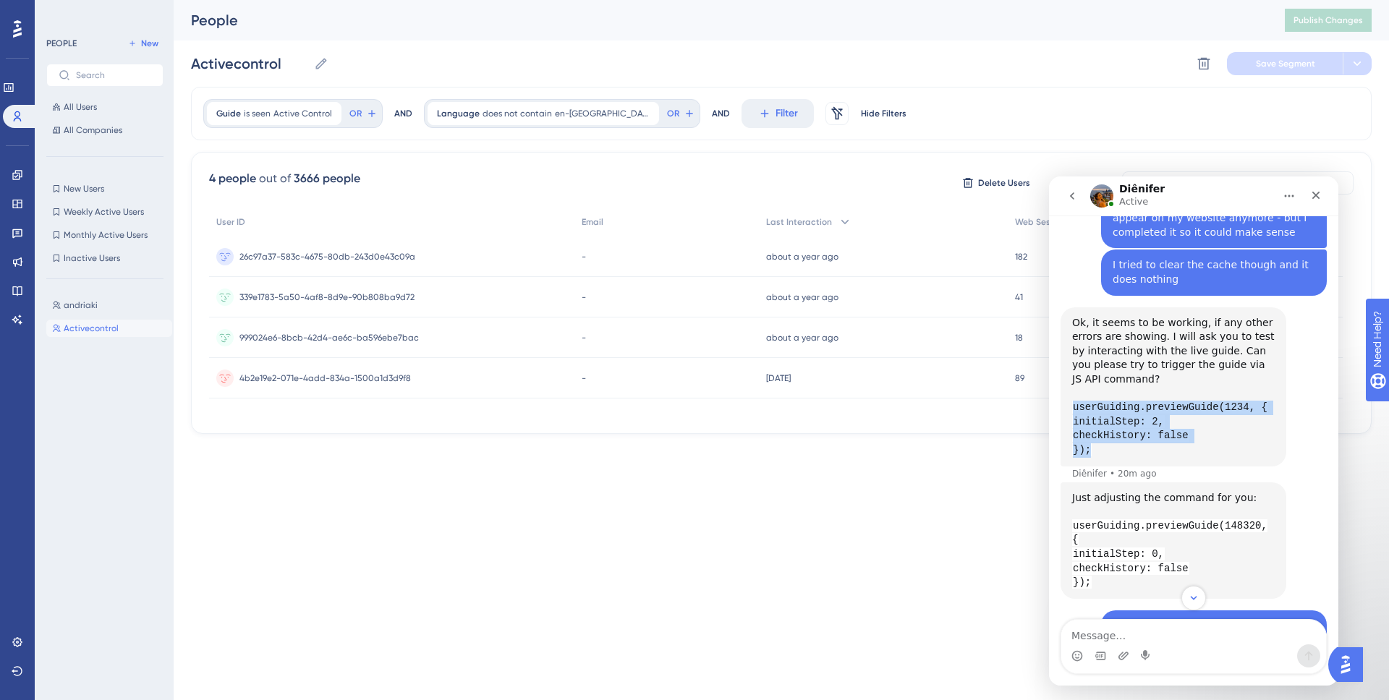
scroll to position [1710, 0]
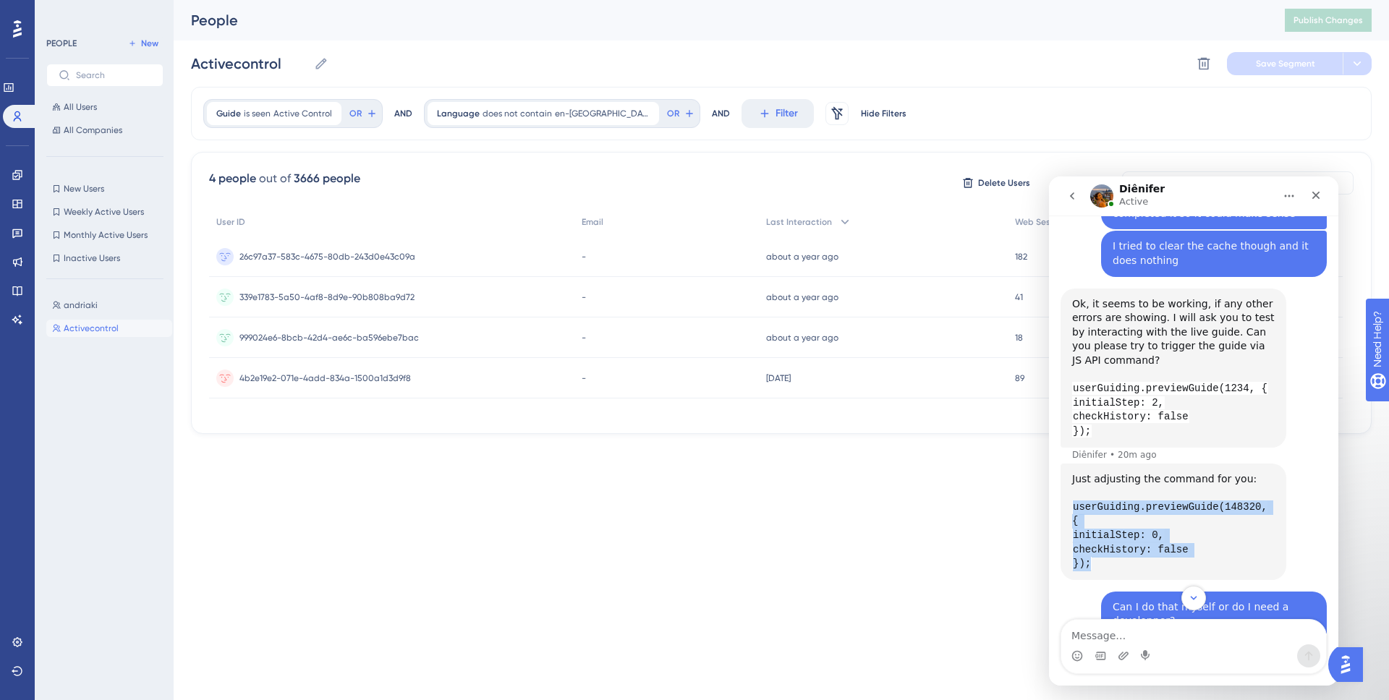
drag, startPoint x: 1072, startPoint y: 423, endPoint x: 1096, endPoint y: 488, distance: 69.4
click at [1096, 488] on div "​Just adjusting the command for you: userGuiding.previewGuide(148320, { initial…" at bounding box center [1174, 522] width 226 height 116
copy div "userGuiding.previewGuide(148320, { initialStep: 0, checkHistory: false });"
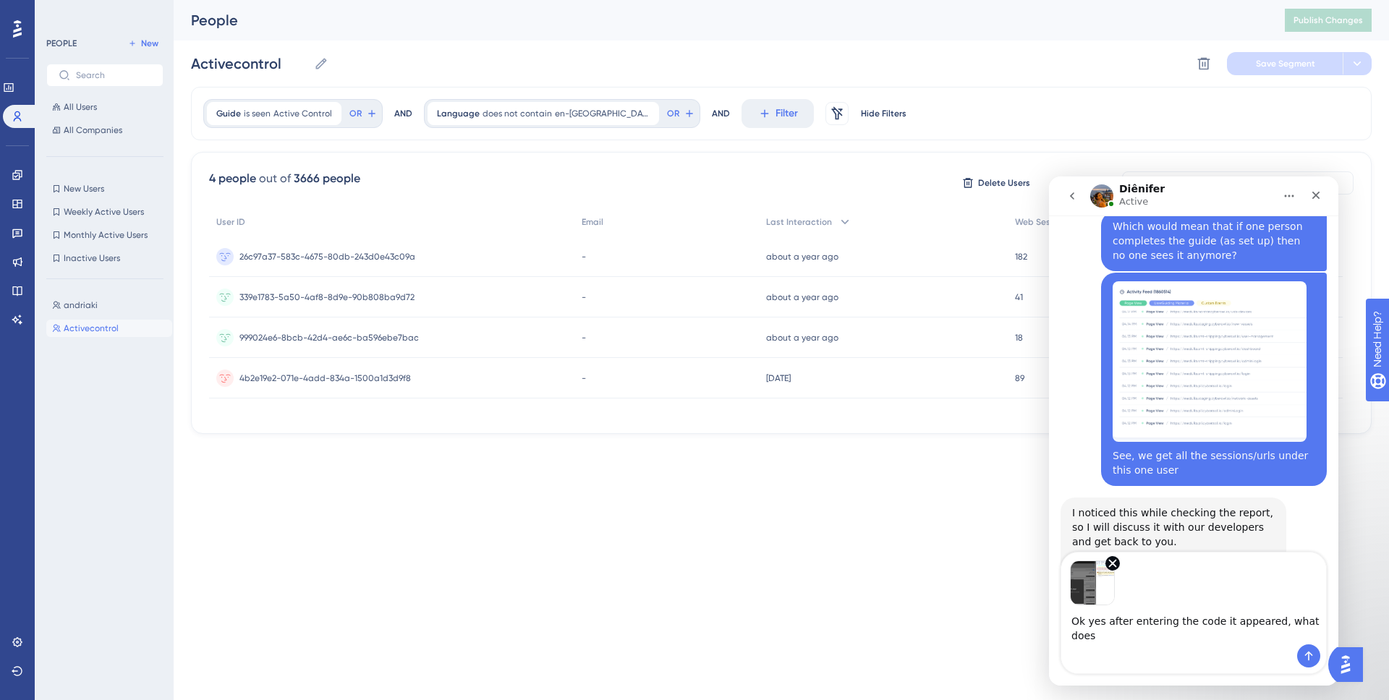
scroll to position [2268, 0]
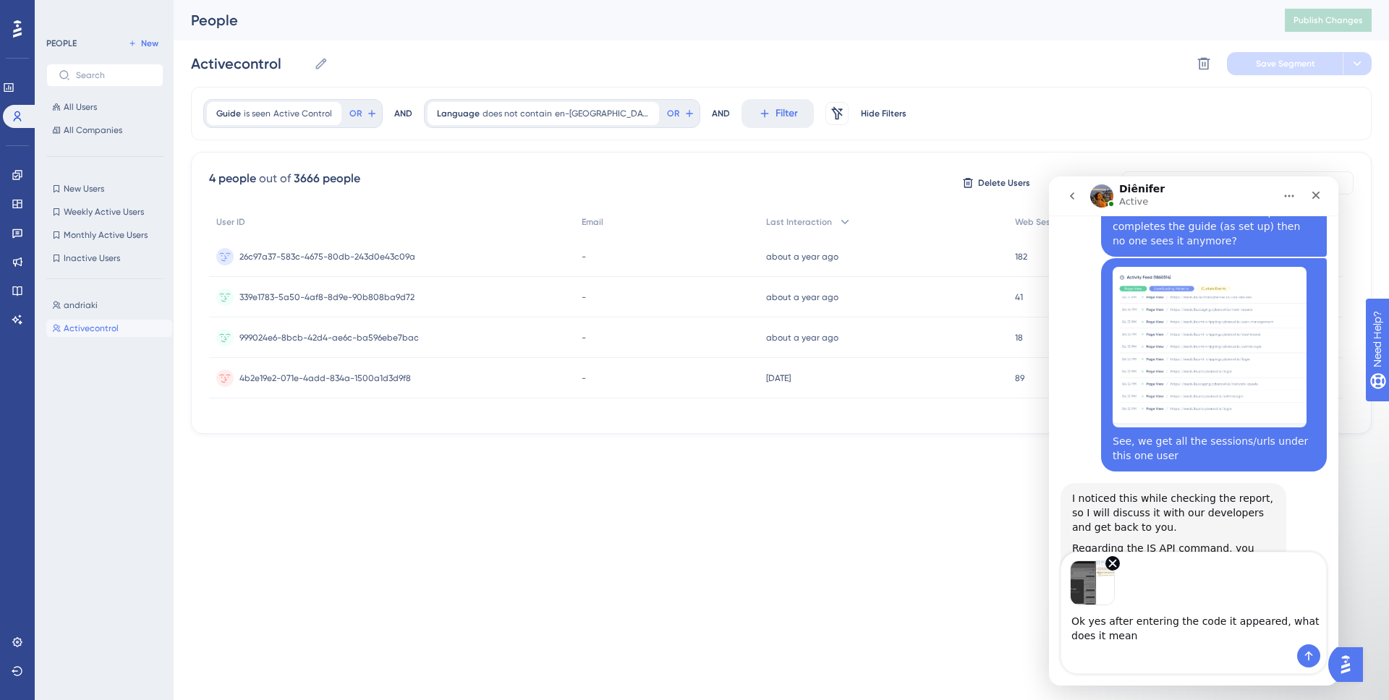
type textarea "Ok yes after entering the code it appeared, what does it mean?"
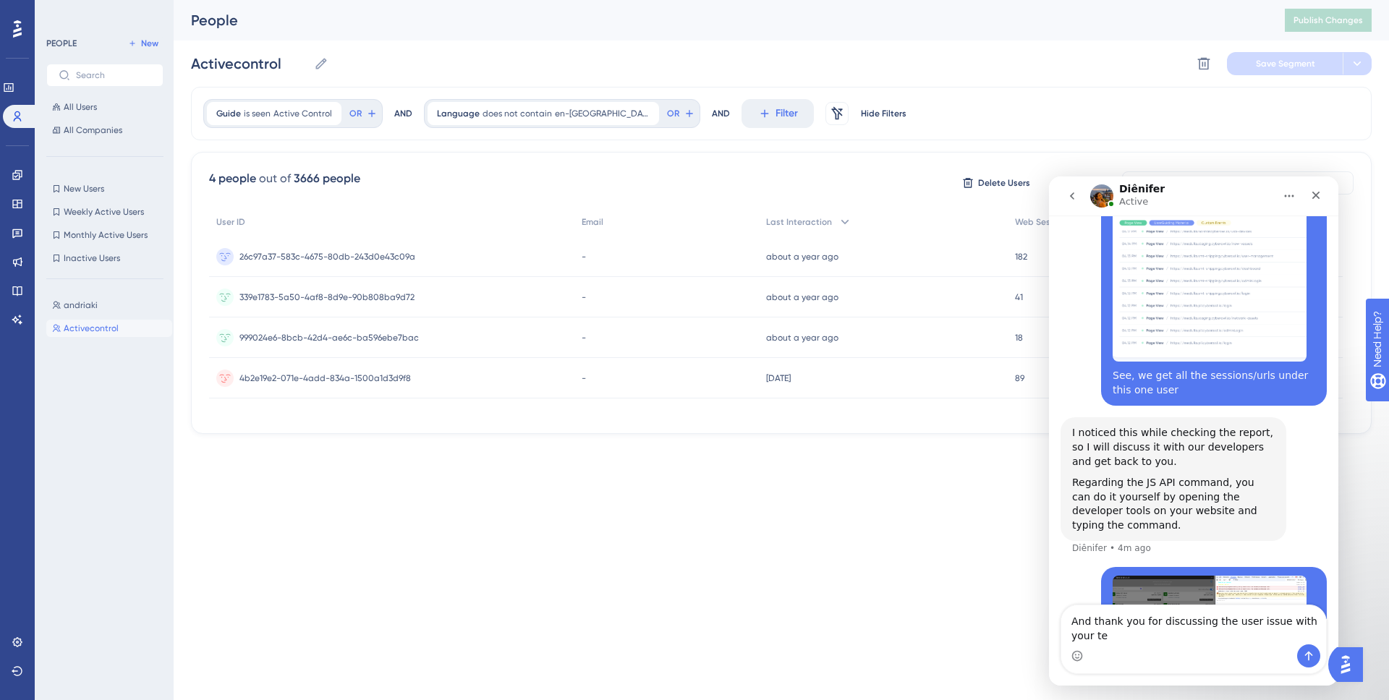
scroll to position [2349, 0]
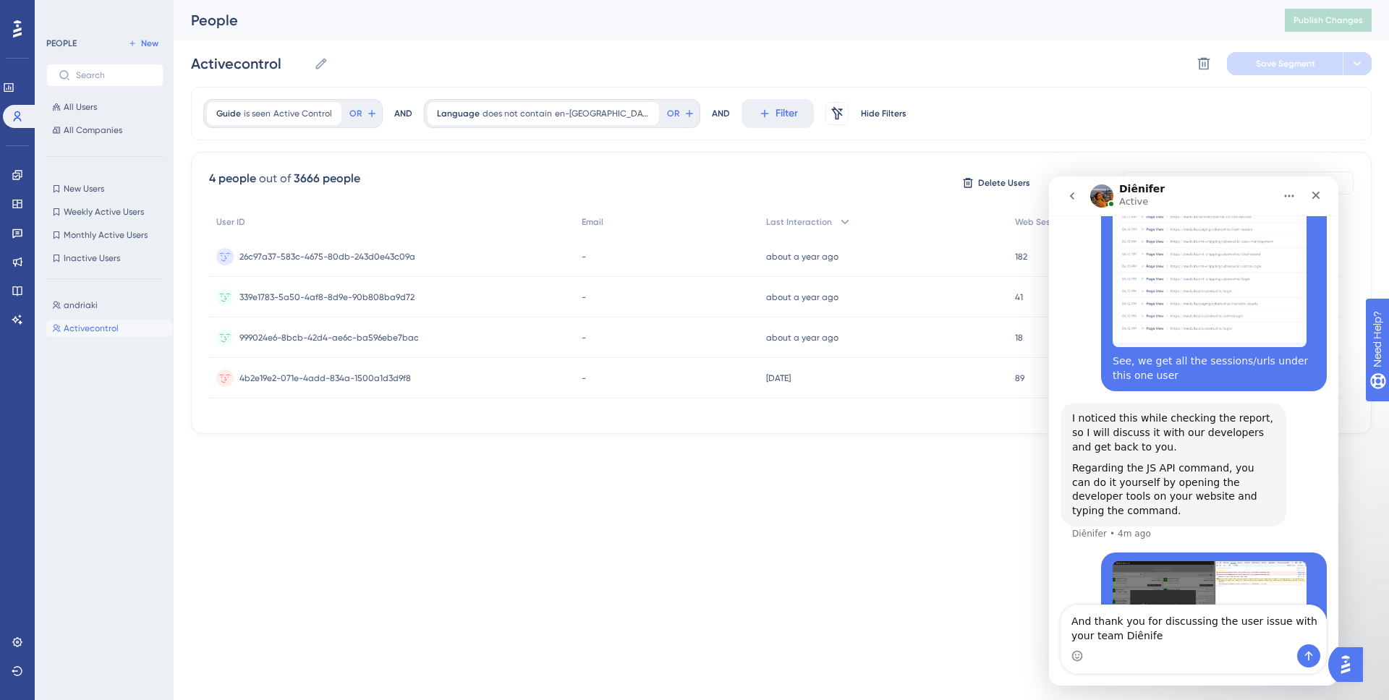
type textarea "And thank you for discussing the user issue with your team Diênifer"
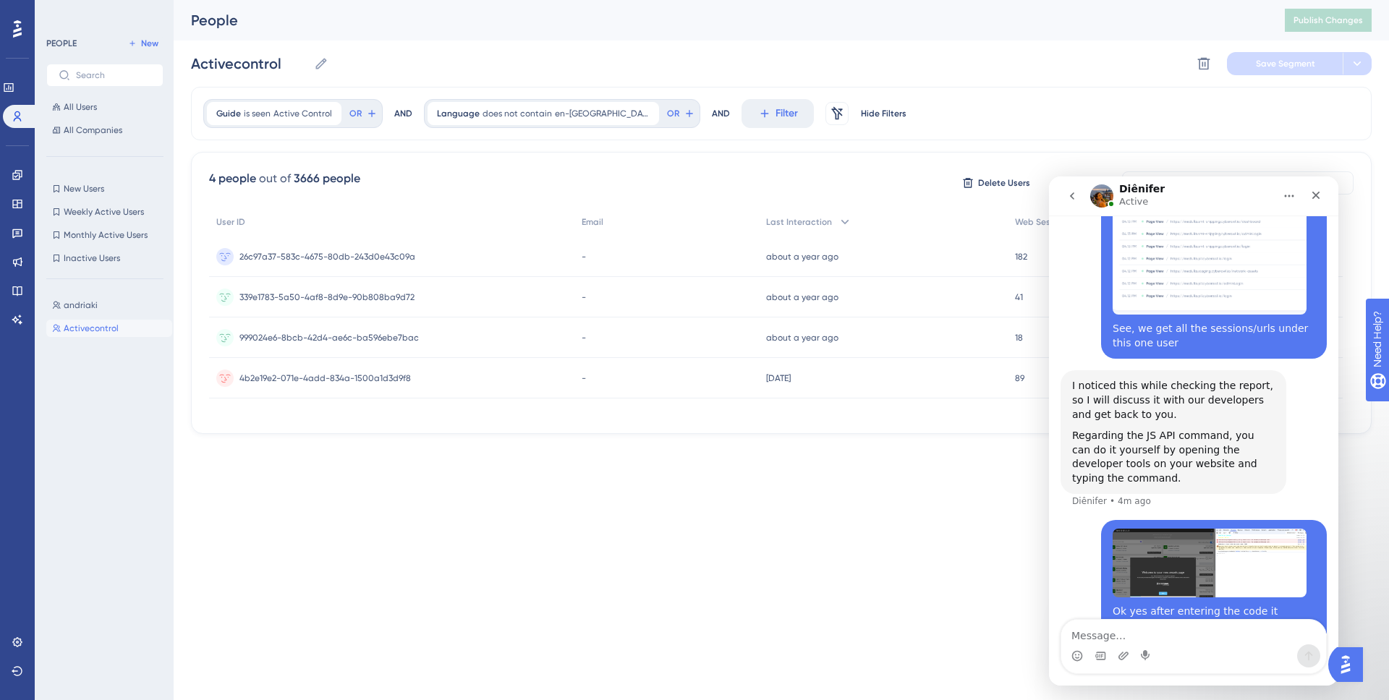
click at [1175, 642] on textarea "Message…" at bounding box center [1193, 632] width 265 height 25
click at [1203, 640] on textarea "Message…" at bounding box center [1193, 632] width 265 height 25
click at [1254, 637] on textarea "Message…" at bounding box center [1193, 632] width 265 height 25
click at [1219, 637] on textarea "Message…" at bounding box center [1193, 632] width 265 height 25
click at [1226, 632] on textarea "Message…" at bounding box center [1193, 632] width 265 height 25
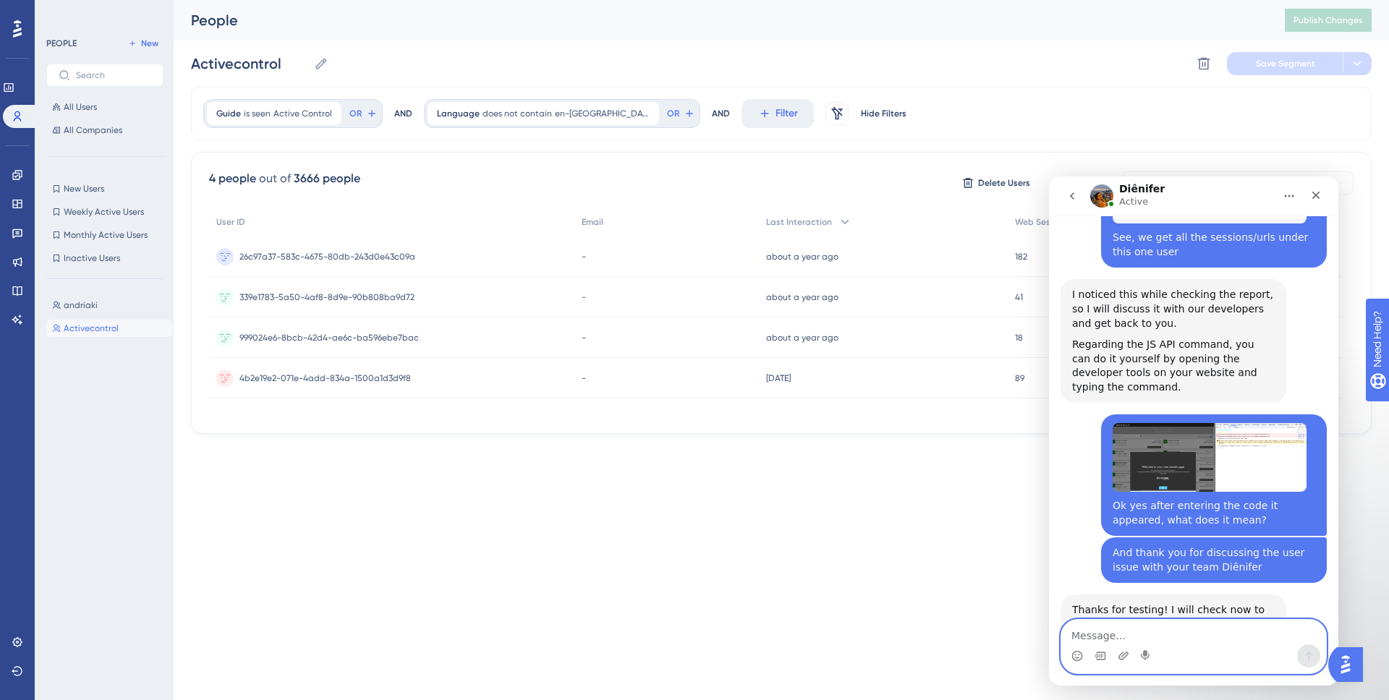
scroll to position [2472, 0]
click at [1256, 604] on div "Thanks for testing! I will check now to see if the report shows this last inter…" at bounding box center [1173, 625] width 203 height 43
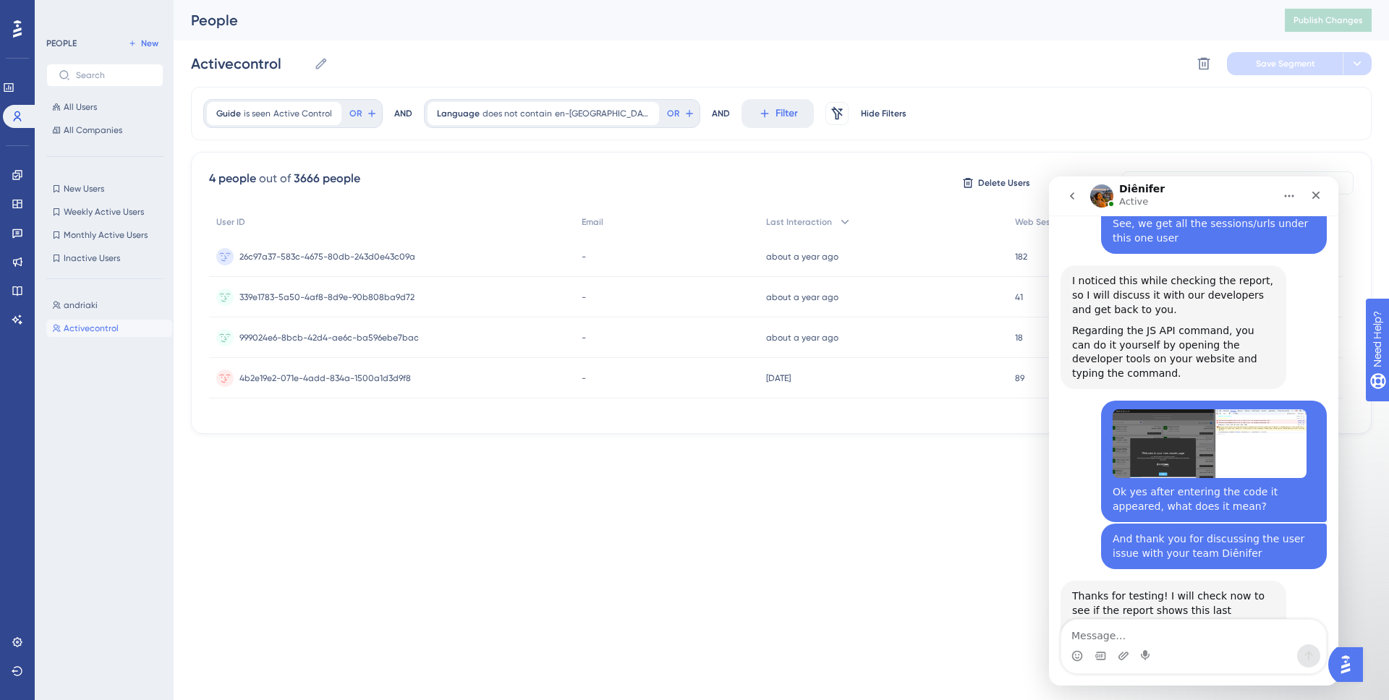
click at [1187, 590] on div "Thanks for testing! I will check now to see if the report shows this last inter…" at bounding box center [1173, 611] width 203 height 43
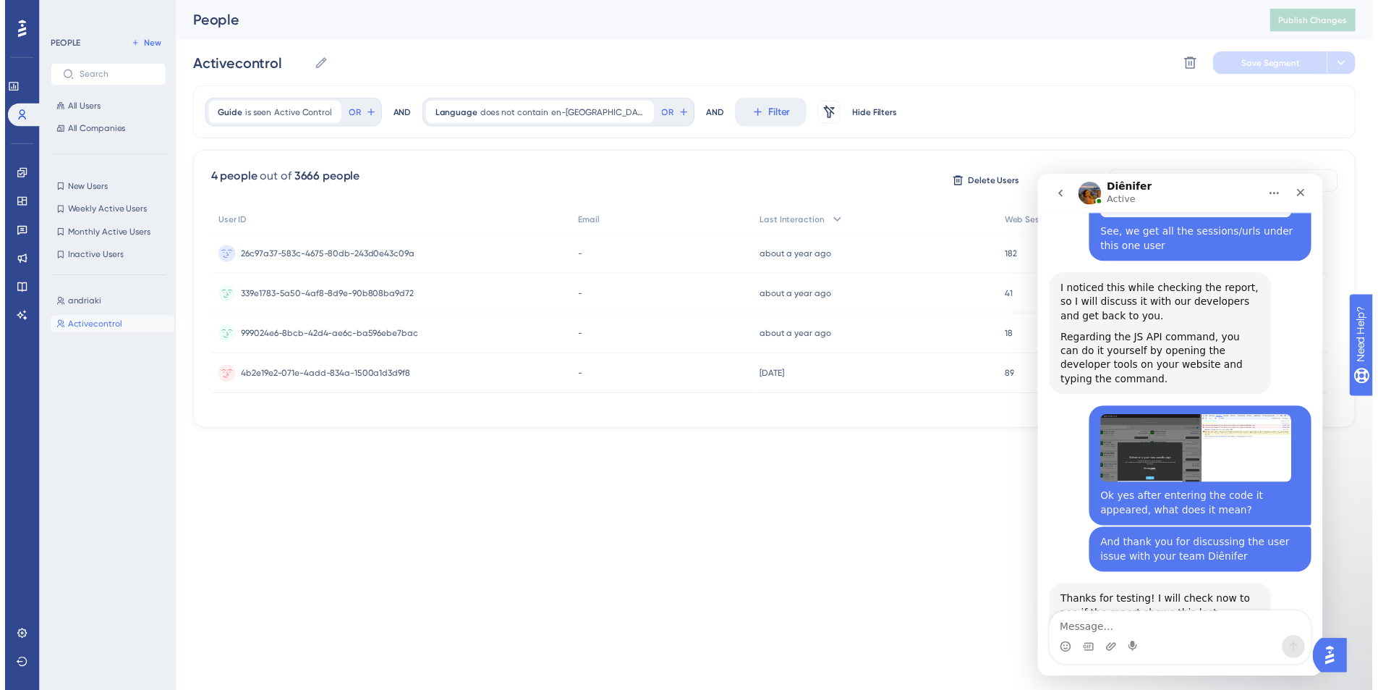
scroll to position [2472, 0]
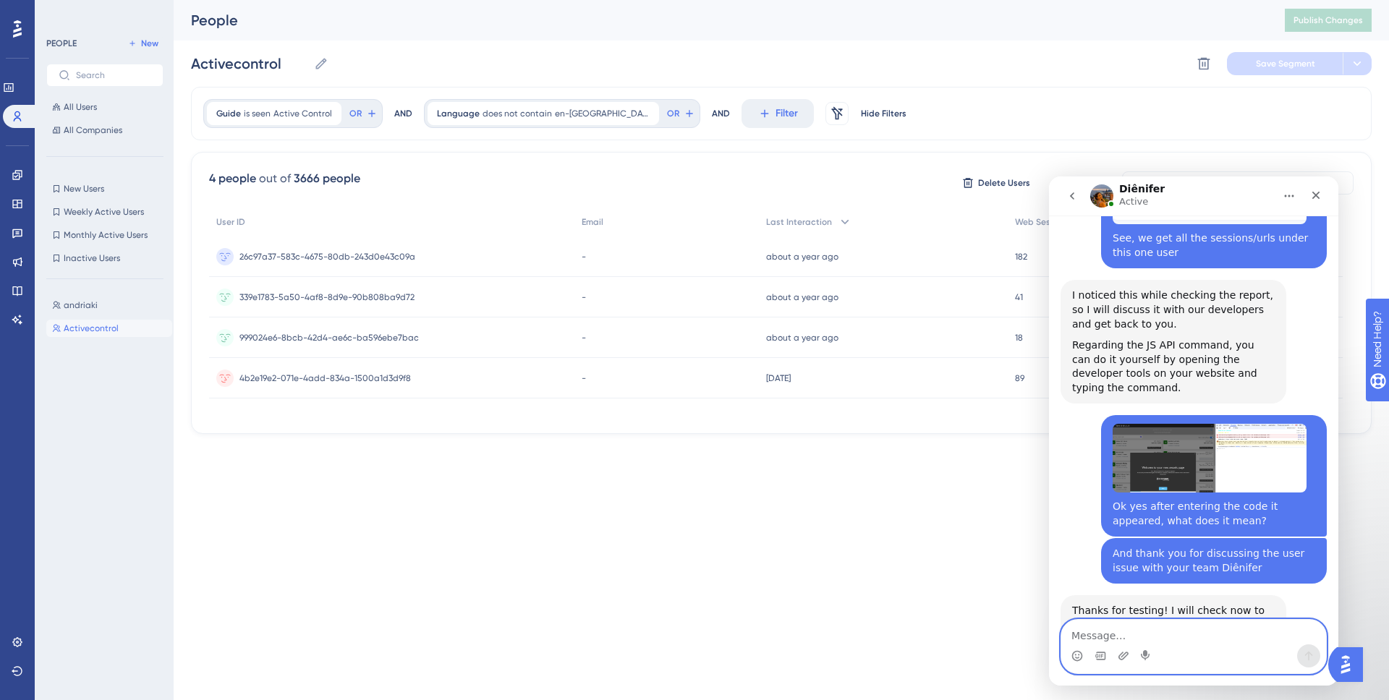
click at [1193, 636] on textarea "Message…" at bounding box center [1193, 632] width 265 height 25
click at [1187, 637] on textarea "Message…" at bounding box center [1193, 632] width 265 height 25
click at [78, 111] on span "All Users" at bounding box center [80, 107] width 33 height 12
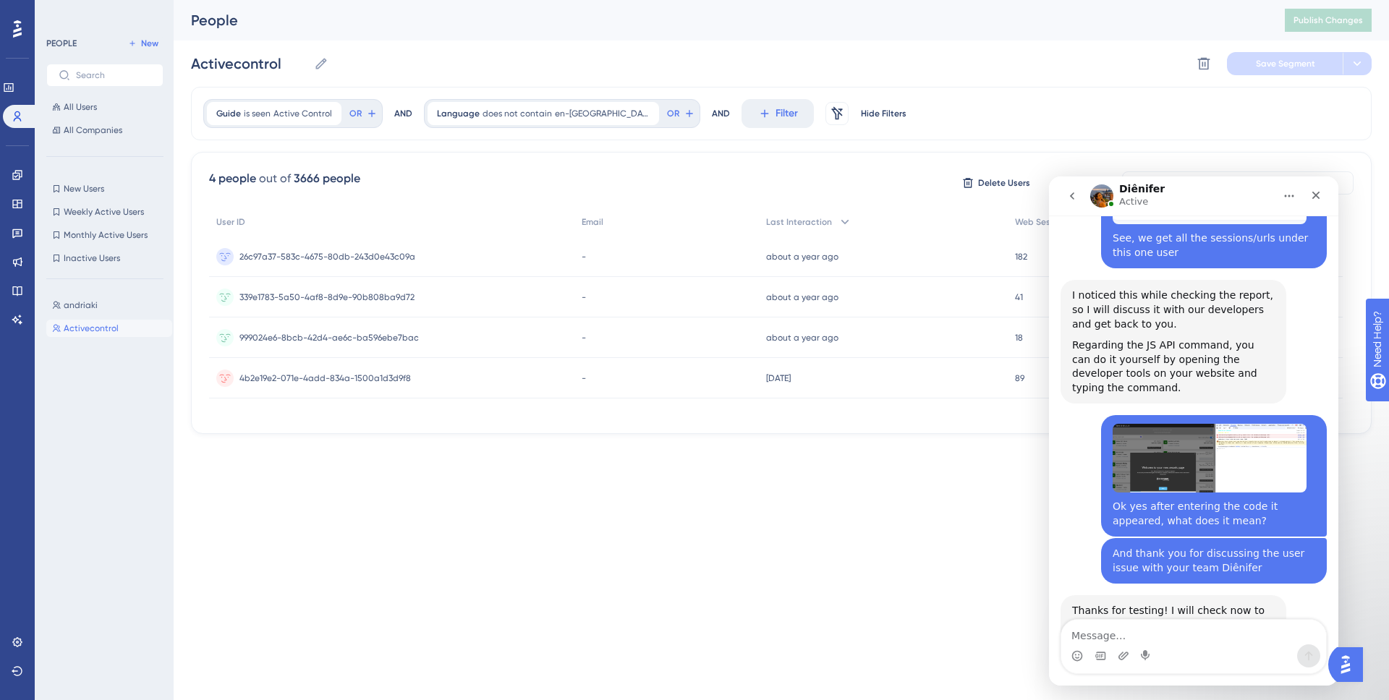
click at [76, 109] on span "All Users" at bounding box center [80, 107] width 33 height 12
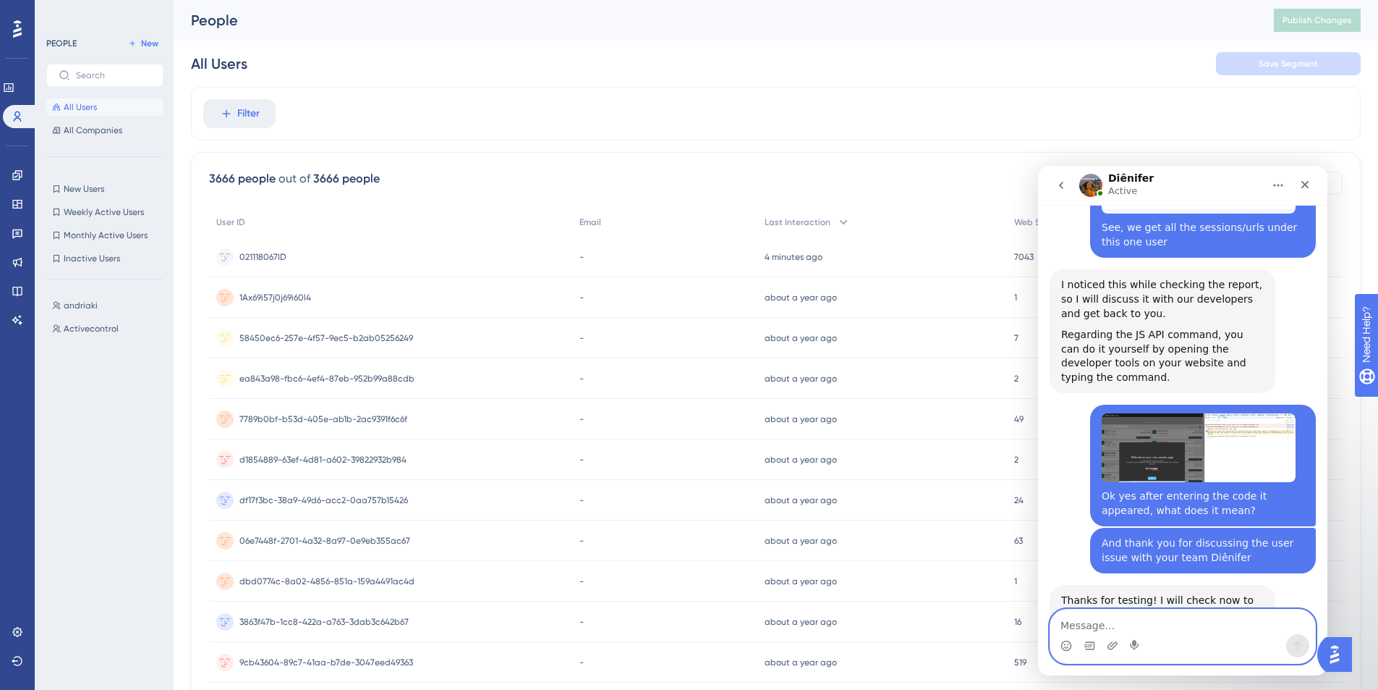
click at [1213, 622] on textarea "Message…" at bounding box center [1183, 621] width 265 height 25
click at [1210, 622] on textarea "Message…" at bounding box center [1183, 621] width 265 height 25
click at [1079, 628] on textarea "Message…" at bounding box center [1183, 621] width 265 height 25
click at [1246, 619] on textarea "Message…" at bounding box center [1183, 621] width 265 height 25
click at [1132, 624] on textarea "Message…" at bounding box center [1183, 621] width 265 height 25
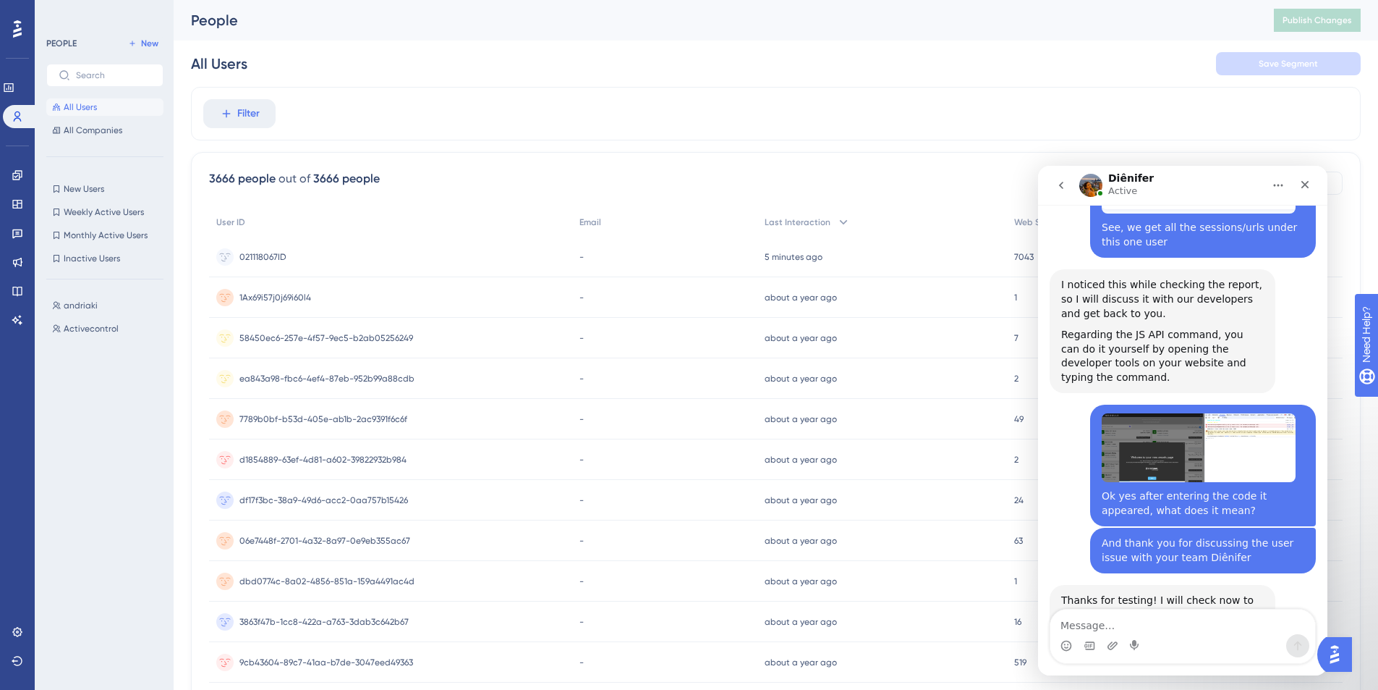
click at [1158, 636] on div "Intercom messenger" at bounding box center [1183, 645] width 265 height 23
click at [1152, 618] on textarea "Message…" at bounding box center [1183, 621] width 265 height 25
type textarea "Ok"
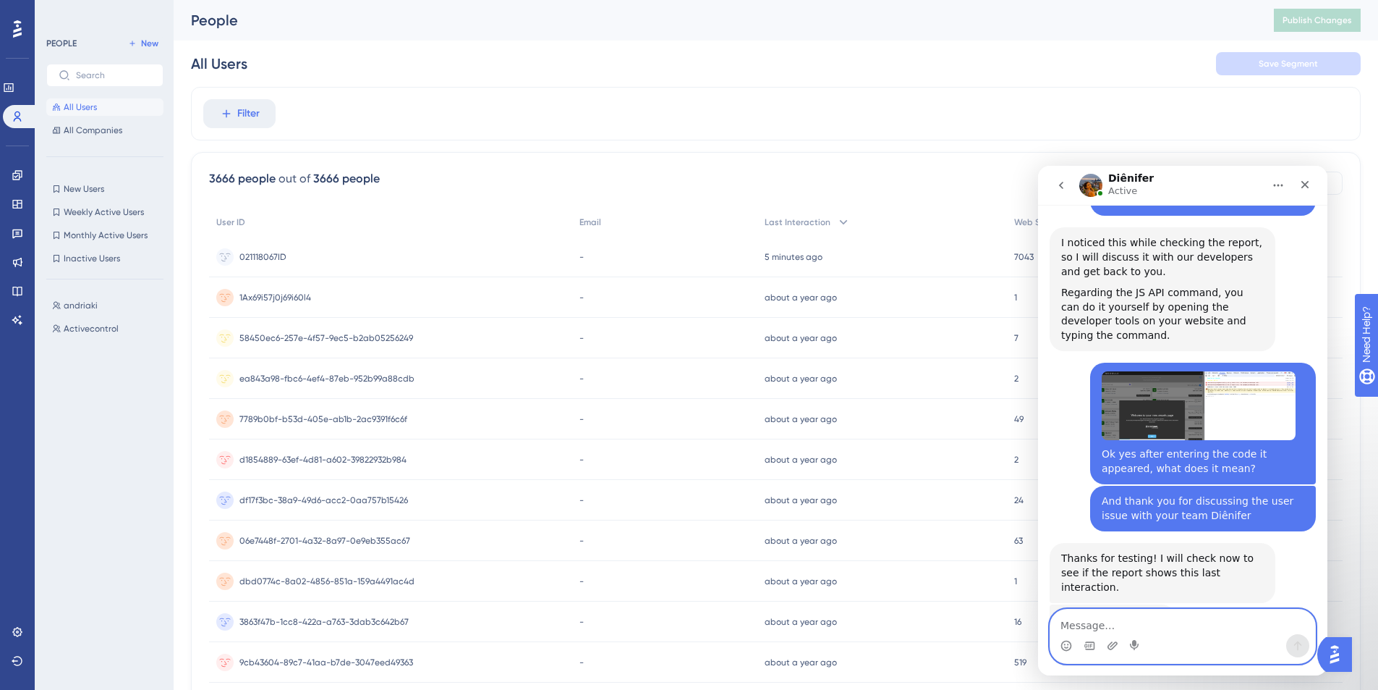
scroll to position [2514, 0]
click at [1121, 632] on textarea "Message…" at bounding box center [1183, 621] width 265 height 25
click at [1122, 629] on textarea "Message…" at bounding box center [1183, 621] width 265 height 25
click at [694, 104] on div "Filter" at bounding box center [776, 114] width 1170 height 54
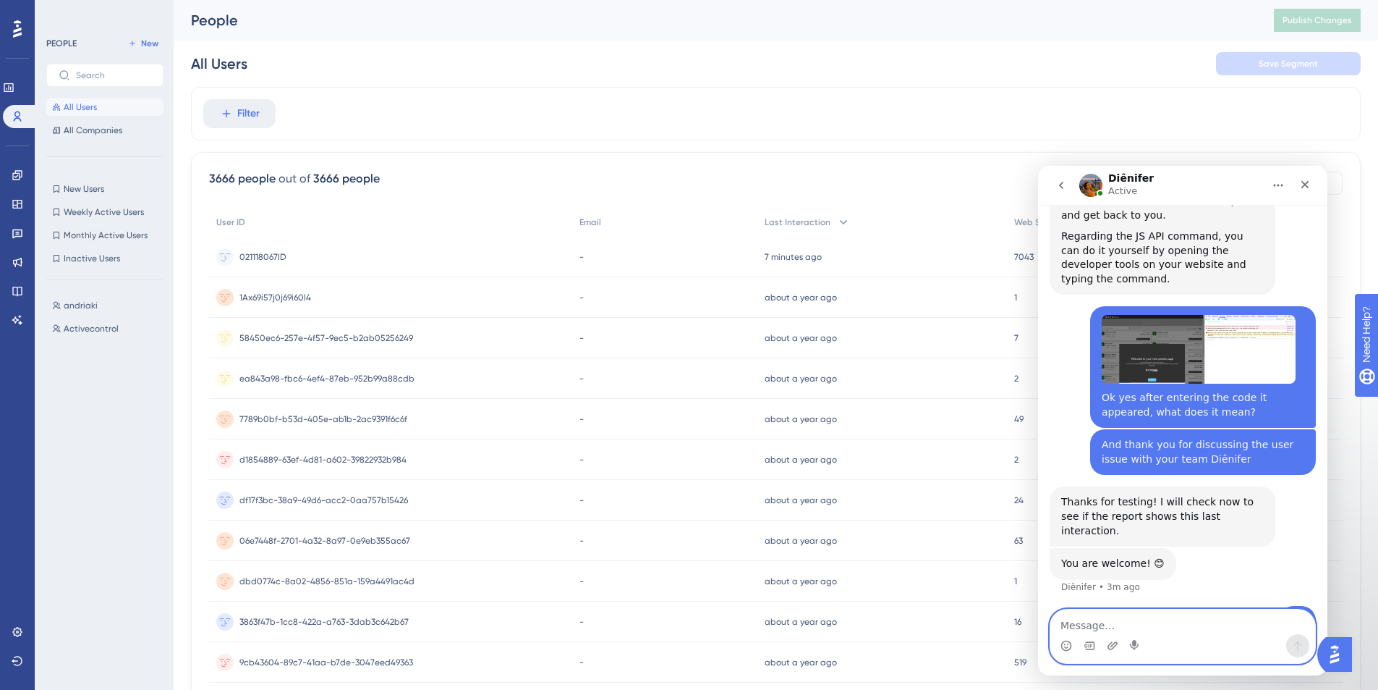
click at [1154, 619] on textarea "Message…" at bounding box center [1183, 621] width 265 height 25
click at [1230, 628] on textarea "Message…" at bounding box center [1183, 621] width 265 height 25
type textarea "u"
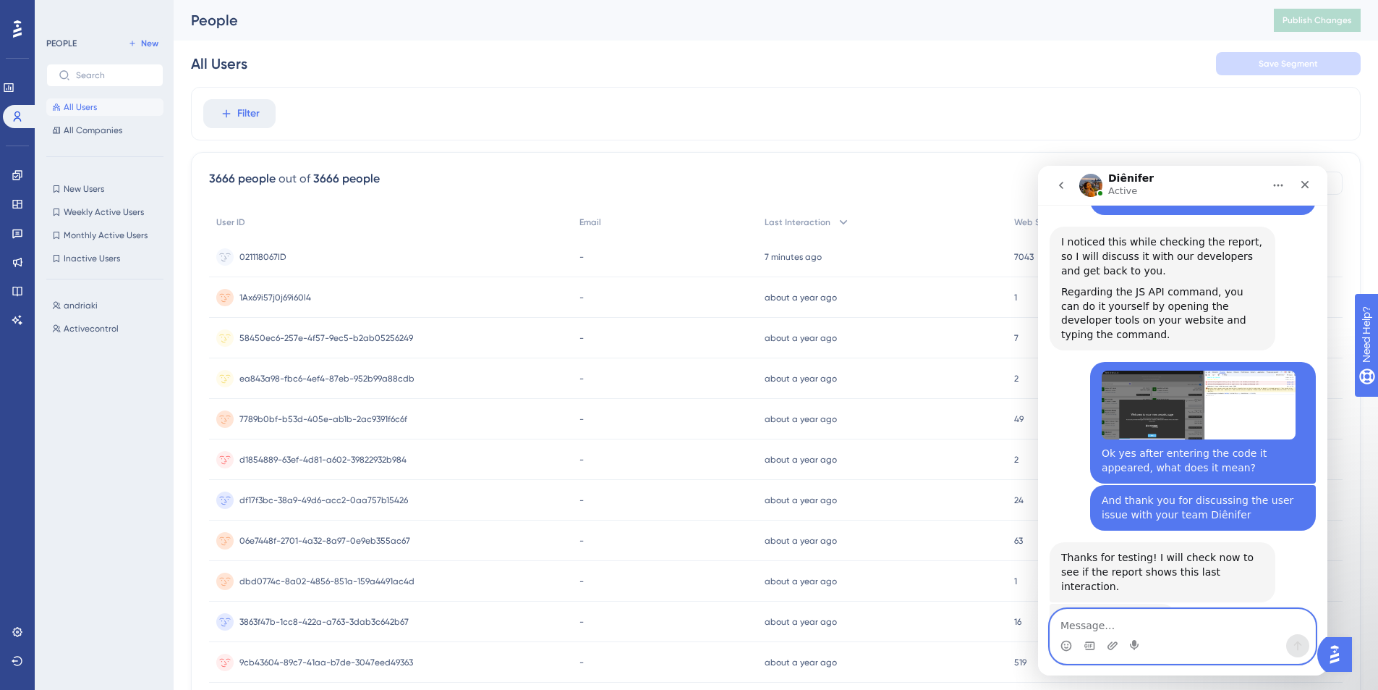
click at [1179, 620] on textarea "Message…" at bounding box center [1183, 621] width 265 height 25
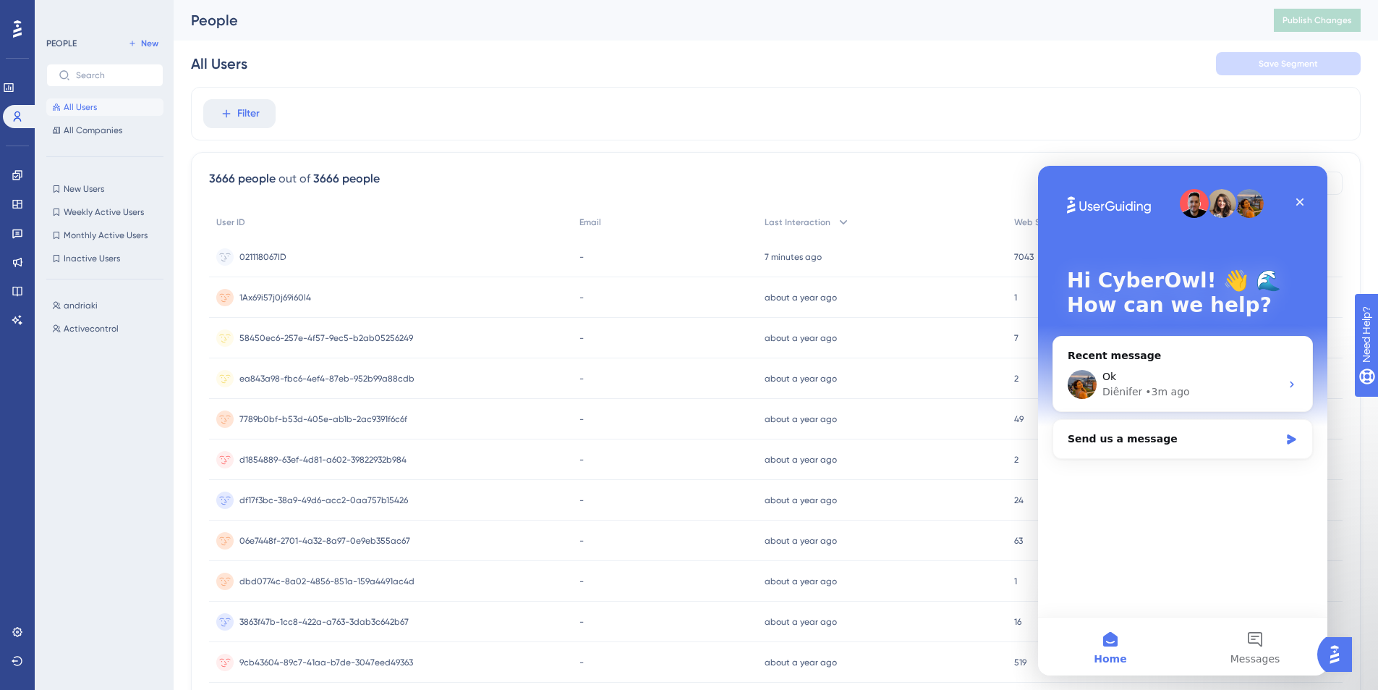
scroll to position [0, 0]
click at [1197, 383] on div "Ok" at bounding box center [1192, 376] width 178 height 15
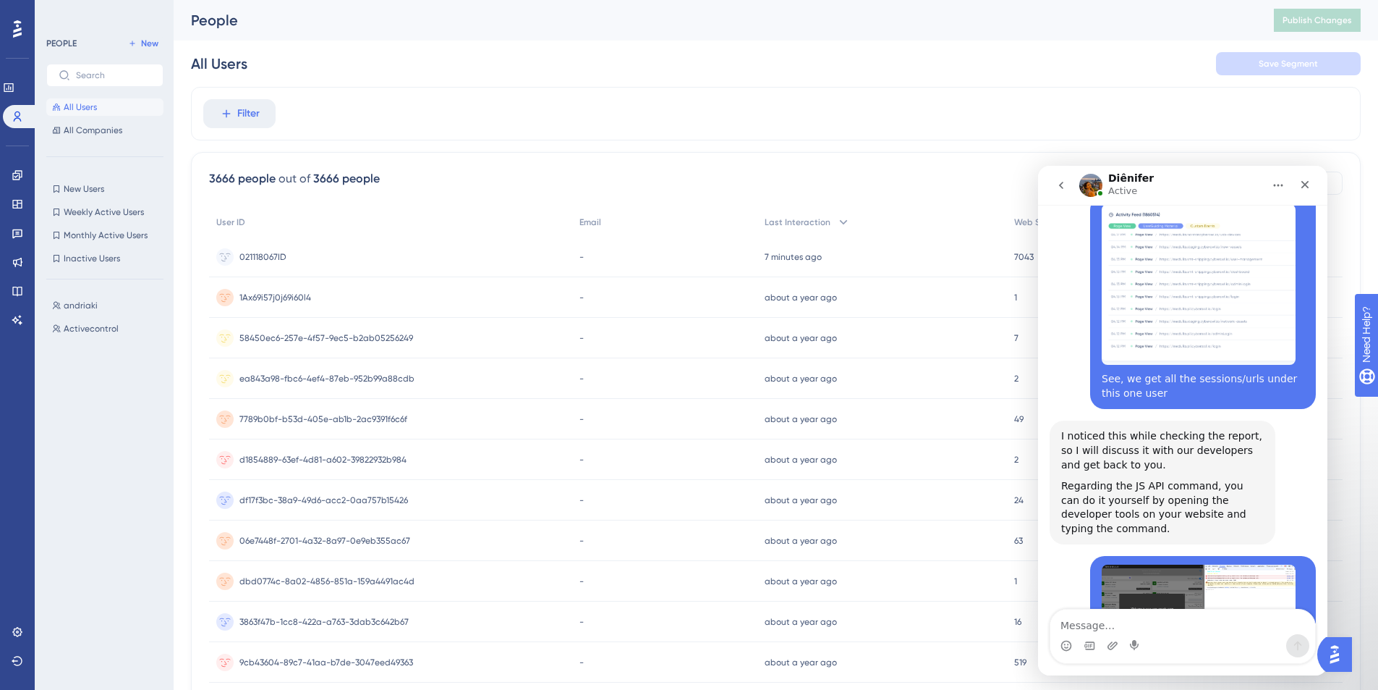
scroll to position [2541, 0]
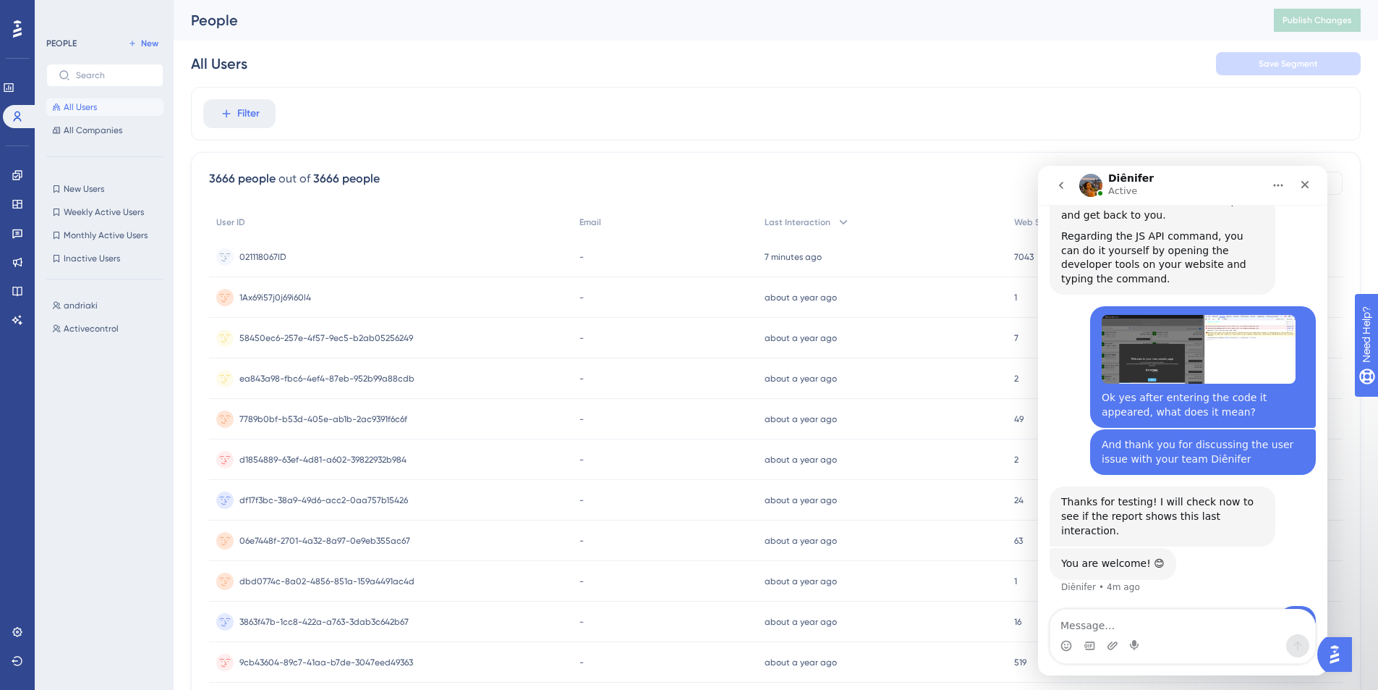
click at [1172, 627] on textarea "Message…" at bounding box center [1183, 621] width 265 height 25
click at [1174, 620] on textarea "Message…" at bounding box center [1183, 621] width 265 height 25
click at [1201, 625] on textarea "Message…" at bounding box center [1183, 621] width 265 height 25
click at [1171, 616] on textarea "Message…" at bounding box center [1183, 621] width 265 height 25
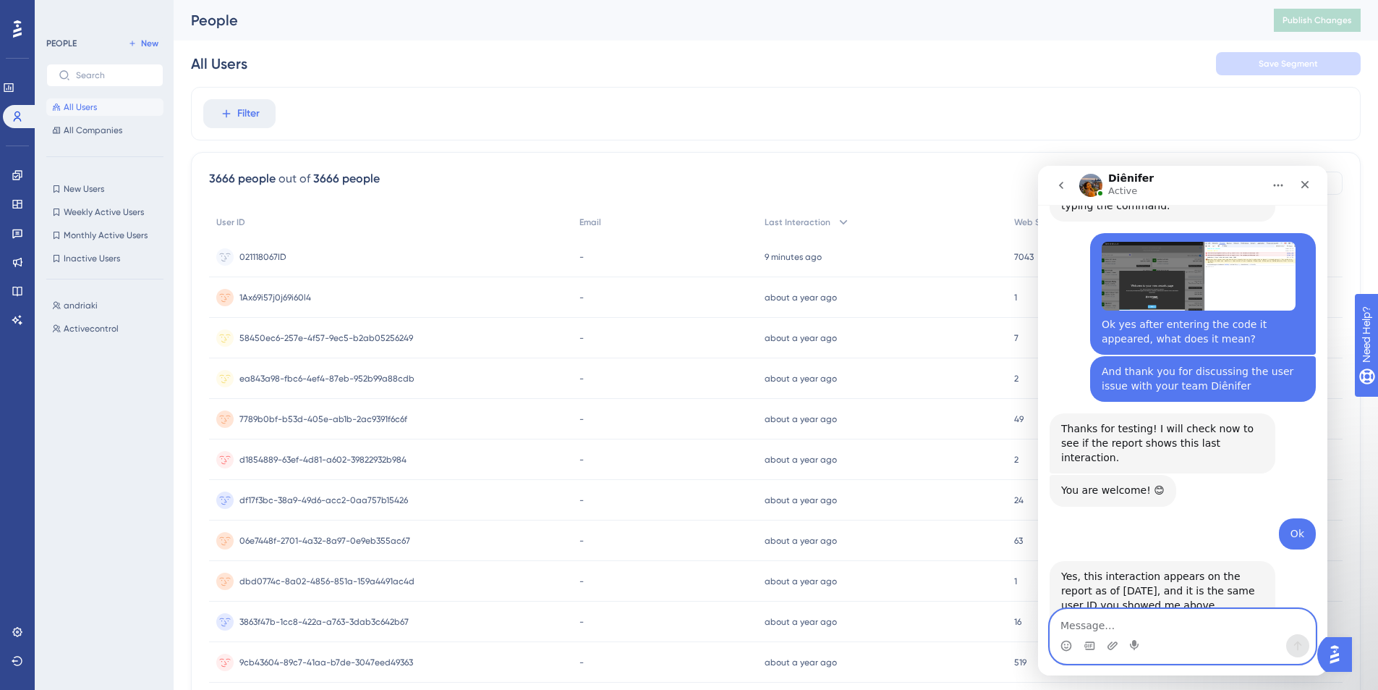
click at [1221, 628] on textarea "Message…" at bounding box center [1183, 621] width 265 height 25
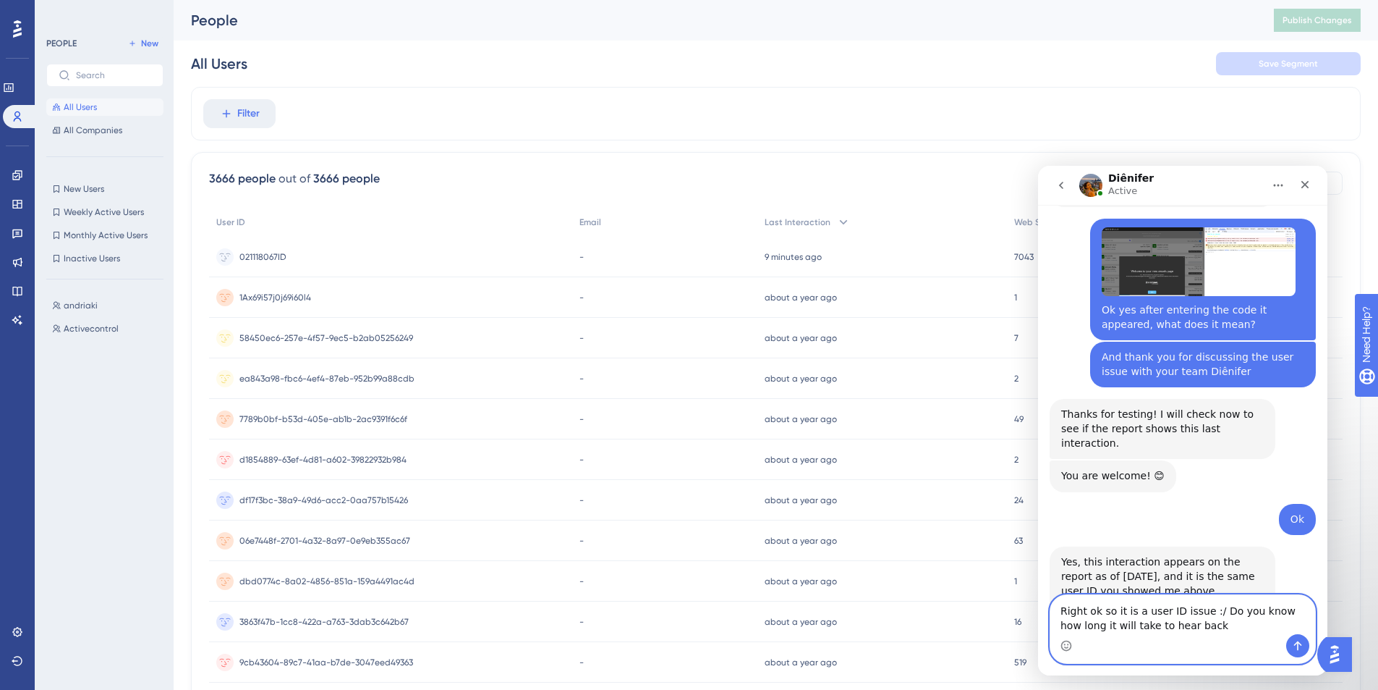
type textarea "Right ok so it is a user ID issue :/ Do you know how long it will take to hear …"
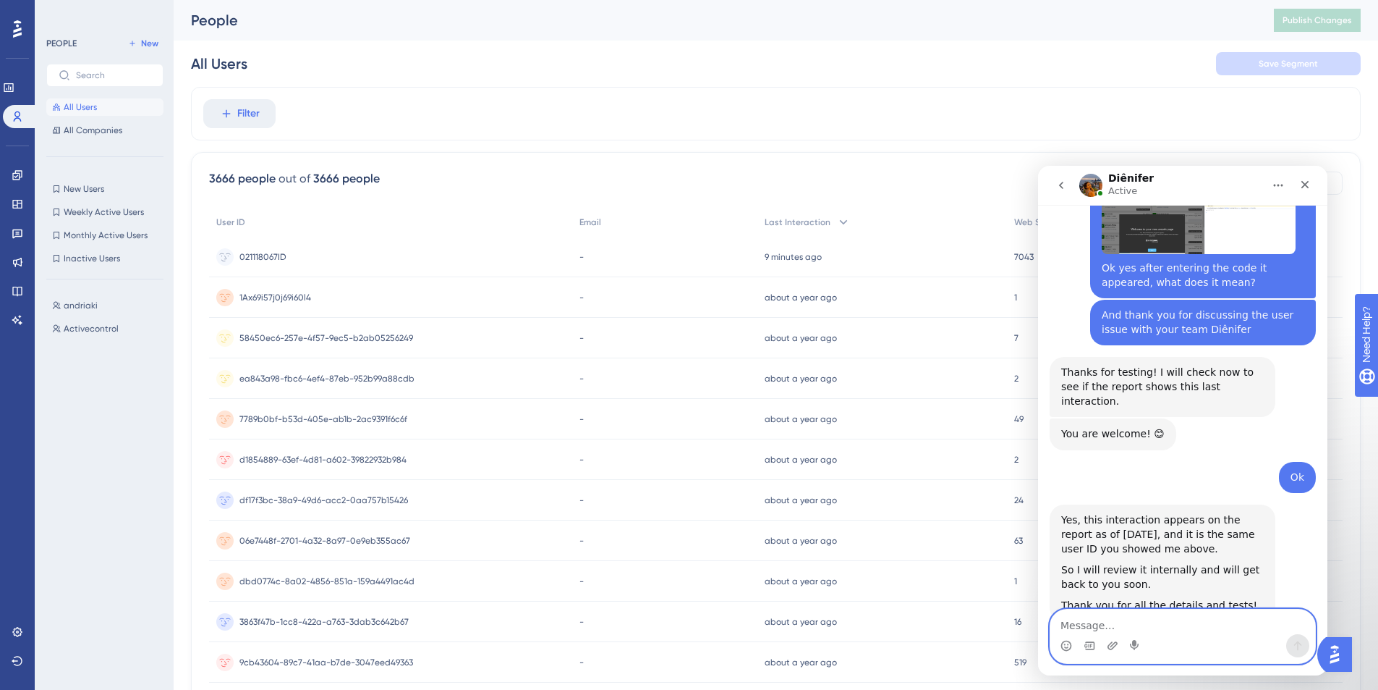
scroll to position [2671, 0]
click at [1200, 629] on textarea "Message…" at bounding box center [1183, 621] width 265 height 25
click at [1137, 624] on textarea "Message…" at bounding box center [1183, 621] width 265 height 25
click at [1133, 625] on textarea "Message…" at bounding box center [1183, 621] width 265 height 25
click at [1197, 624] on textarea "Message…" at bounding box center [1183, 621] width 265 height 25
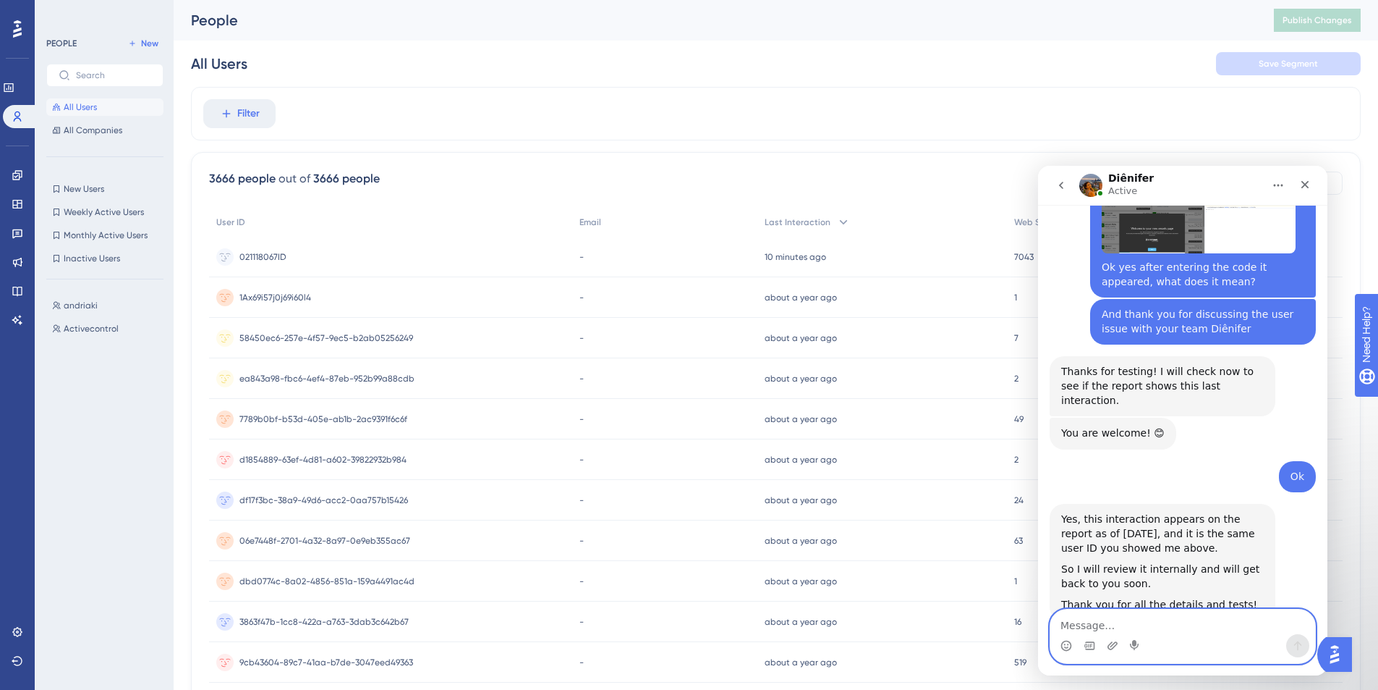
click at [1197, 624] on textarea "Message…" at bounding box center [1183, 621] width 265 height 25
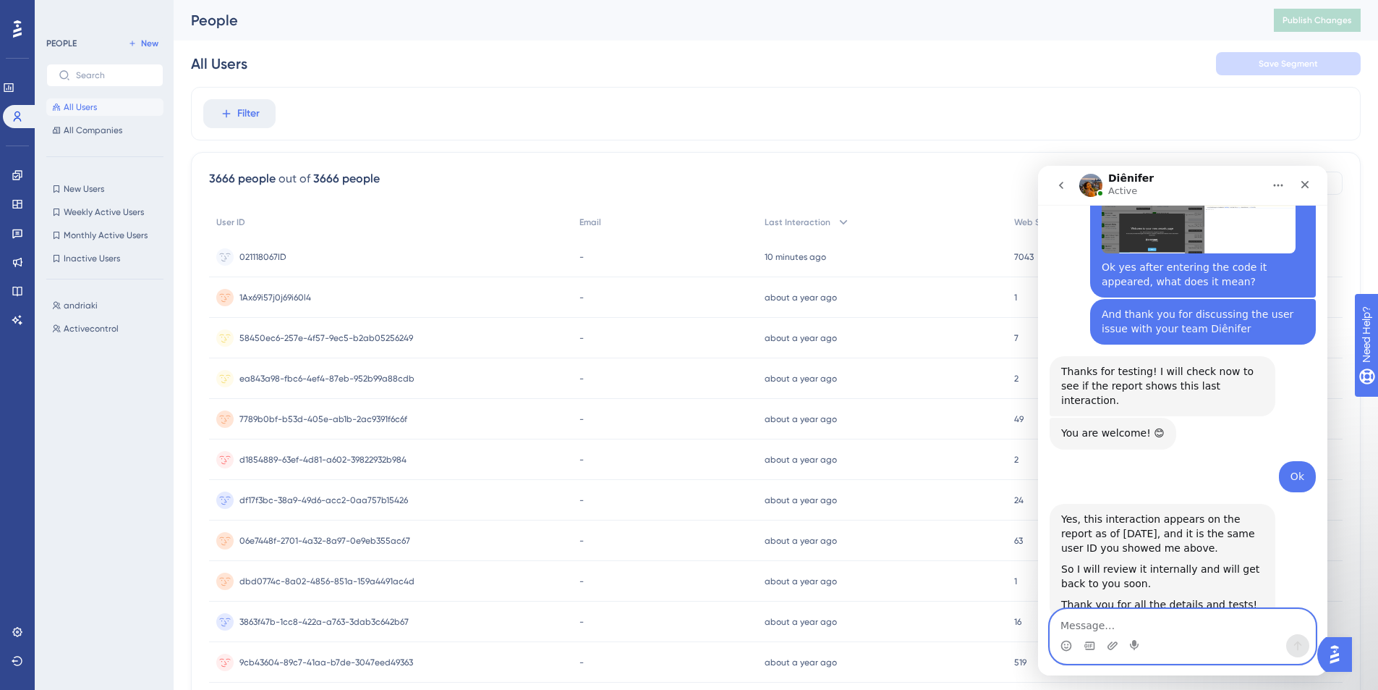
click at [1197, 624] on textarea "Message…" at bounding box center [1183, 621] width 265 height 25
click at [1200, 626] on textarea "Message…" at bounding box center [1183, 621] width 265 height 25
click at [1092, 56] on div "All Users Save Segment" at bounding box center [776, 64] width 1170 height 46
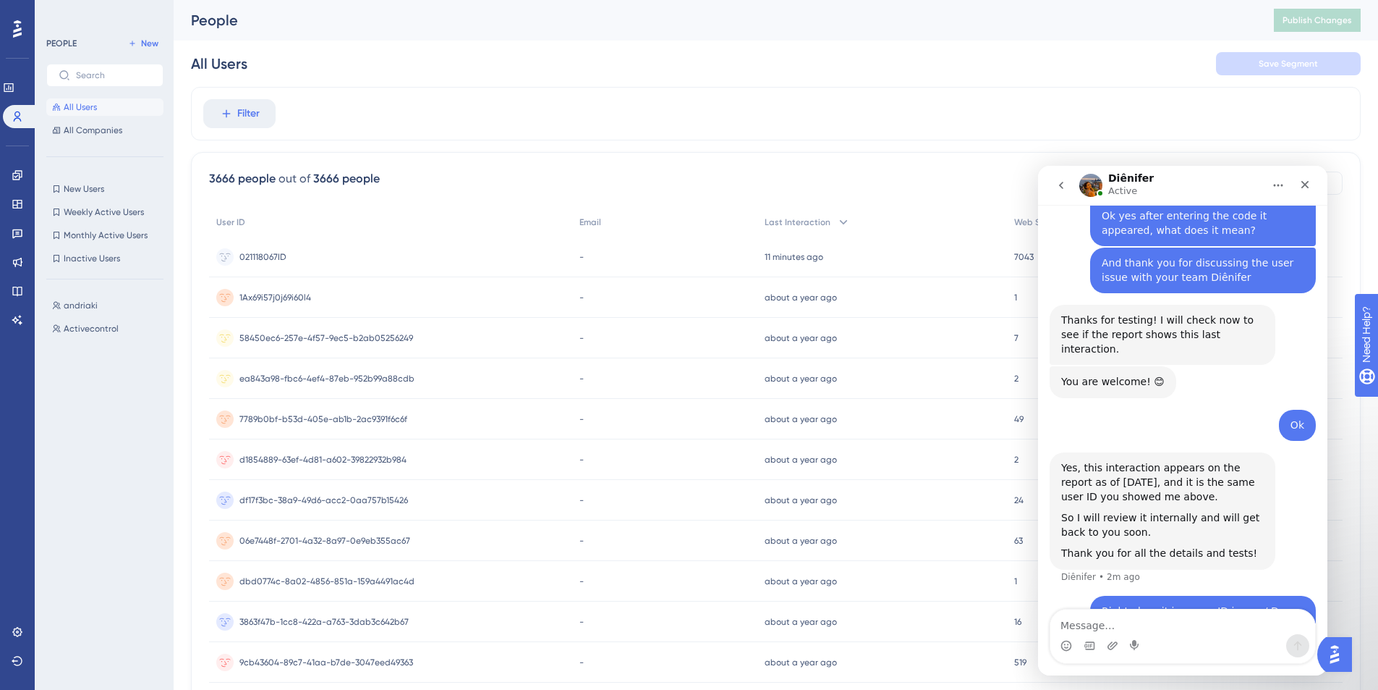
scroll to position [2727, 0]
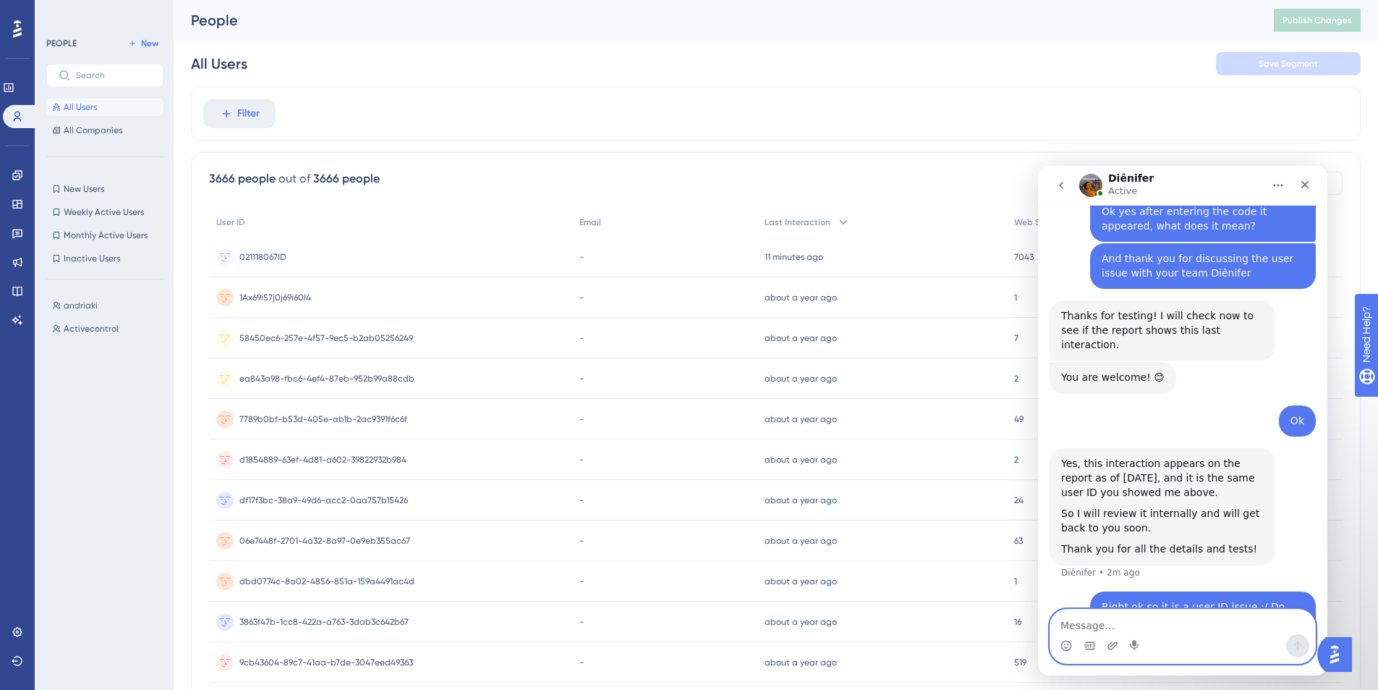
click at [1176, 624] on textarea "Message…" at bounding box center [1183, 621] width 265 height 25
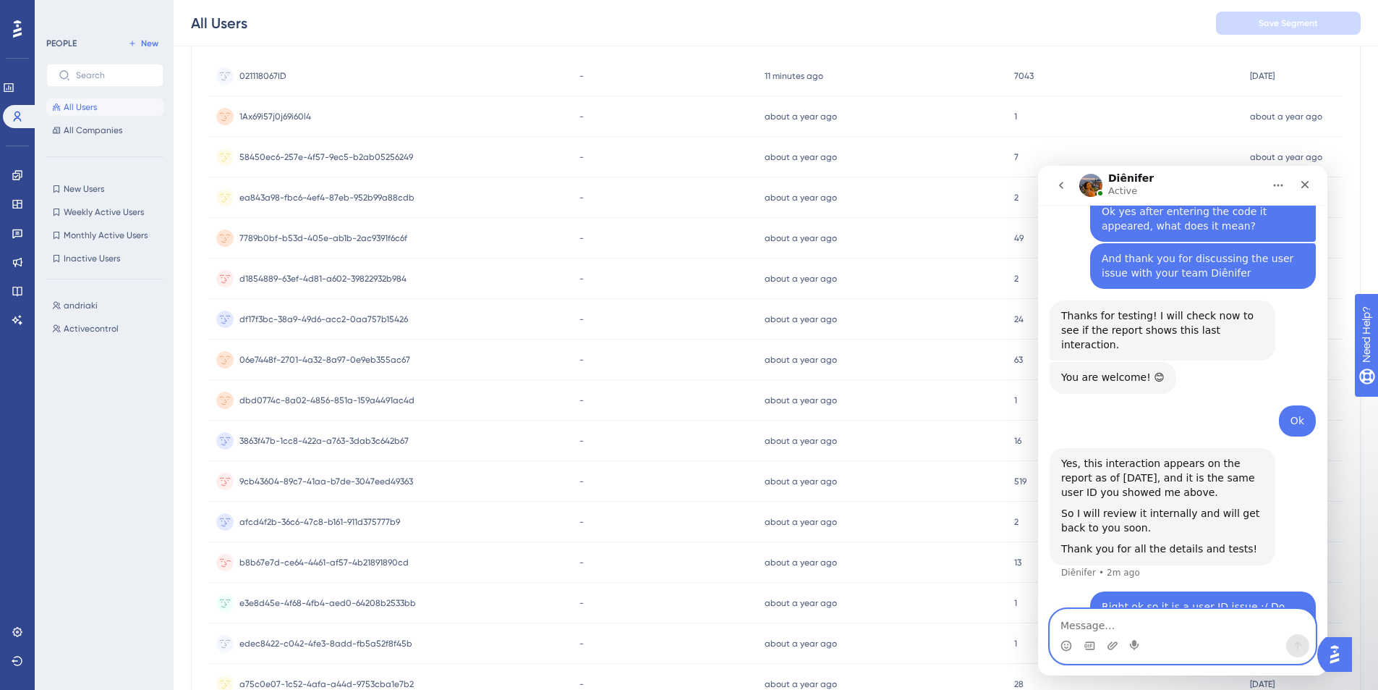
scroll to position [0, 0]
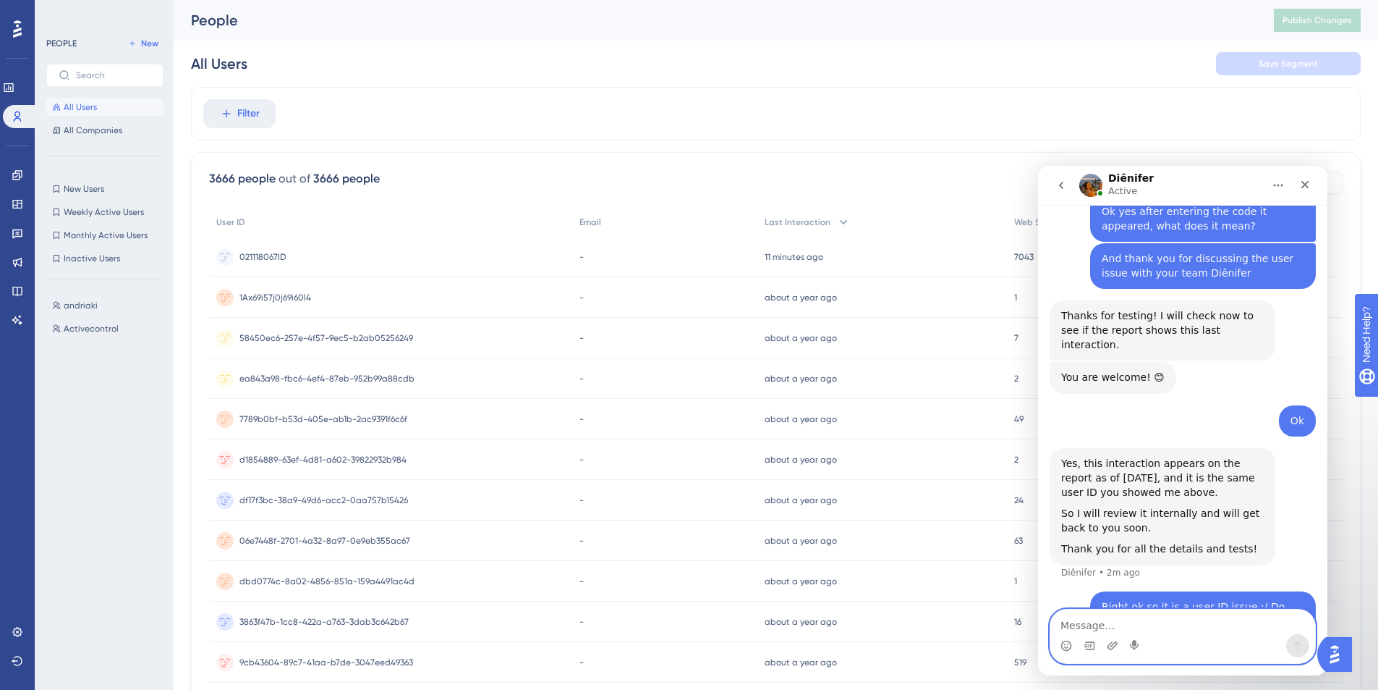
click at [1160, 619] on textarea "Message…" at bounding box center [1183, 621] width 265 height 25
click at [1163, 622] on textarea "Message…" at bounding box center [1183, 621] width 265 height 25
click at [1103, 616] on textarea "Message…" at bounding box center [1183, 621] width 265 height 25
click at [1088, 629] on textarea "Message…" at bounding box center [1183, 621] width 265 height 25
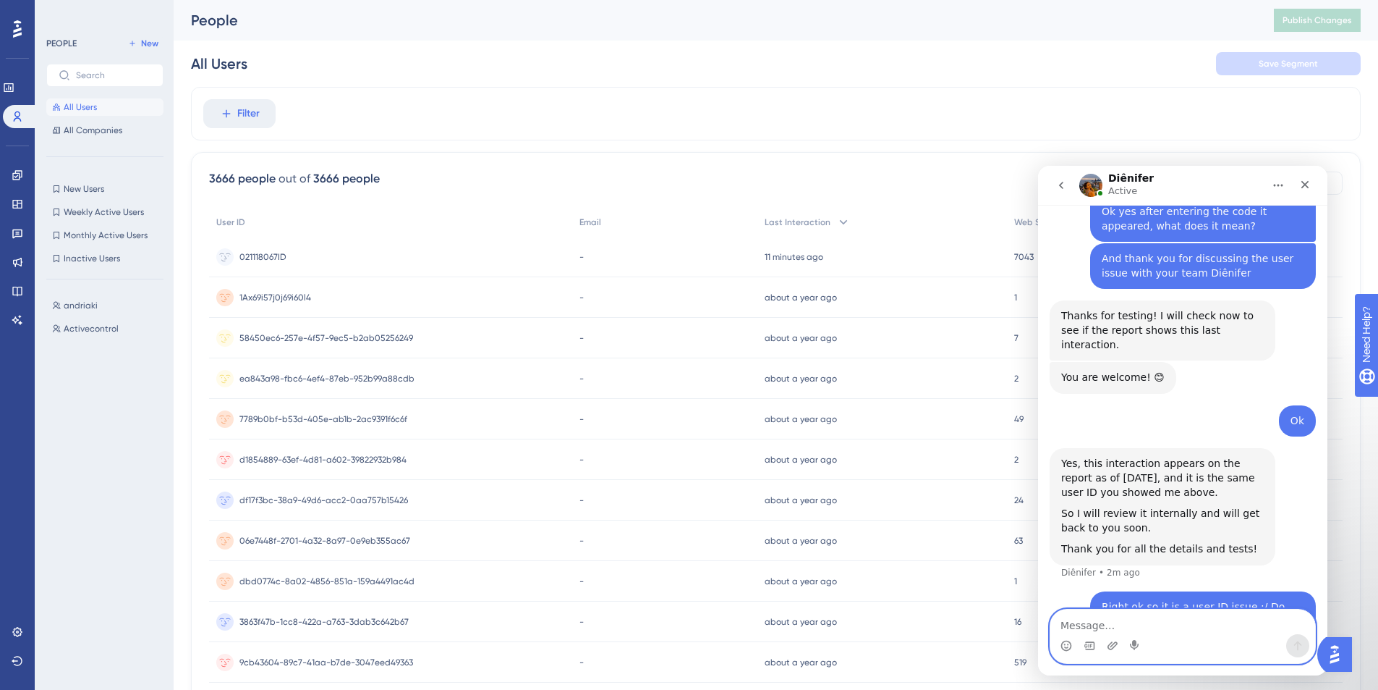
click at [1085, 624] on textarea "Message…" at bounding box center [1183, 621] width 265 height 25
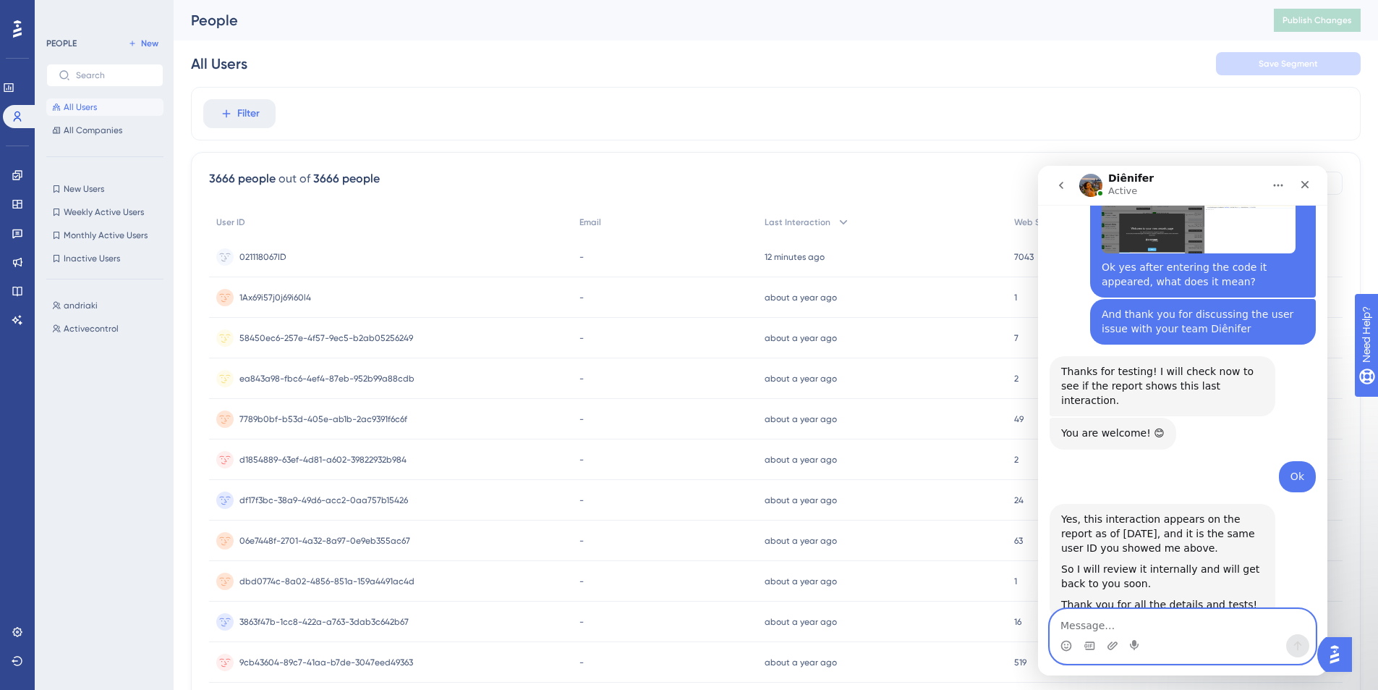
click at [1172, 624] on textarea "Message…" at bounding box center [1183, 621] width 265 height 25
click at [1148, 622] on textarea "Message…" at bounding box center [1183, 621] width 265 height 25
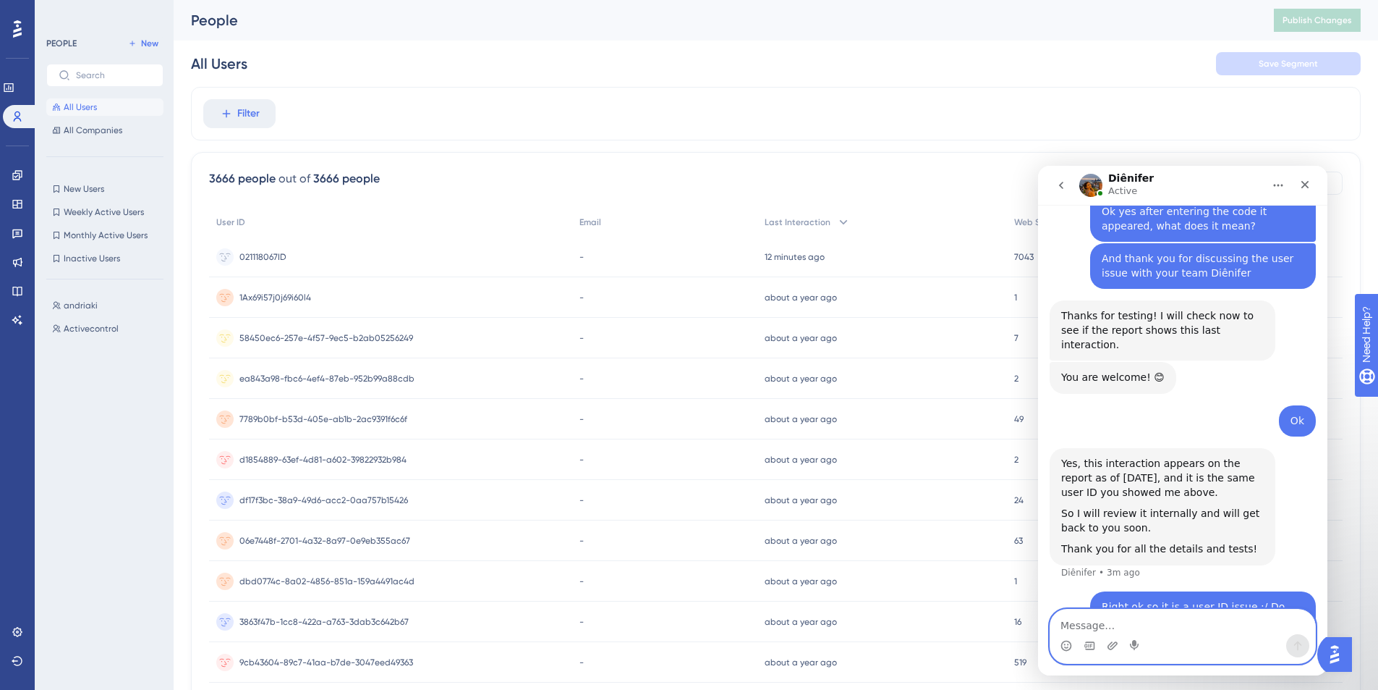
click at [1196, 625] on textarea "Message…" at bounding box center [1183, 621] width 265 height 25
click at [1167, 626] on textarea "Message…" at bounding box center [1183, 621] width 265 height 25
click at [1176, 619] on textarea "Message…" at bounding box center [1183, 621] width 265 height 25
click at [1152, 621] on textarea "Message…" at bounding box center [1183, 621] width 265 height 25
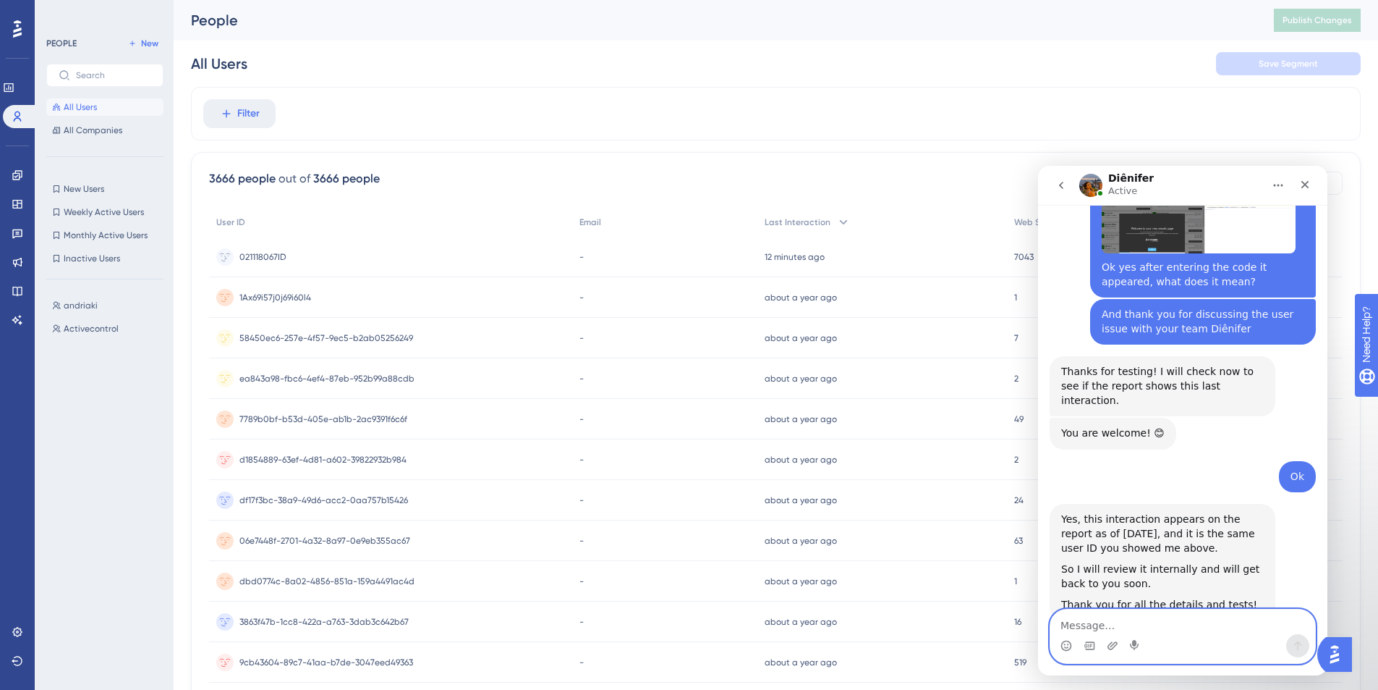
click at [1152, 621] on textarea "Message…" at bounding box center [1183, 621] width 265 height 25
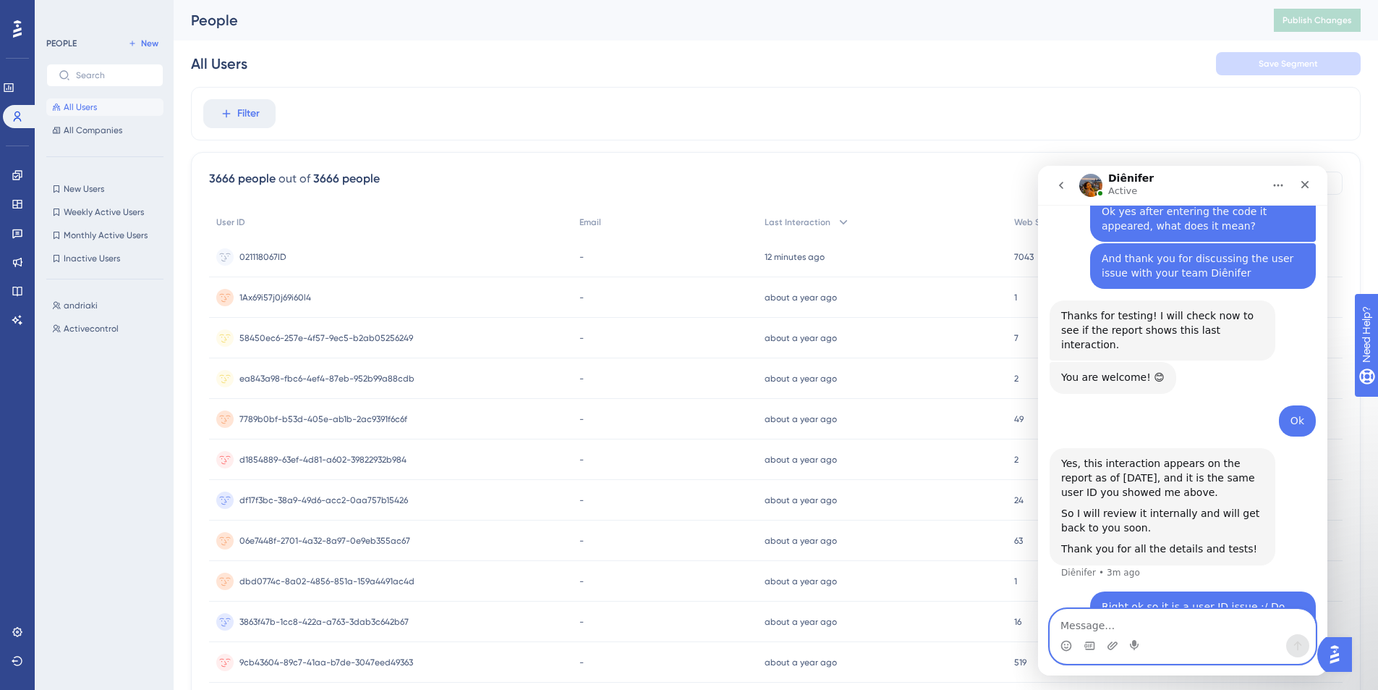
click at [1148, 624] on textarea "Message…" at bounding box center [1183, 621] width 265 height 25
click at [1151, 618] on textarea "Message…" at bounding box center [1183, 621] width 265 height 25
click at [1151, 619] on textarea "Message…" at bounding box center [1183, 621] width 265 height 25
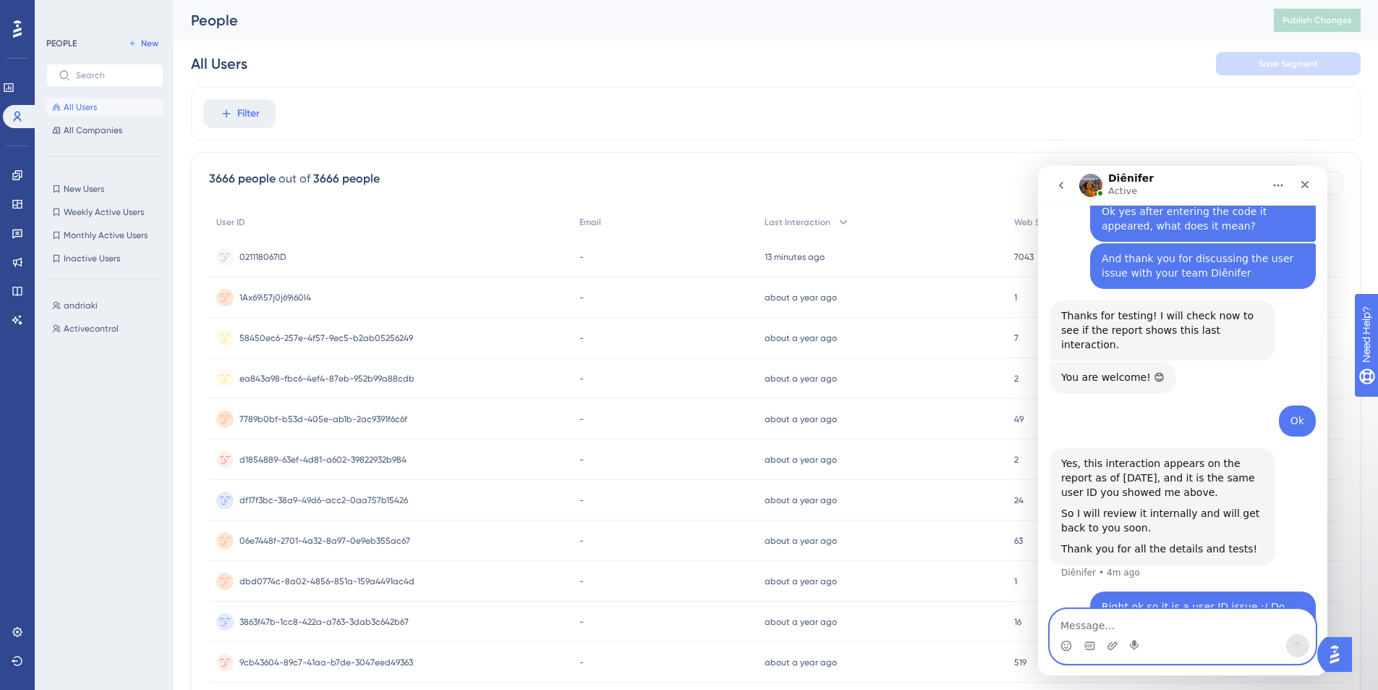
click at [1097, 626] on textarea "Message…" at bounding box center [1183, 621] width 265 height 25
click at [1229, 625] on textarea "Message…" at bounding box center [1183, 621] width 265 height 25
click at [1230, 621] on textarea "Message…" at bounding box center [1183, 621] width 265 height 25
click at [1130, 628] on textarea "Message…" at bounding box center [1183, 621] width 265 height 25
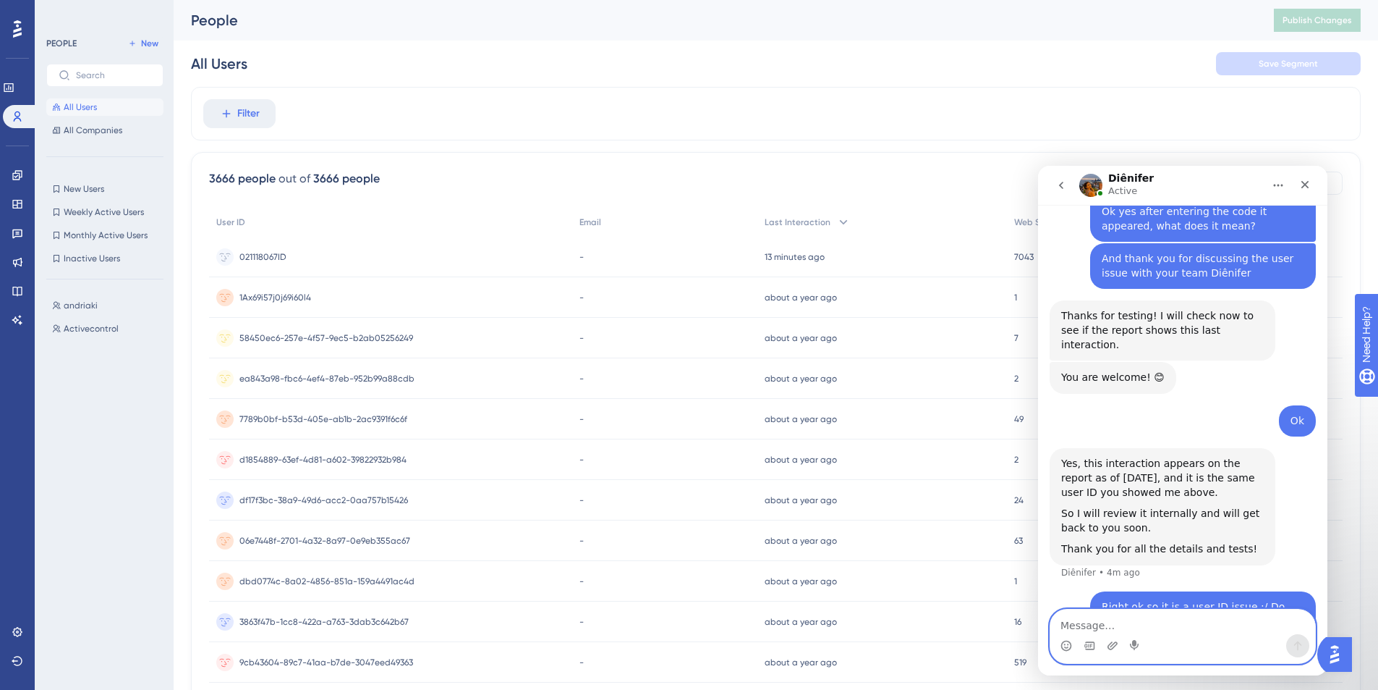
click at [1103, 624] on textarea "Message…" at bounding box center [1183, 621] width 265 height 25
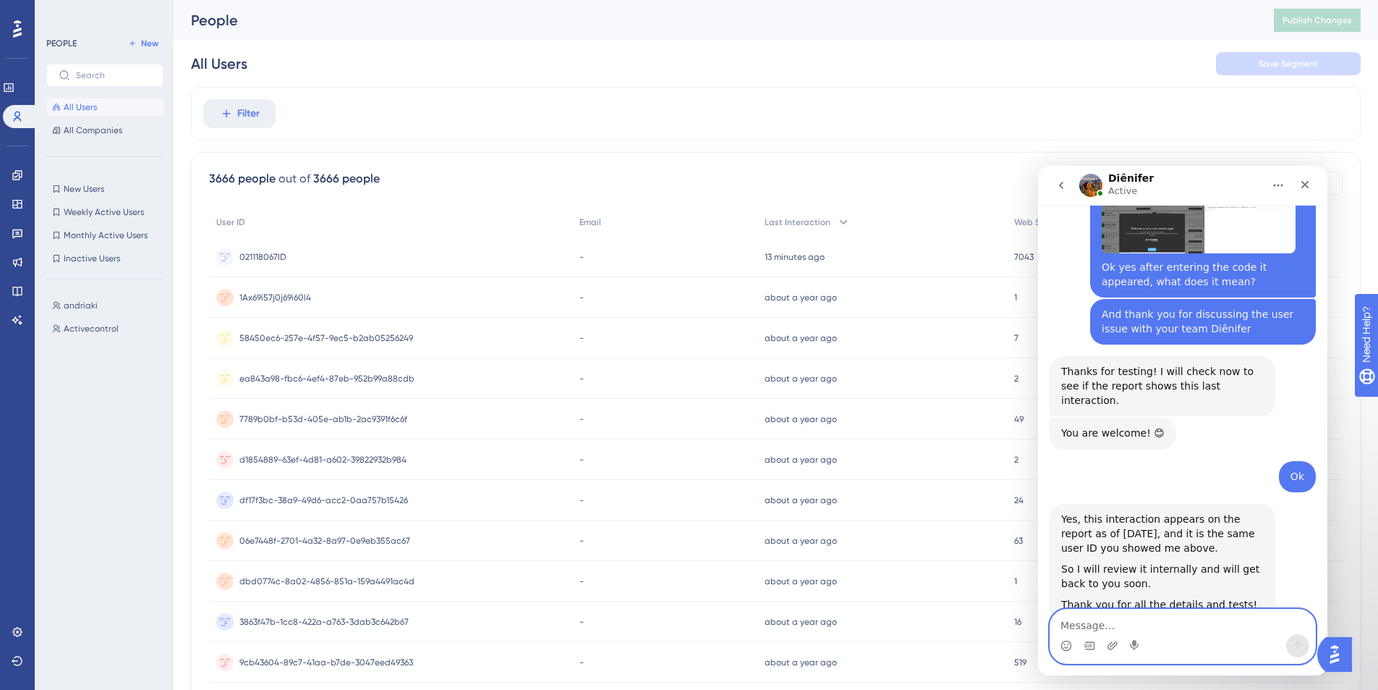
click at [1106, 625] on textarea "Message…" at bounding box center [1183, 621] width 265 height 25
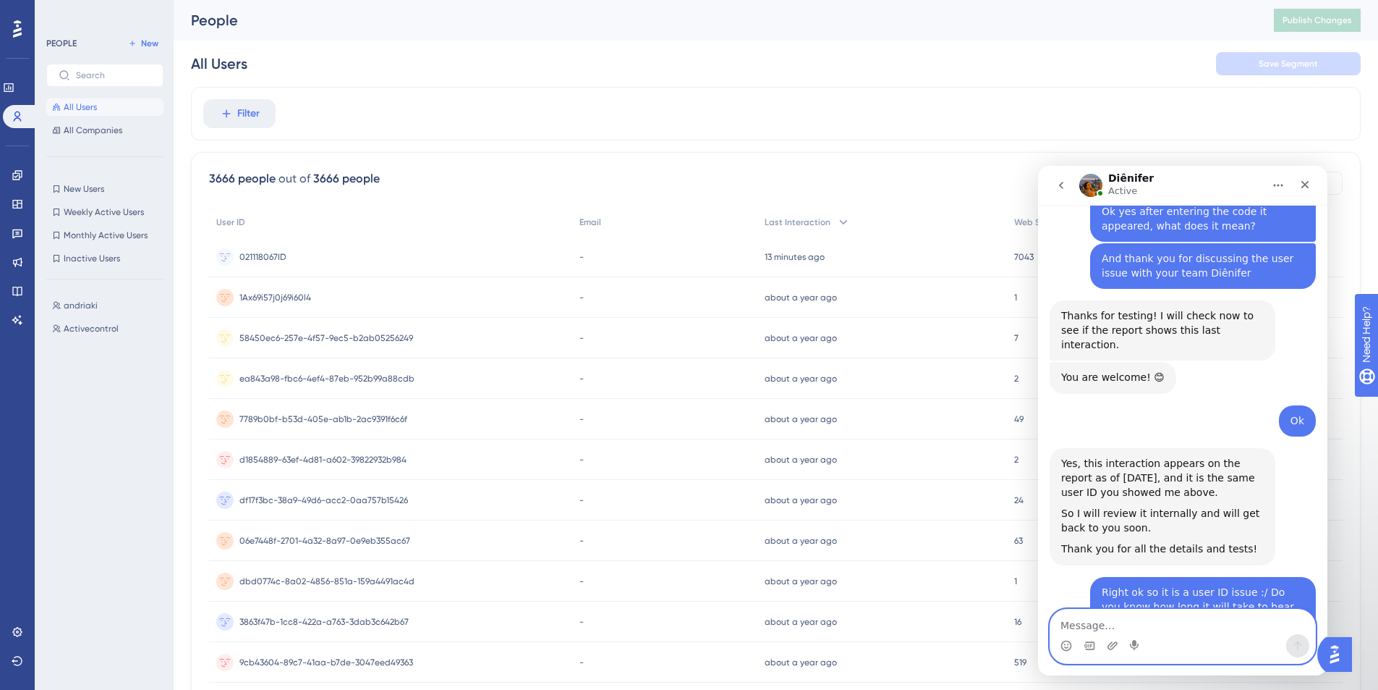
scroll to position [2757, 0]
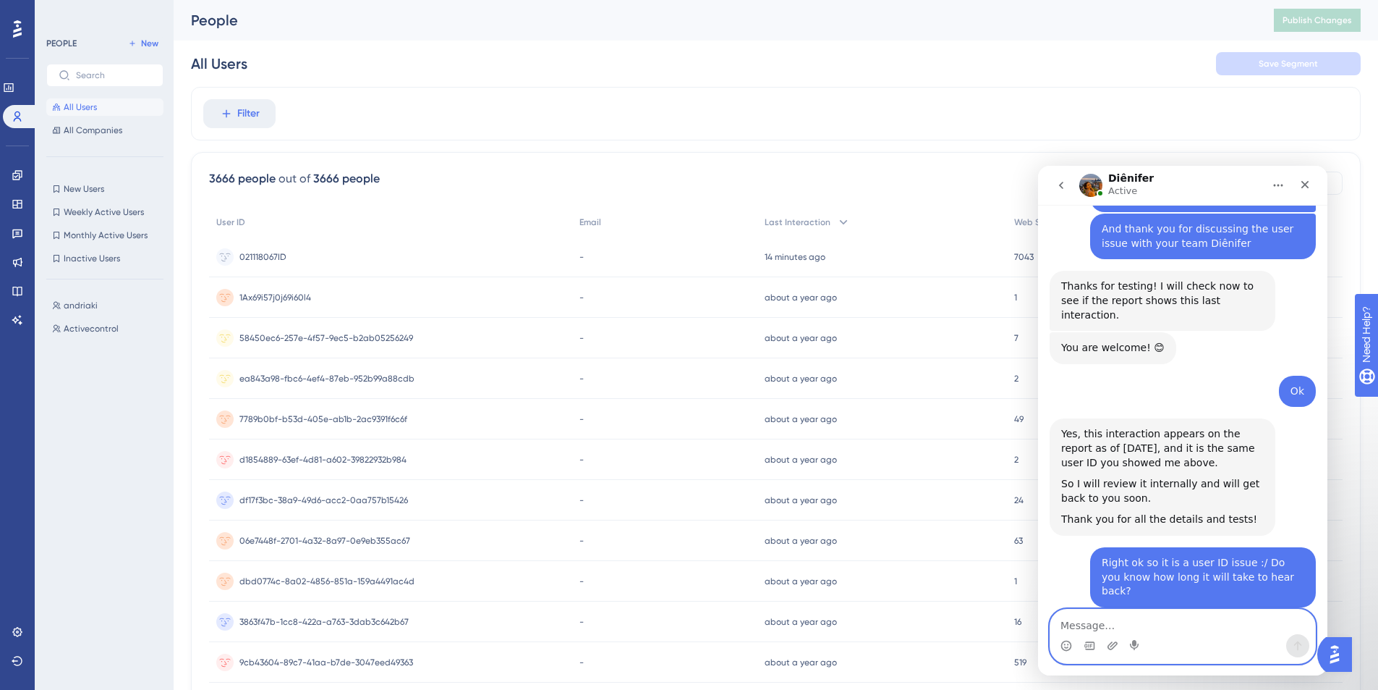
click at [1124, 616] on textarea "Message…" at bounding box center [1183, 621] width 265 height 25
type textarea "Ok cool - and i should here back via email right?"
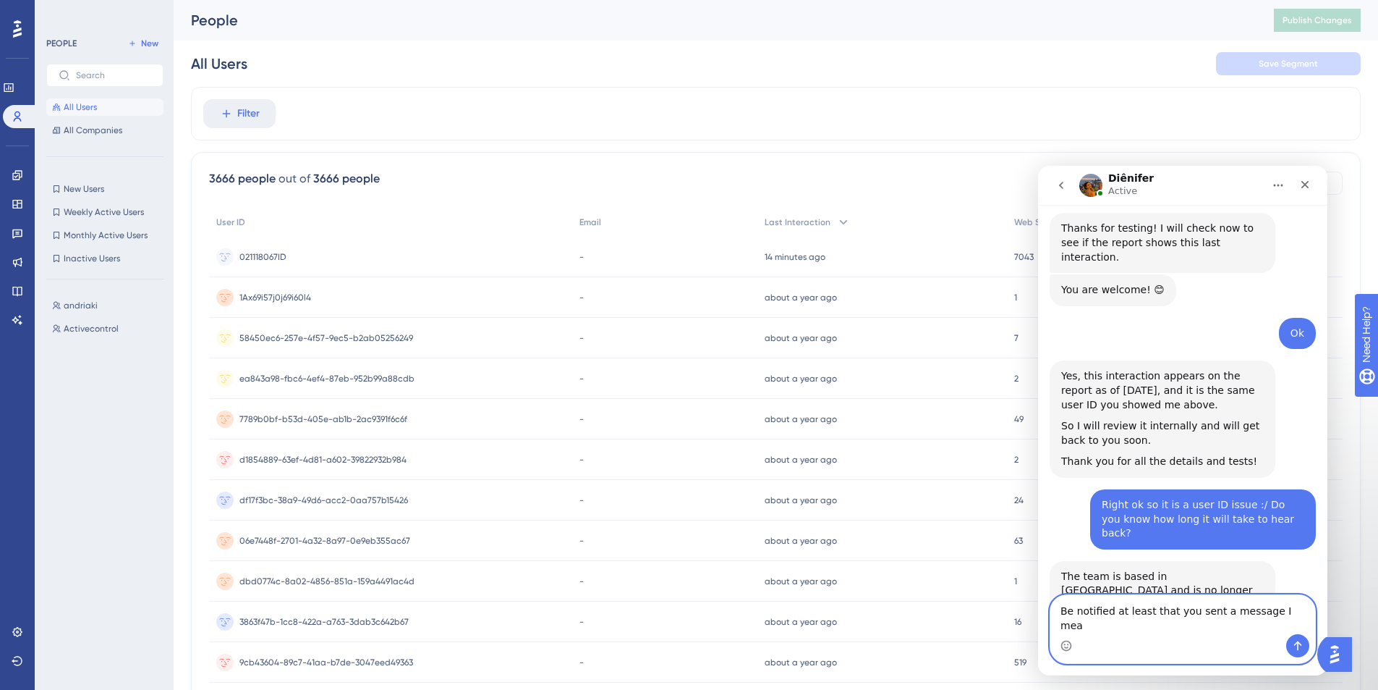
type textarea "Be notified at least that you sent a message I mean"
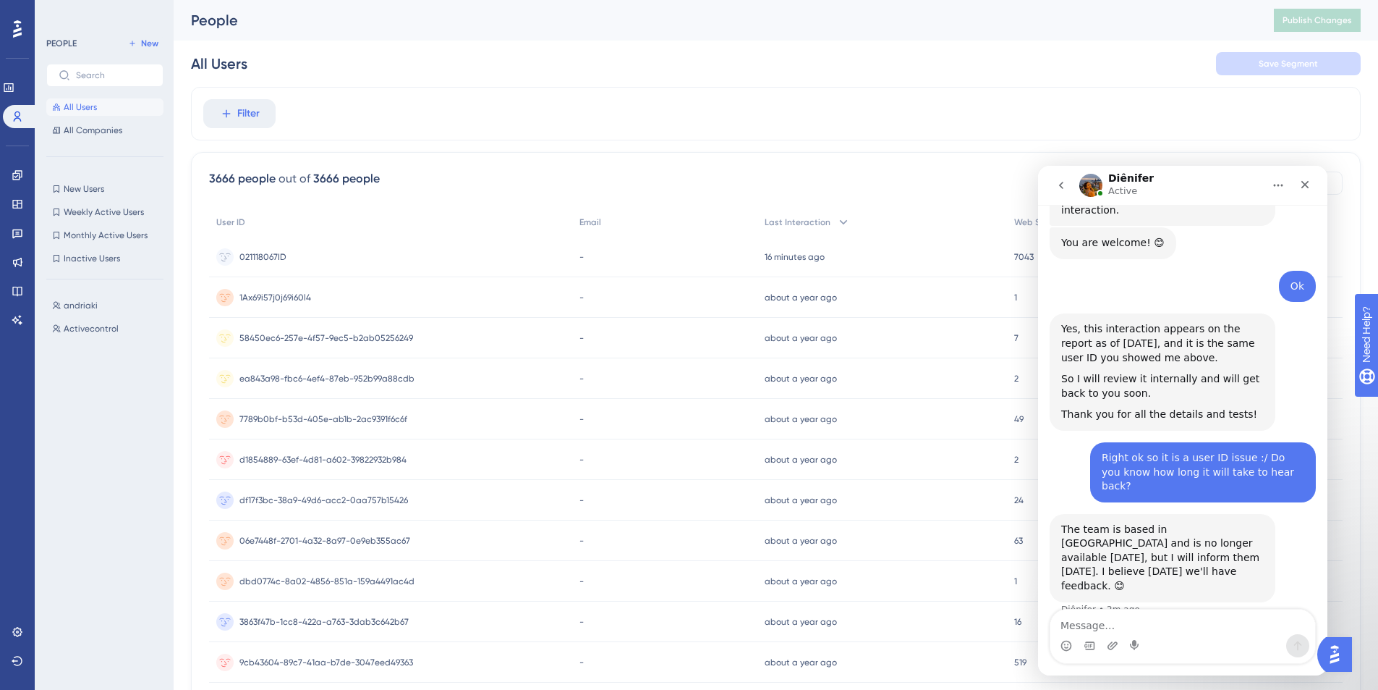
scroll to position [2917, 0]
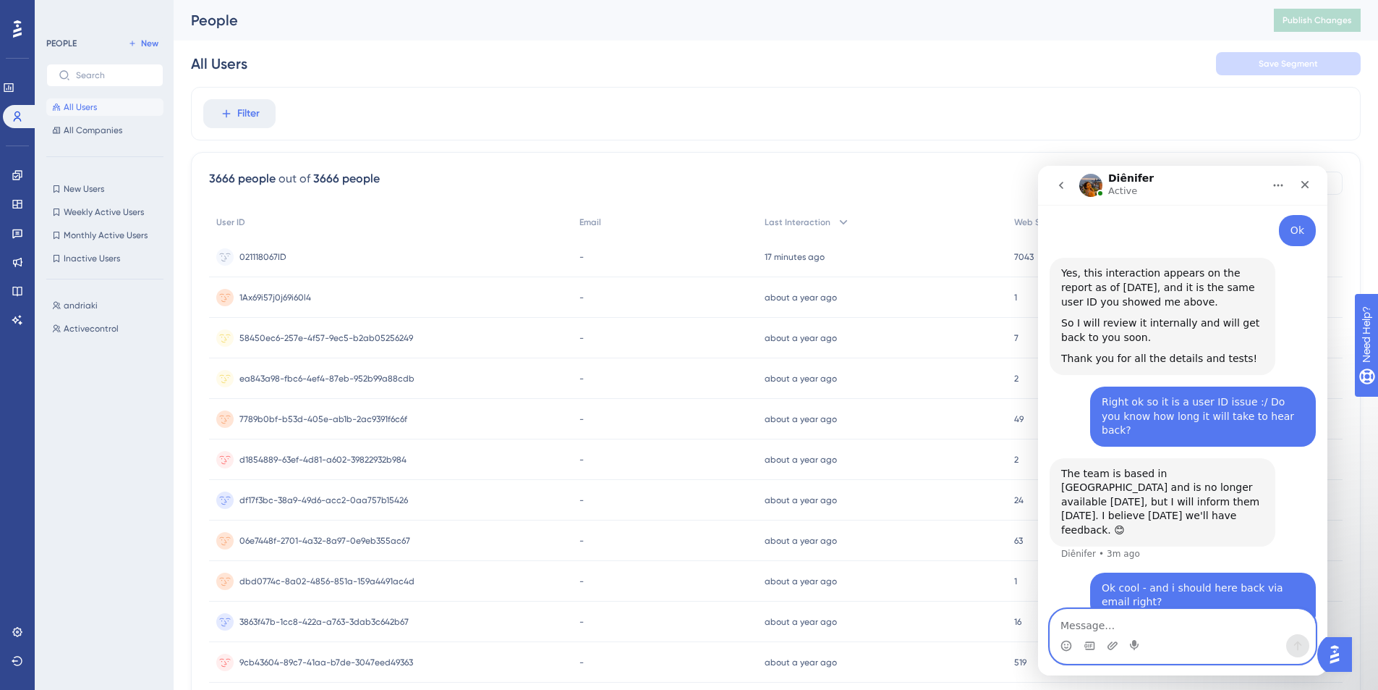
click at [1203, 628] on textarea "Message…" at bounding box center [1183, 621] width 265 height 25
click at [1190, 629] on textarea "Message…" at bounding box center [1183, 621] width 265 height 25
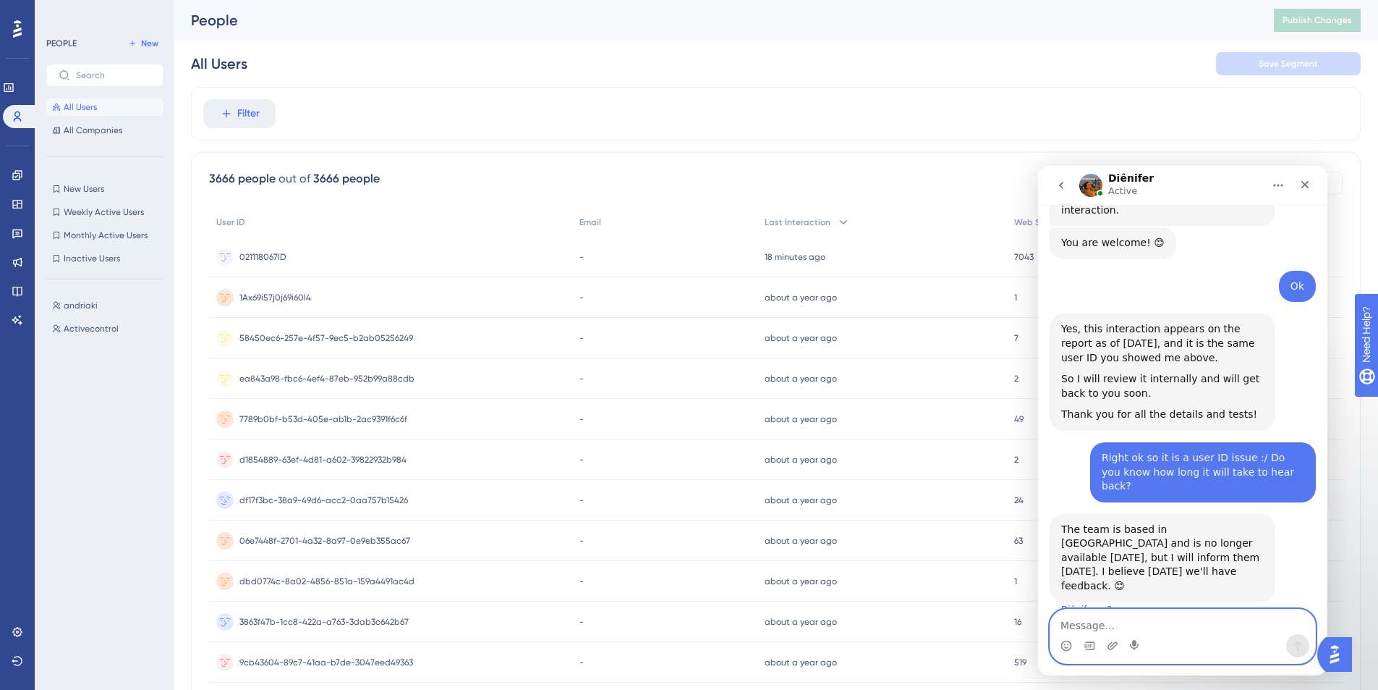
click at [1078, 623] on textarea "Message…" at bounding box center [1183, 621] width 265 height 25
click at [1156, 627] on textarea "Message…" at bounding box center [1183, 621] width 265 height 25
click at [1140, 623] on textarea "Message…" at bounding box center [1183, 621] width 265 height 25
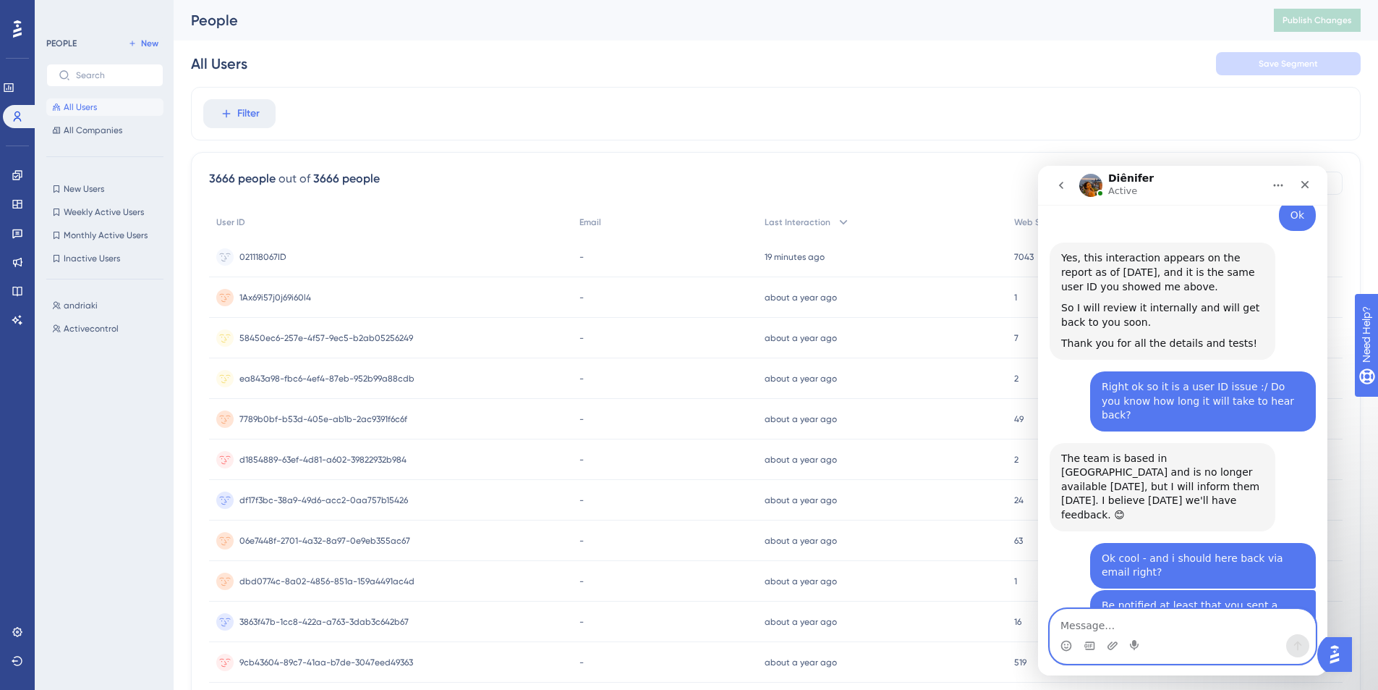
click at [1185, 615] on textarea "Message…" at bounding box center [1183, 621] width 265 height 25
click at [1184, 622] on textarea "Message…" at bounding box center [1183, 621] width 265 height 25
type textarea "Perfect - thank you for your help [DATE], speak soon!"
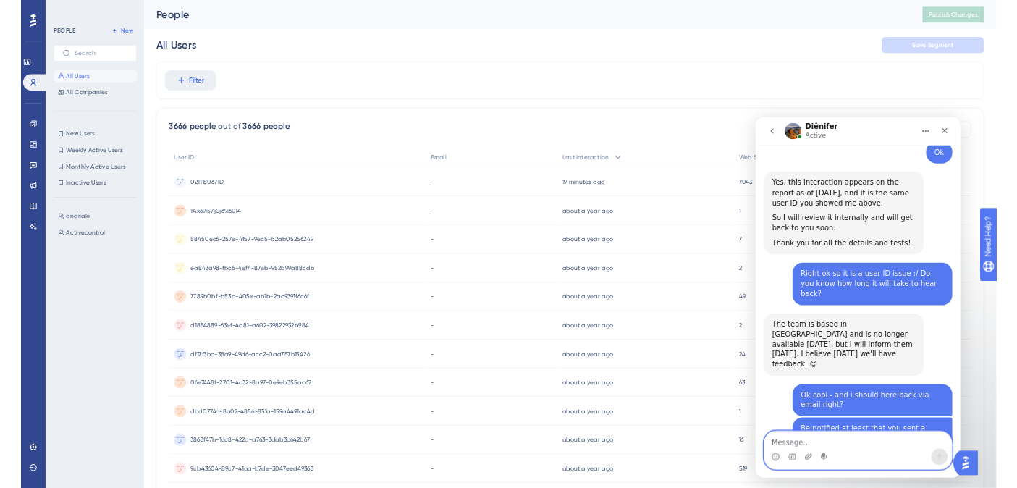
scroll to position [2990, 0]
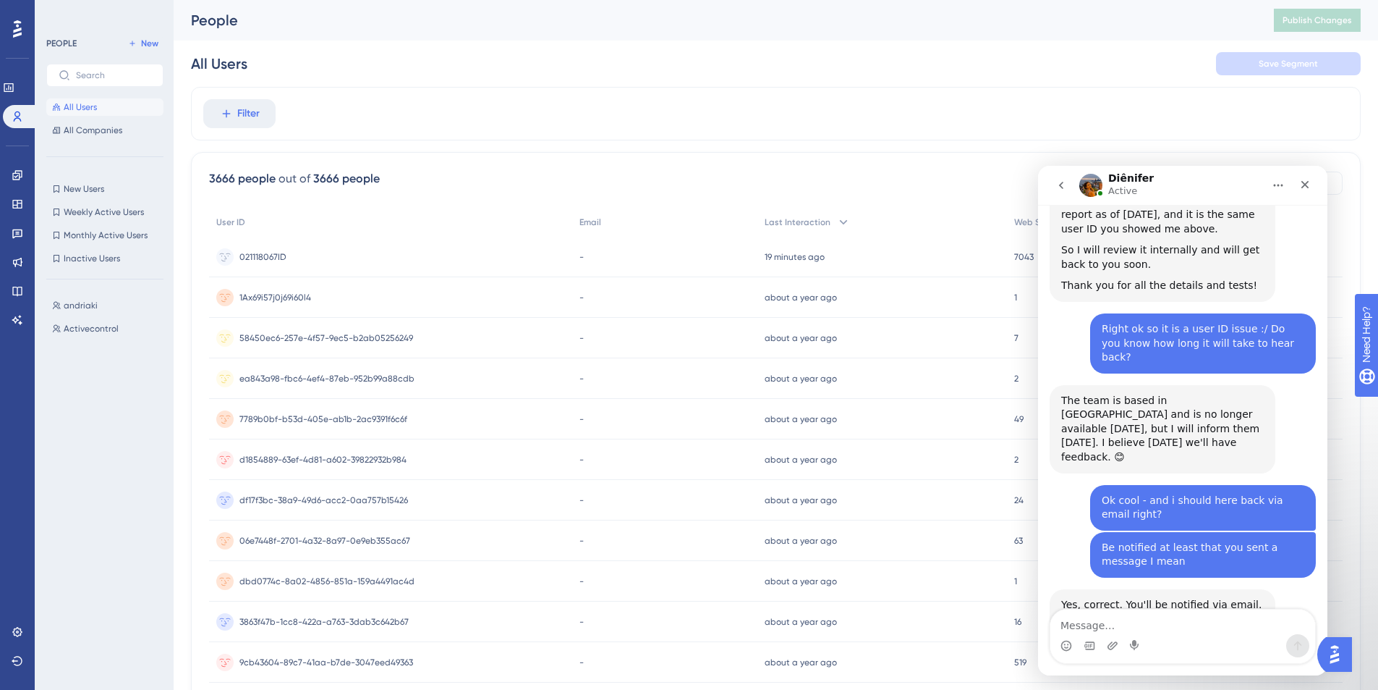
click at [970, 97] on div "Filter" at bounding box center [776, 114] width 1170 height 54
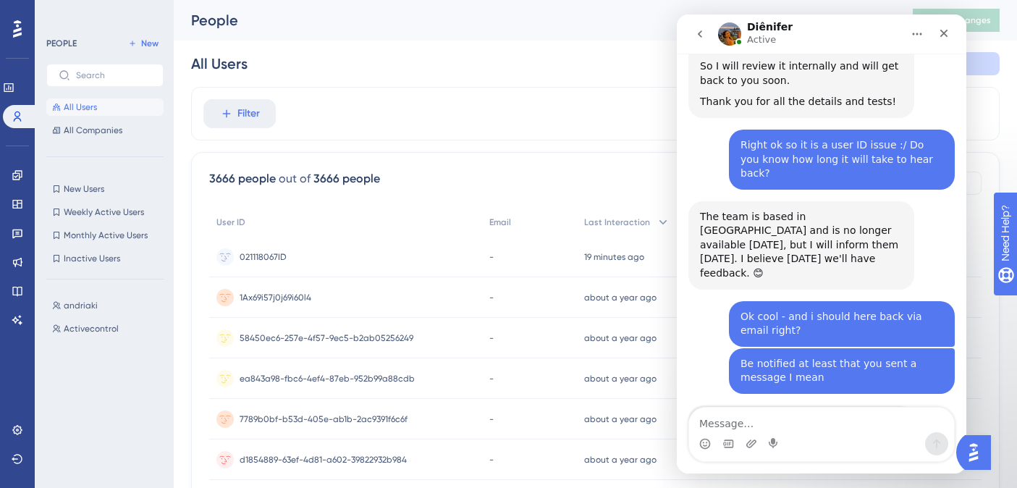
scroll to position [3040, 0]
